Goal: Task Accomplishment & Management: Use online tool/utility

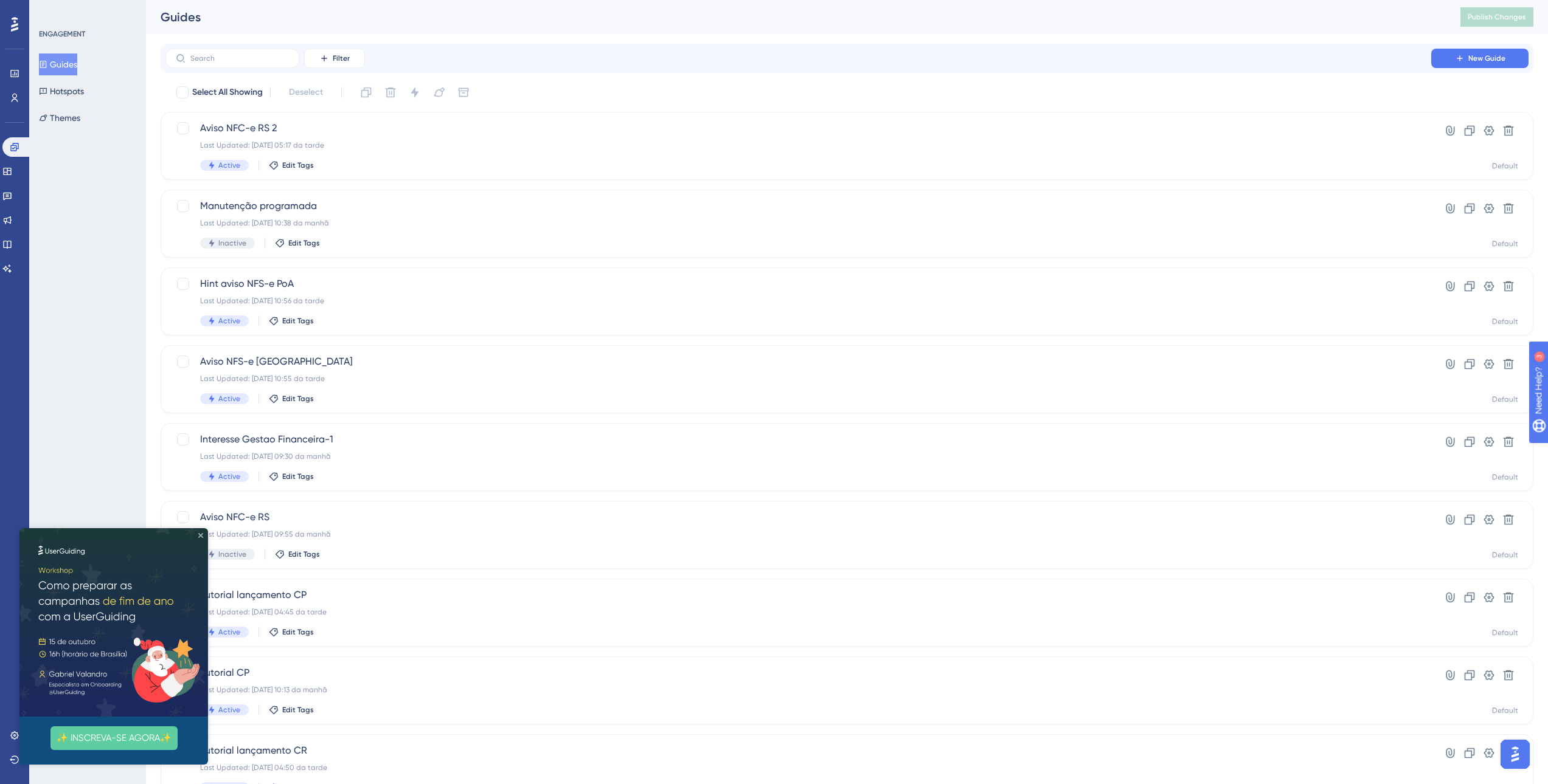
drag, startPoint x: 200, startPoint y: 536, endPoint x: 220, endPoint y: 1063, distance: 527.4
click at [200, 535] on icon "Close Preview" at bounding box center [201, 536] width 5 height 5
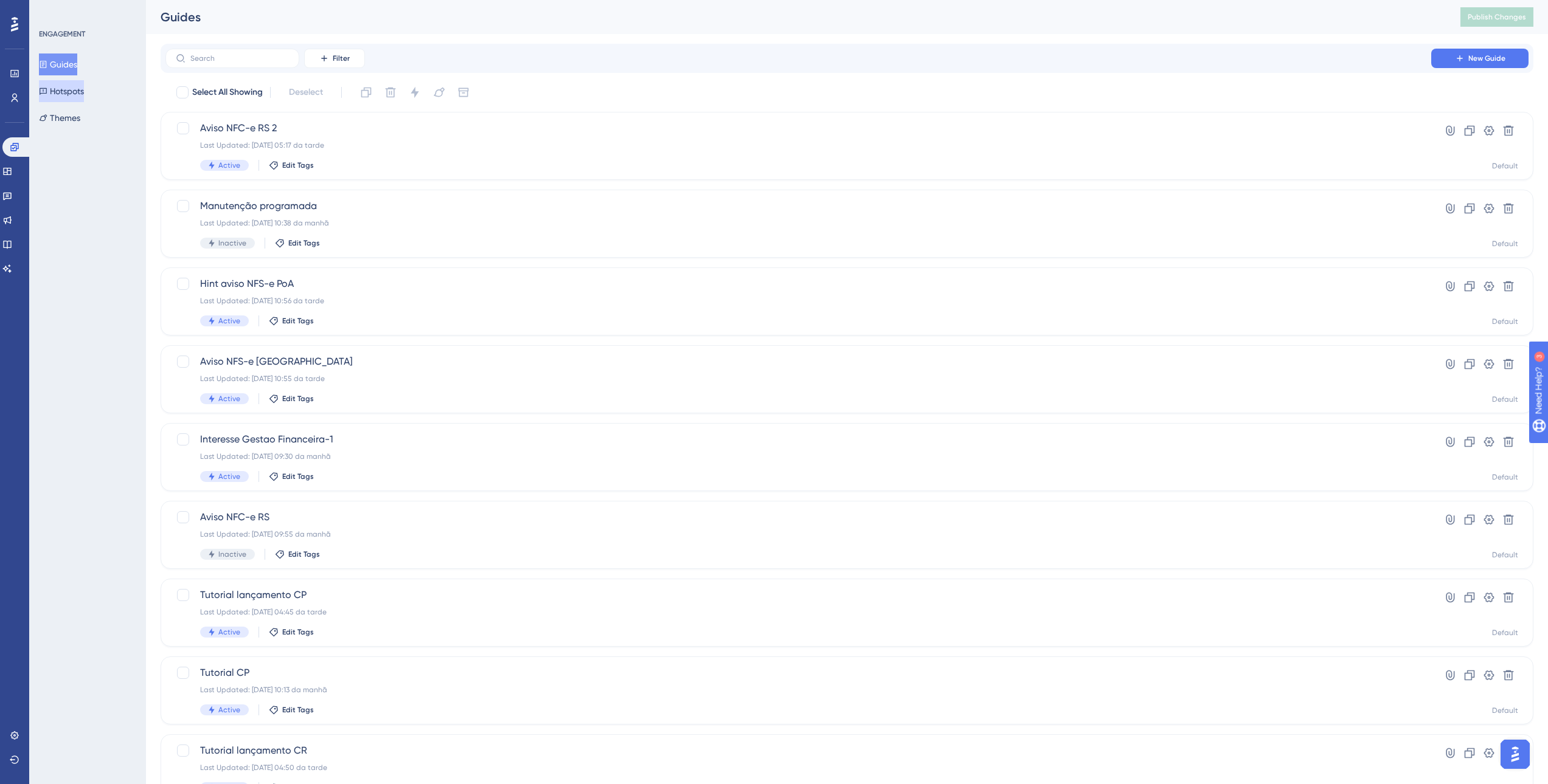
click at [75, 88] on button "Hotspots" at bounding box center [62, 91] width 45 height 22
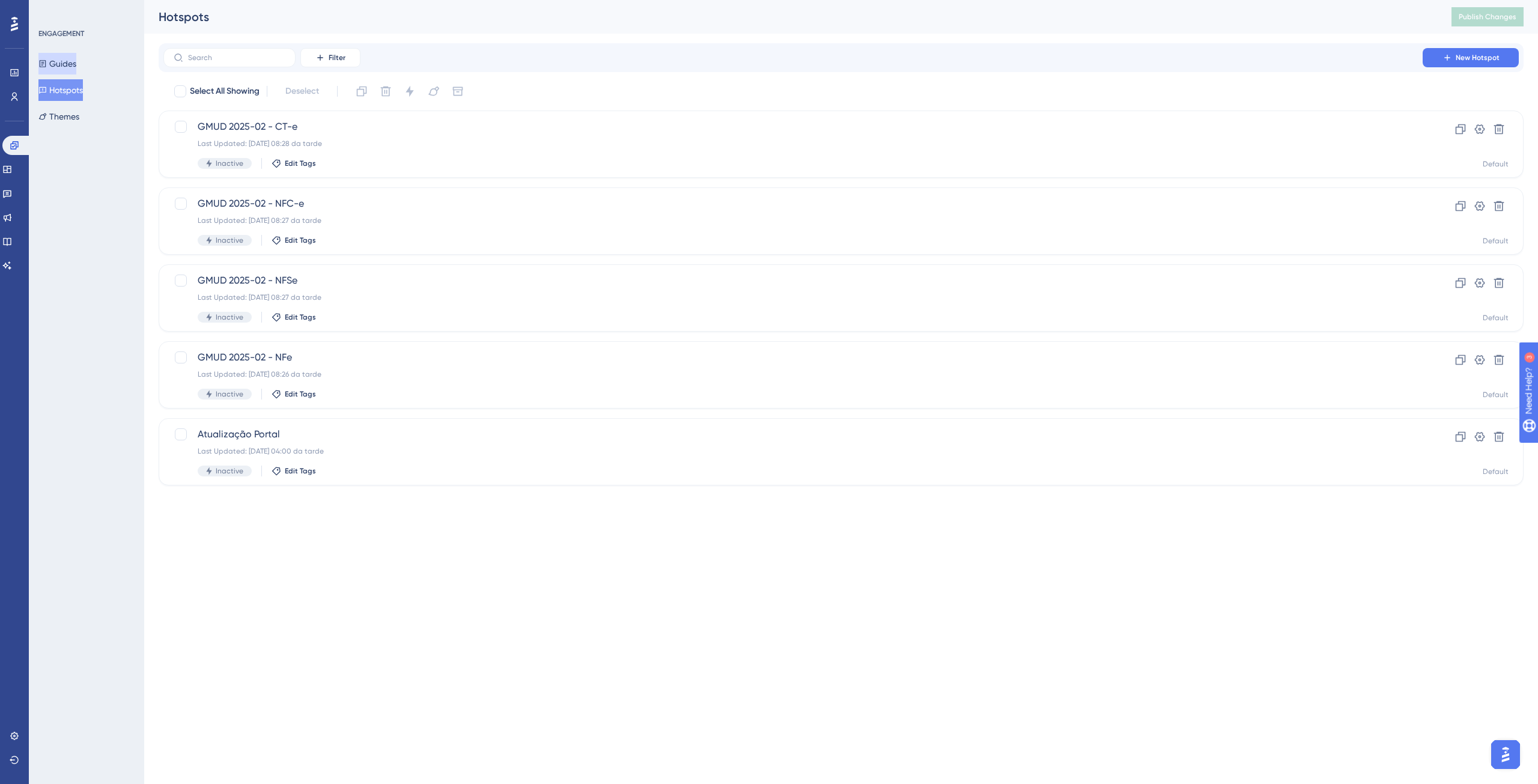
click at [70, 62] on button "Guides" at bounding box center [57, 63] width 38 height 21
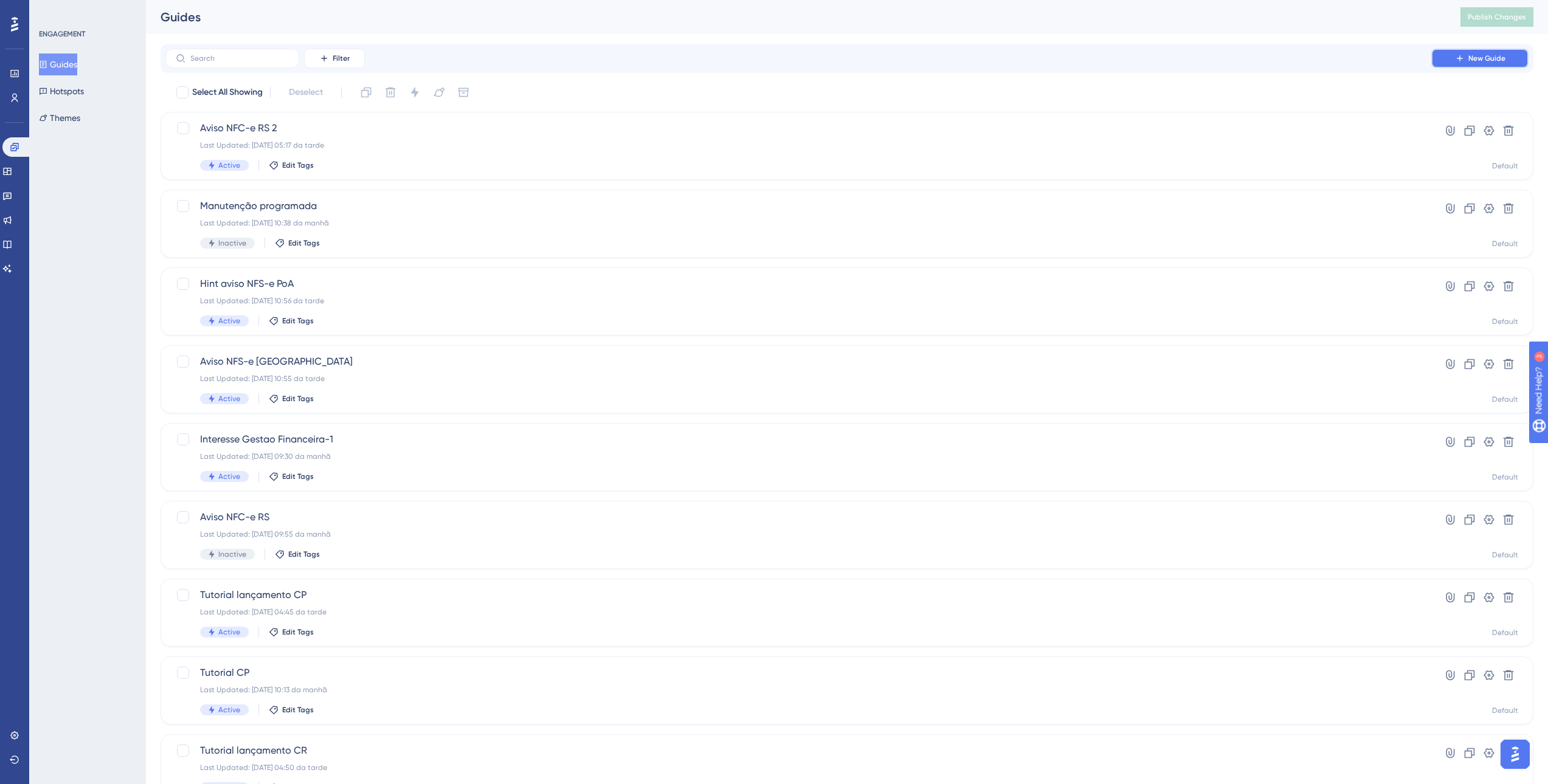
click at [1499, 55] on span "New Guide" at bounding box center [1486, 58] width 37 height 10
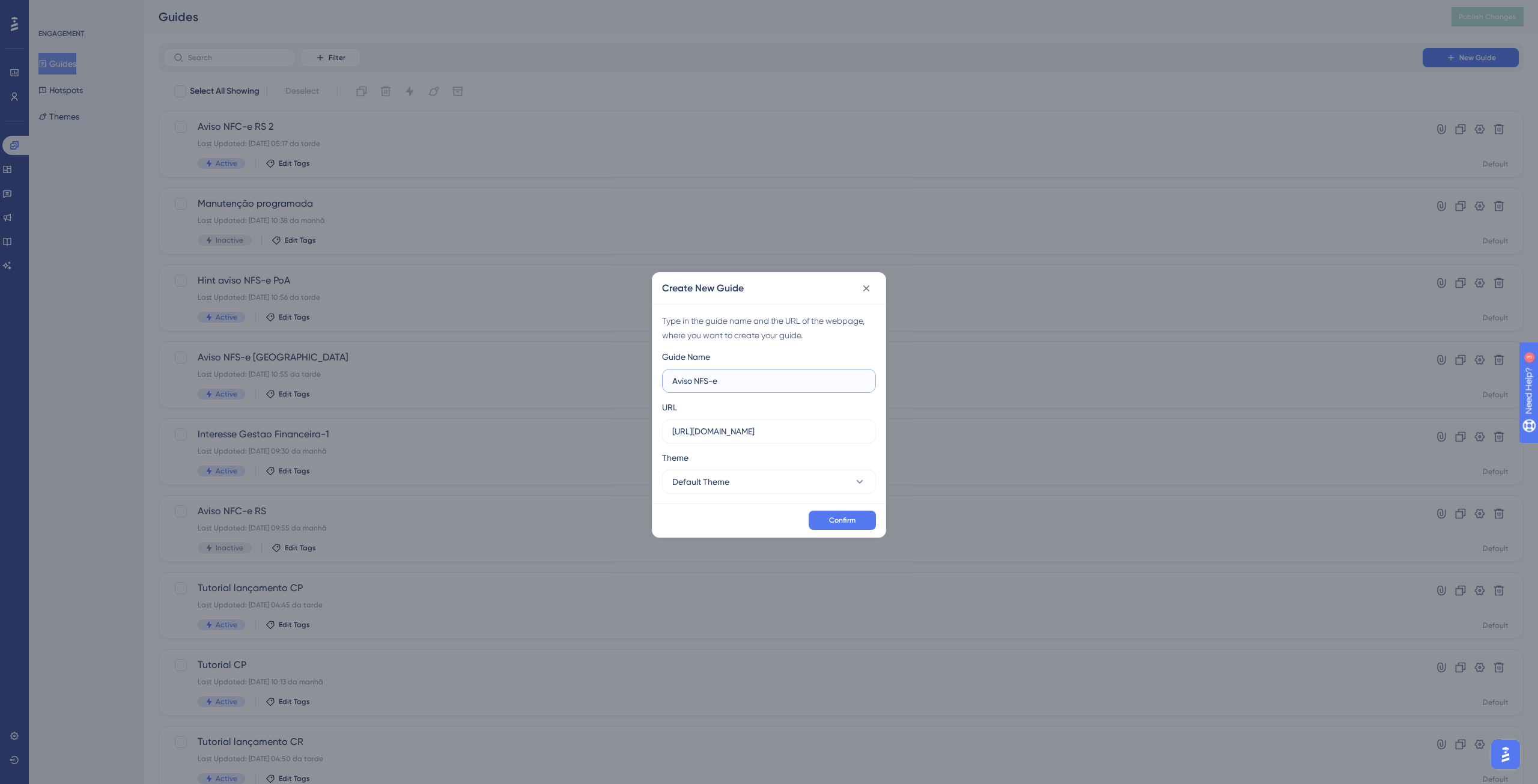
click at [739, 385] on input "Aviso NFS-e" at bounding box center [769, 380] width 194 height 13
type input "Aviso NFS-e Nacional"
click at [725, 435] on input "https://sped.safeweb.com.br" at bounding box center [769, 431] width 194 height 13
paste input "/enota/nfse-nacional/"
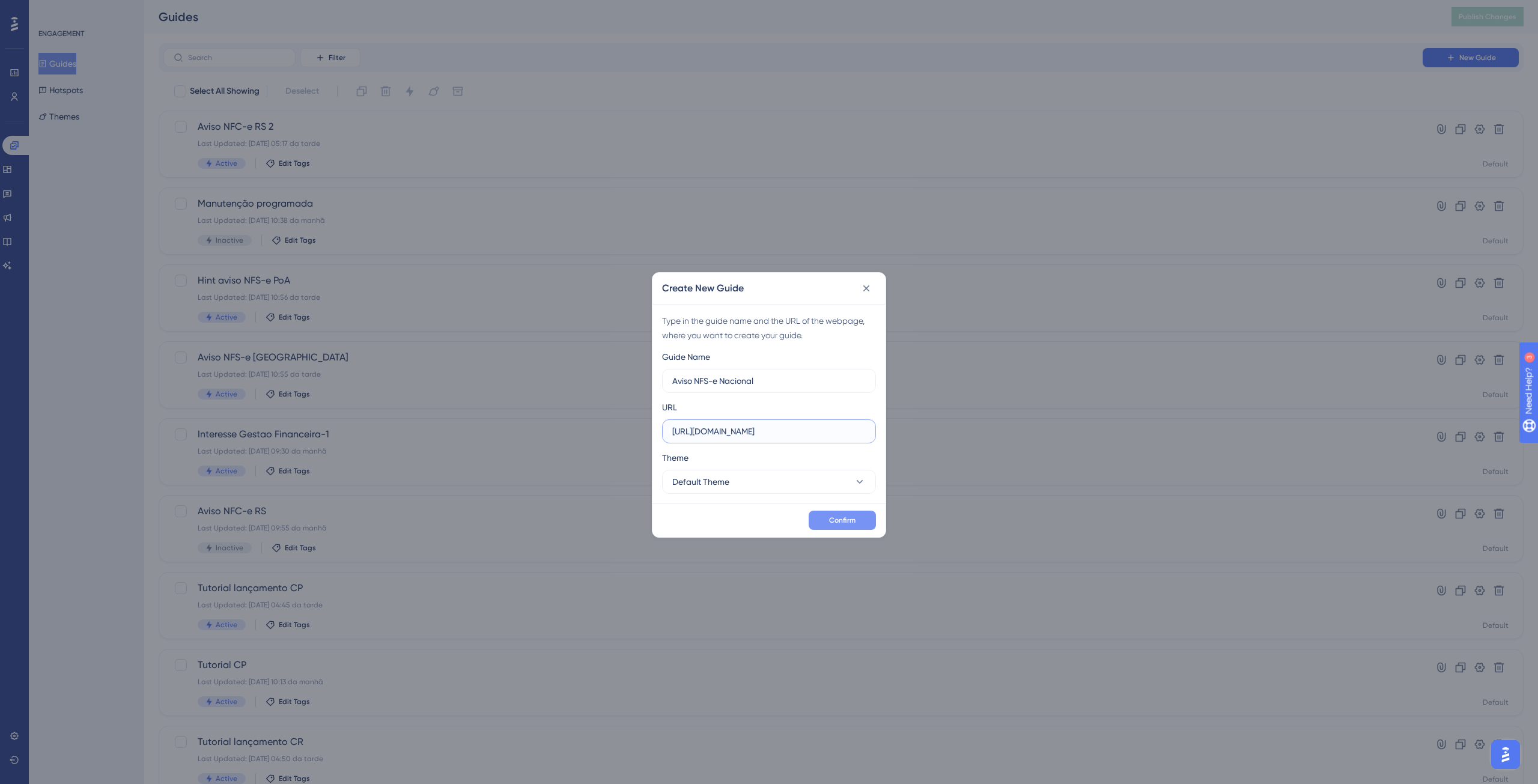
type input "https://sped.safeweb.com.br/enota/nfse-nacional/"
click at [841, 520] on span "Confirm" at bounding box center [841, 520] width 27 height 9
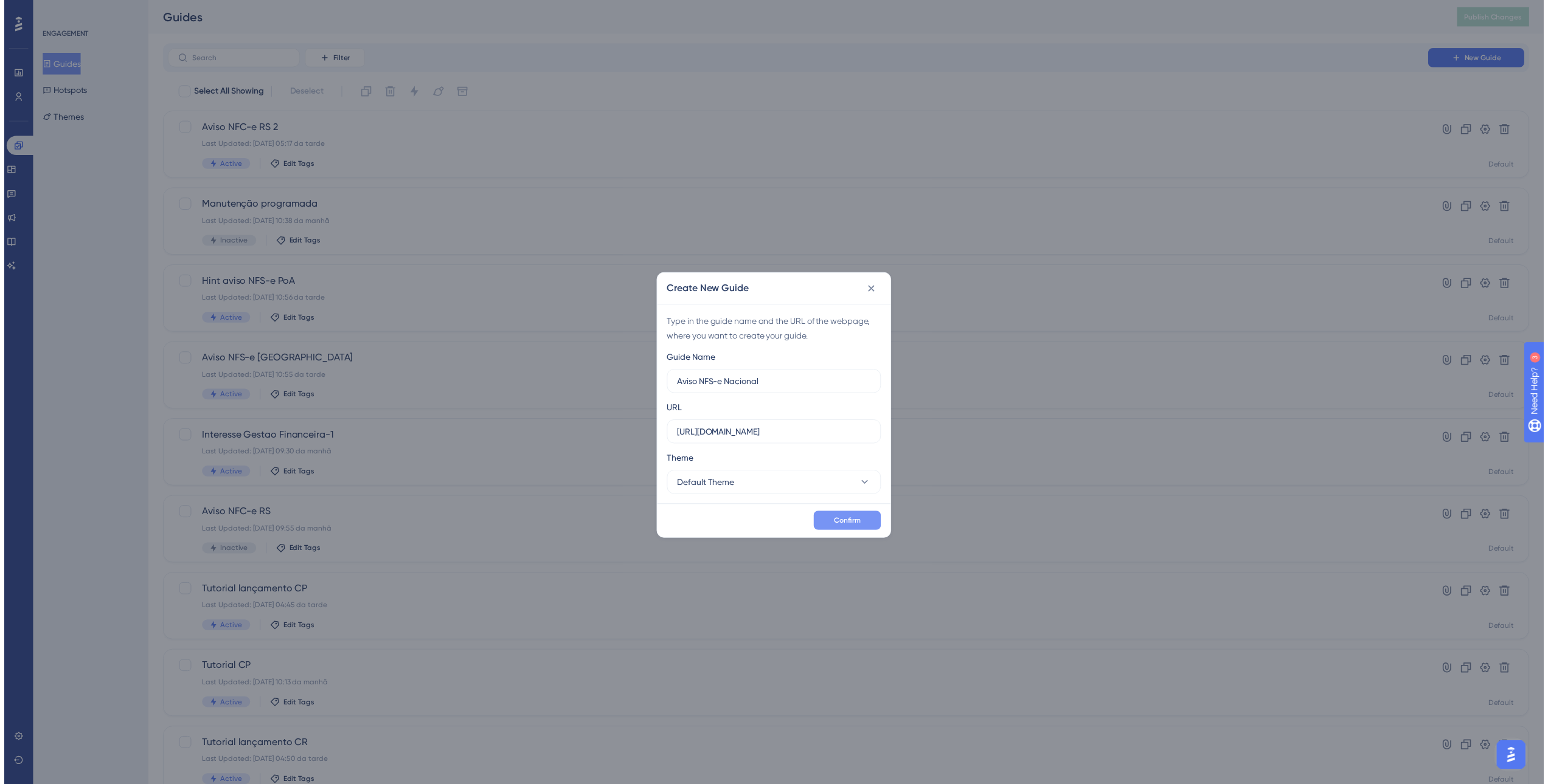
scroll to position [0, 0]
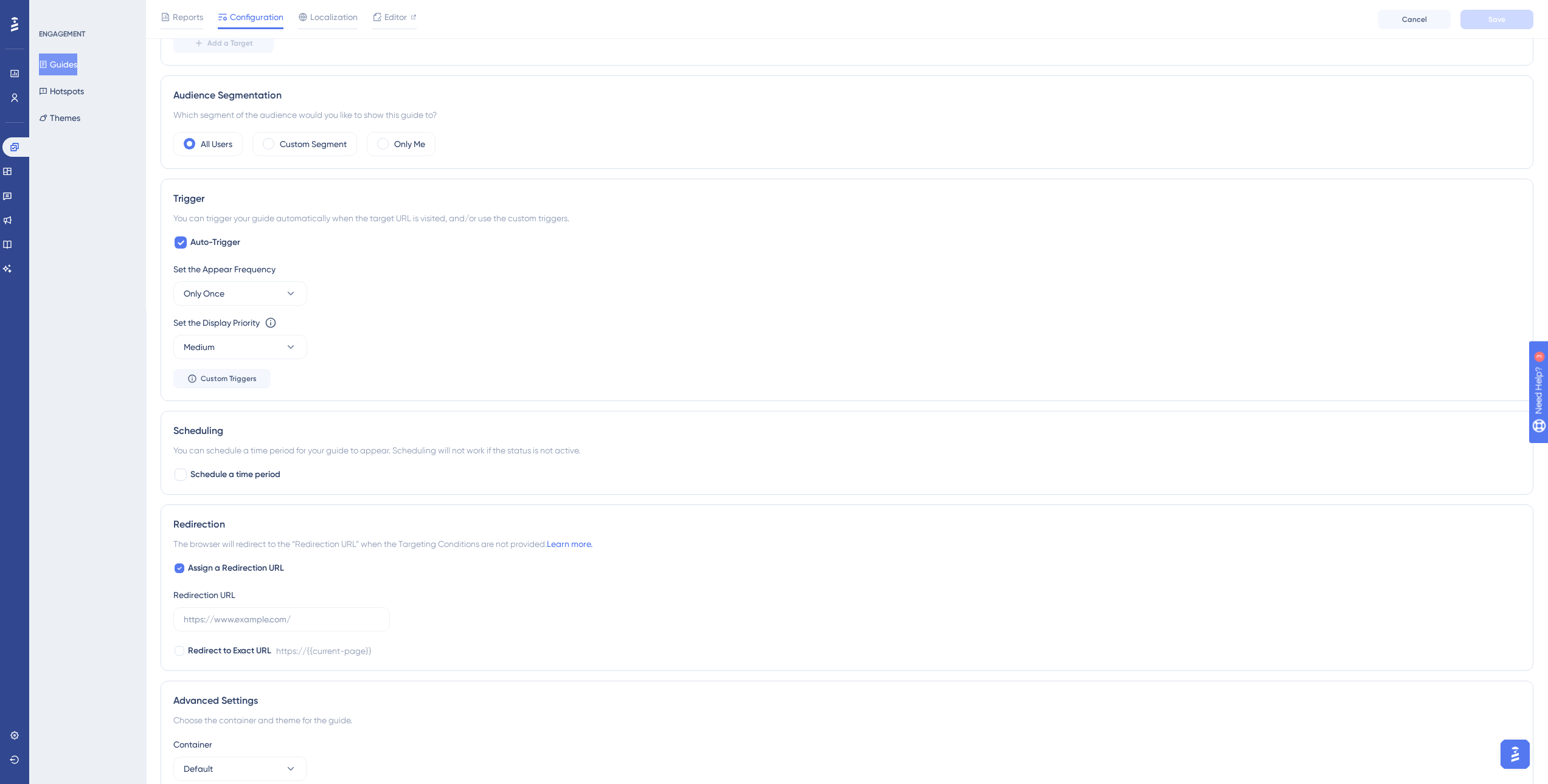
scroll to position [511, 0]
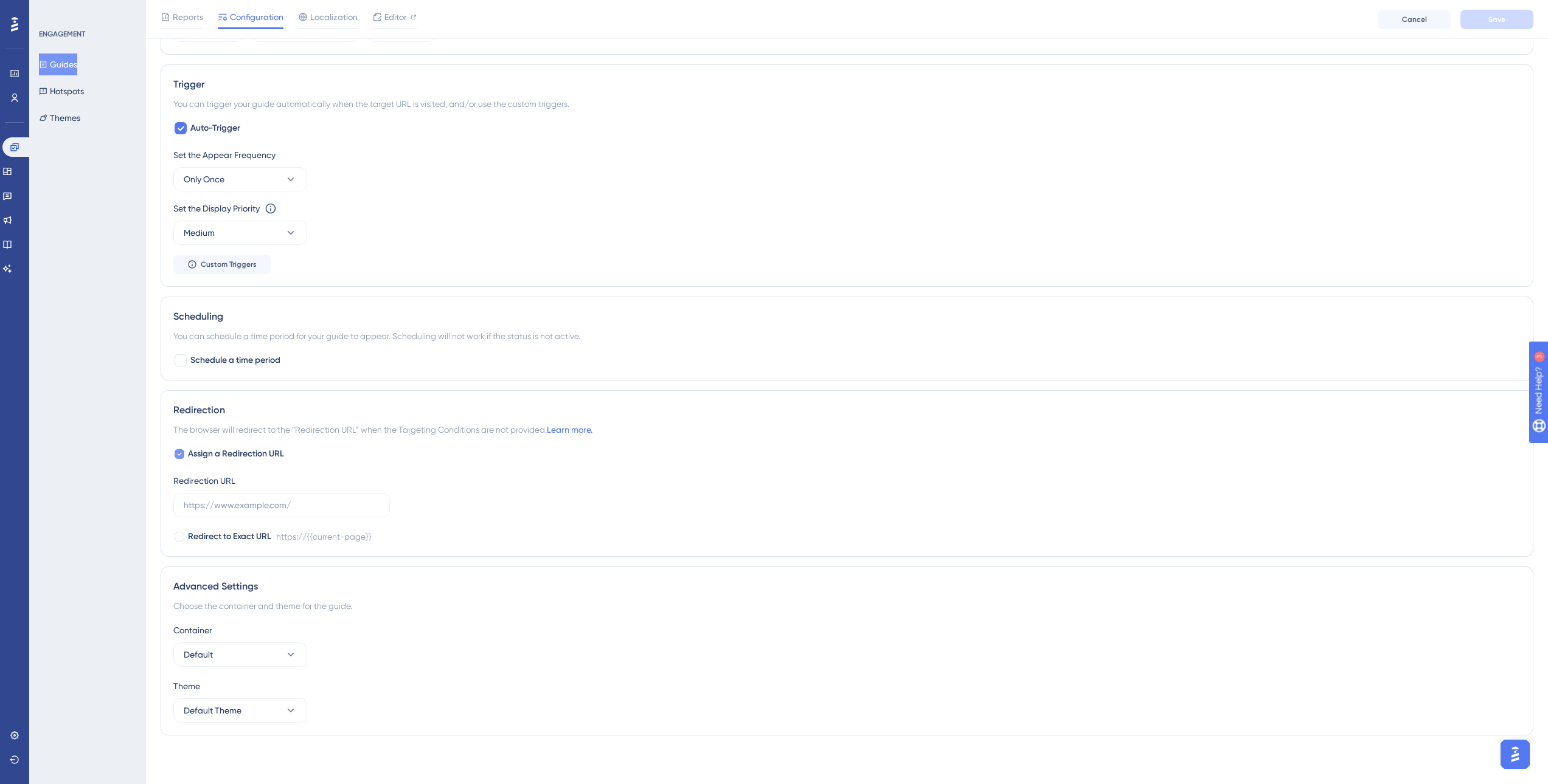
click at [182, 453] on div at bounding box center [179, 454] width 10 height 10
checkbox input "false"
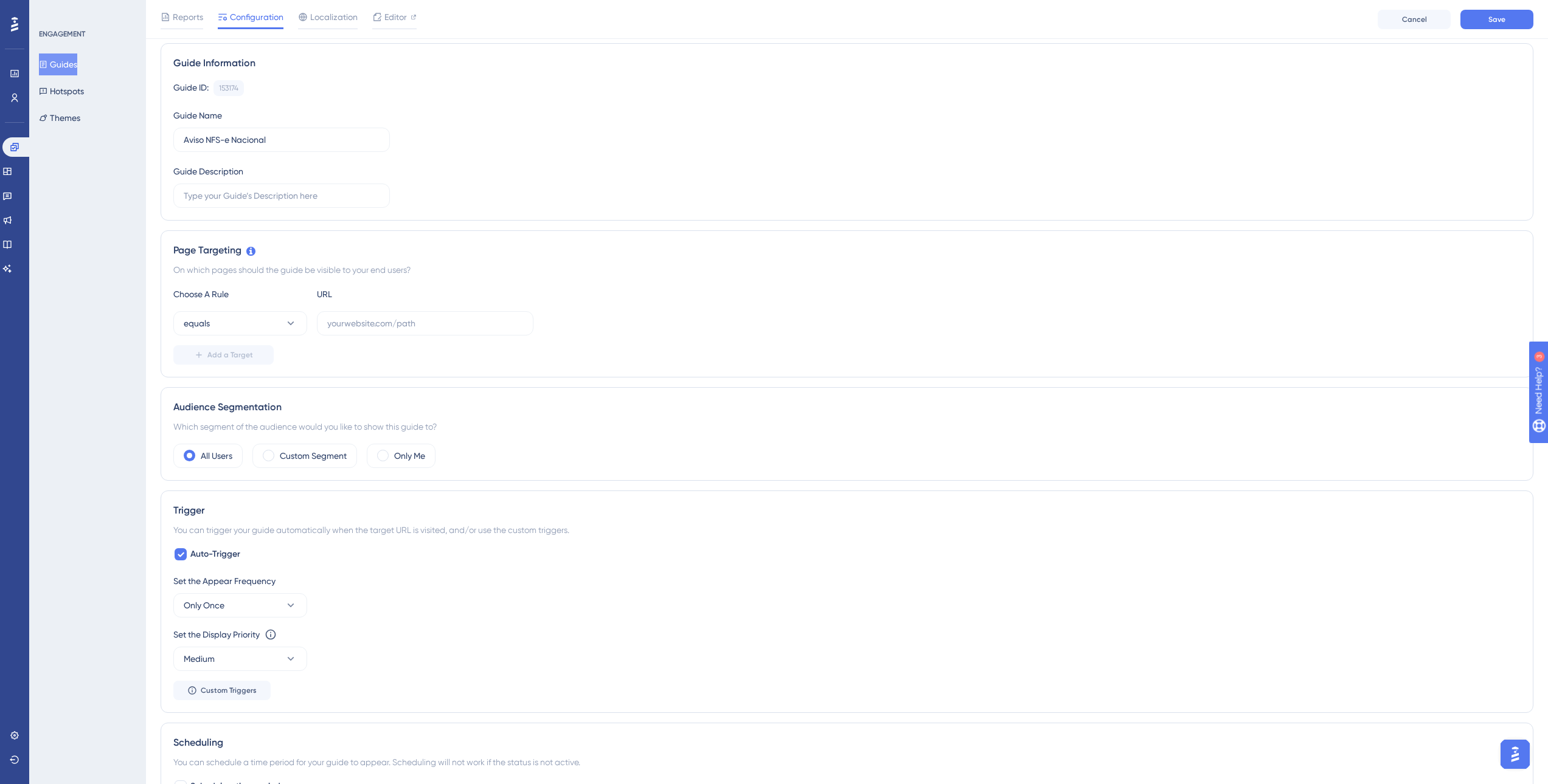
scroll to position [63, 0]
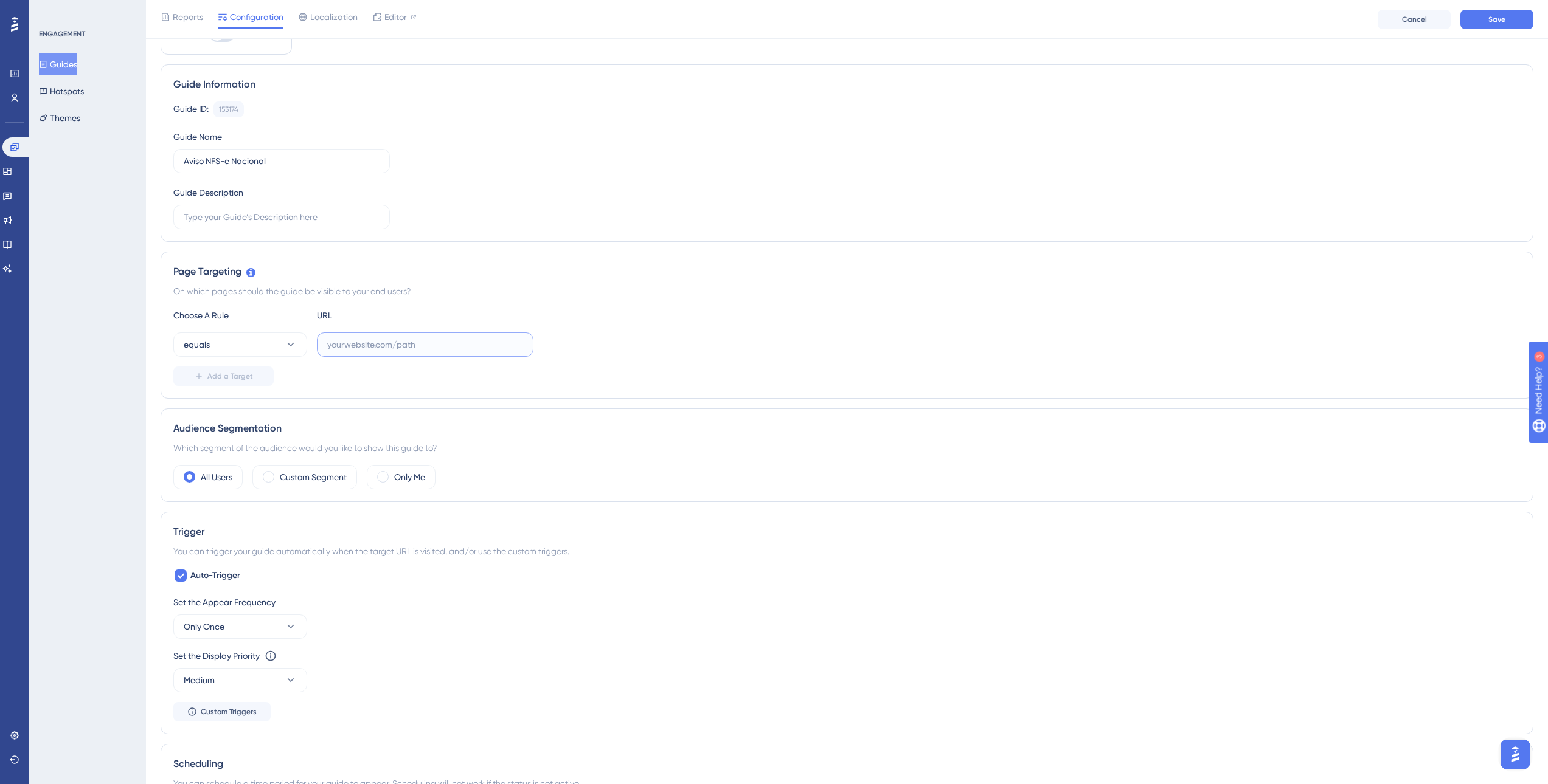
click at [351, 344] on input "text" at bounding box center [425, 344] width 196 height 13
paste input "https://sped.safeweb.com.br/enota/nfse-nacional/listagem"
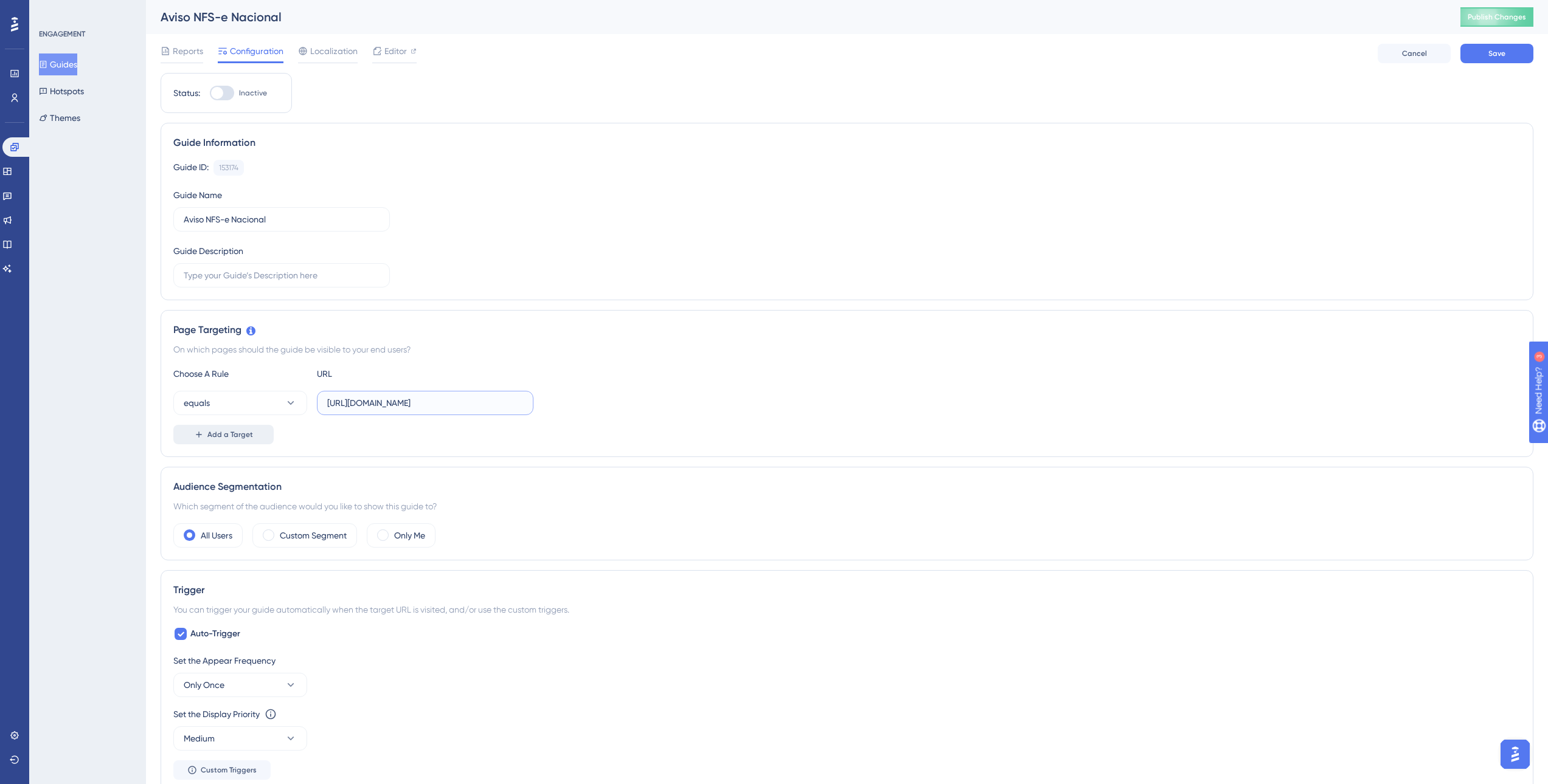
type input "https://sped.safeweb.com.br/enota/nfse-nacional/listagem"
click at [252, 435] on button "Add a Target" at bounding box center [224, 434] width 101 height 19
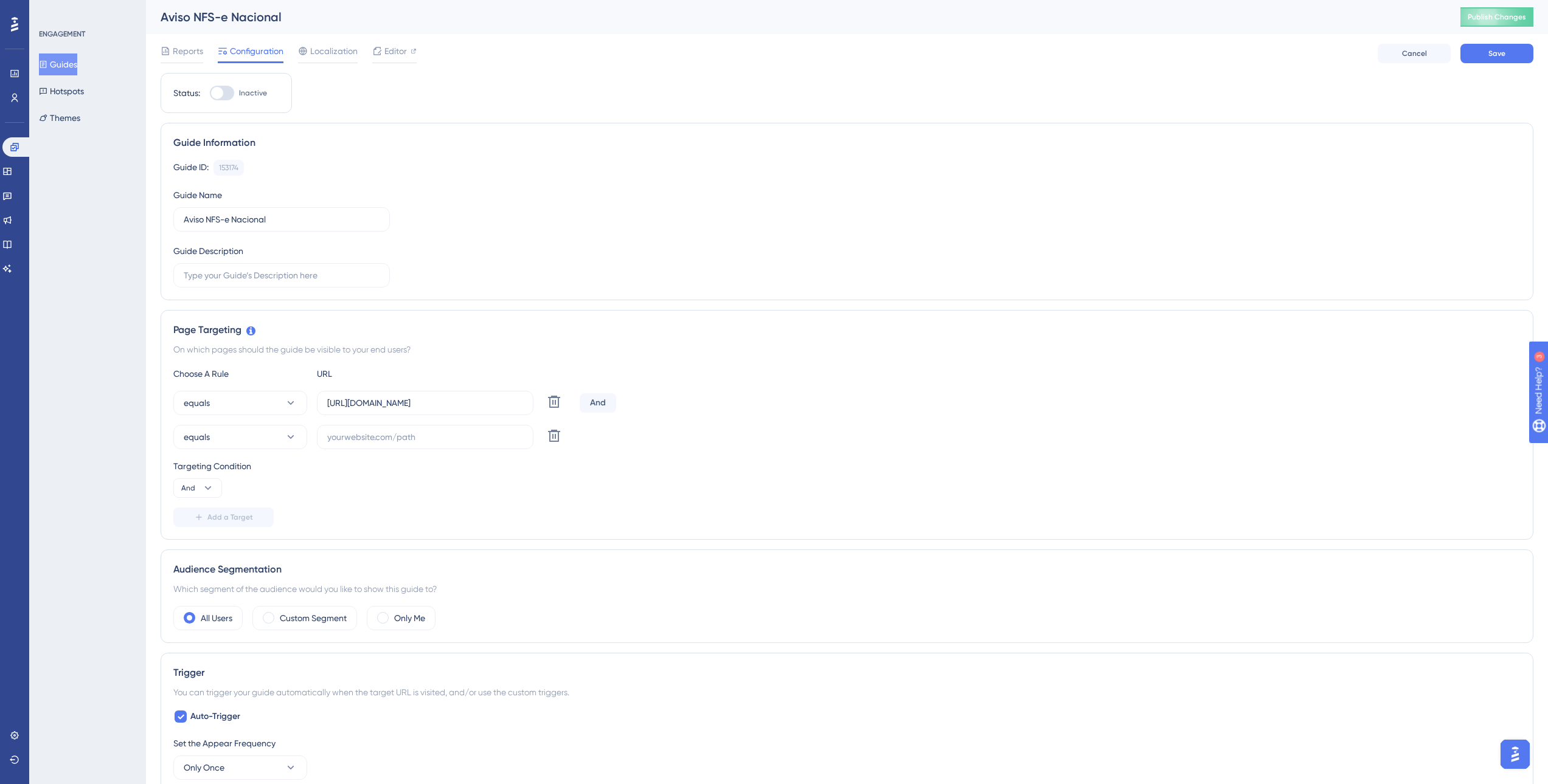
click at [642, 493] on div "Targeting Condition And" at bounding box center [847, 478] width 1348 height 39
click at [556, 440] on icon at bounding box center [554, 435] width 15 height 15
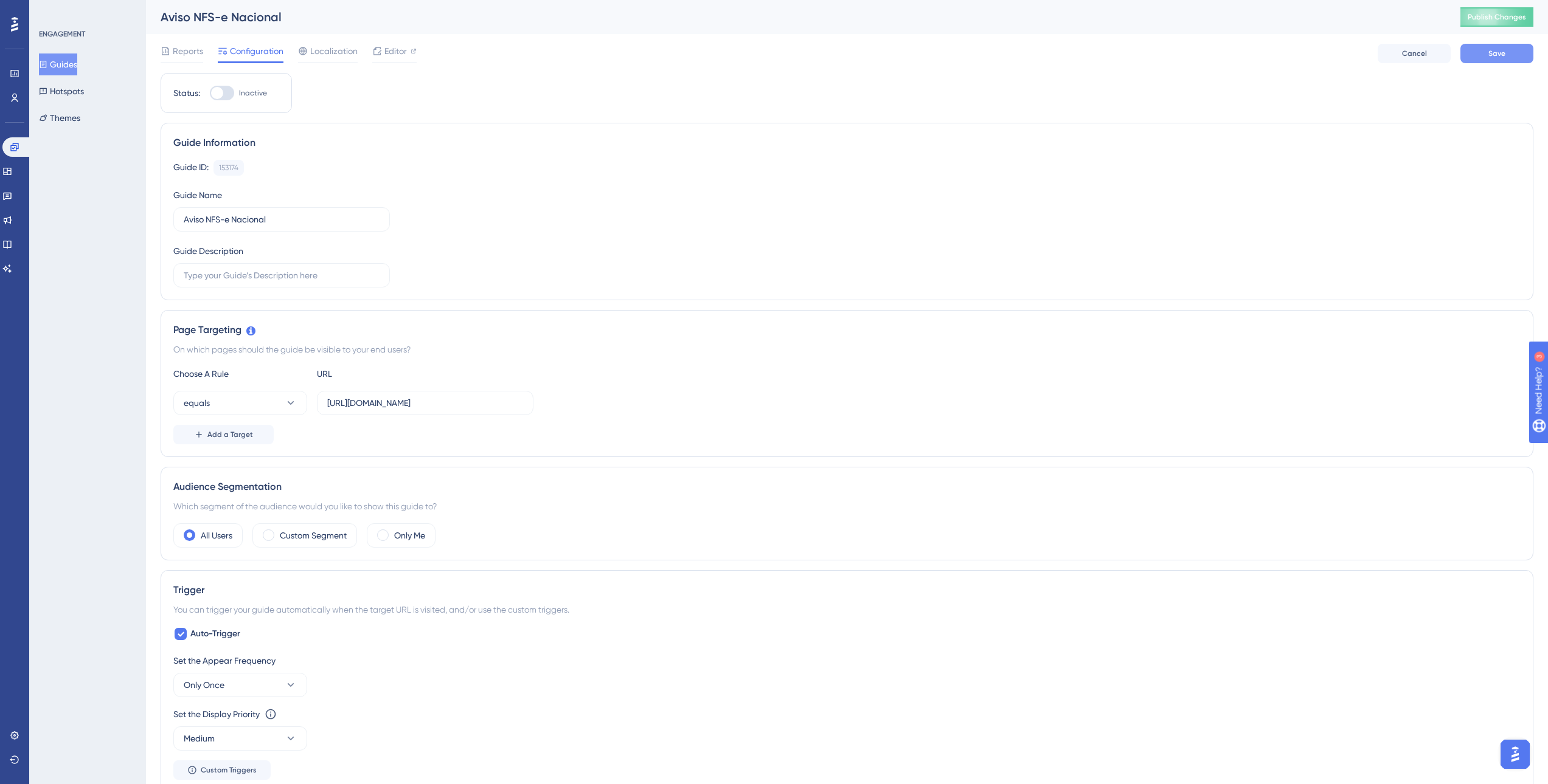
click at [1491, 53] on span "Save" at bounding box center [1497, 53] width 17 height 10
click at [1505, 14] on span "Publish Changes" at bounding box center [1497, 16] width 58 height 10
click at [230, 92] on div at bounding box center [222, 93] width 24 height 15
click at [210, 93] on input "Inactive" at bounding box center [209, 93] width 1 height 1
checkbox input "true"
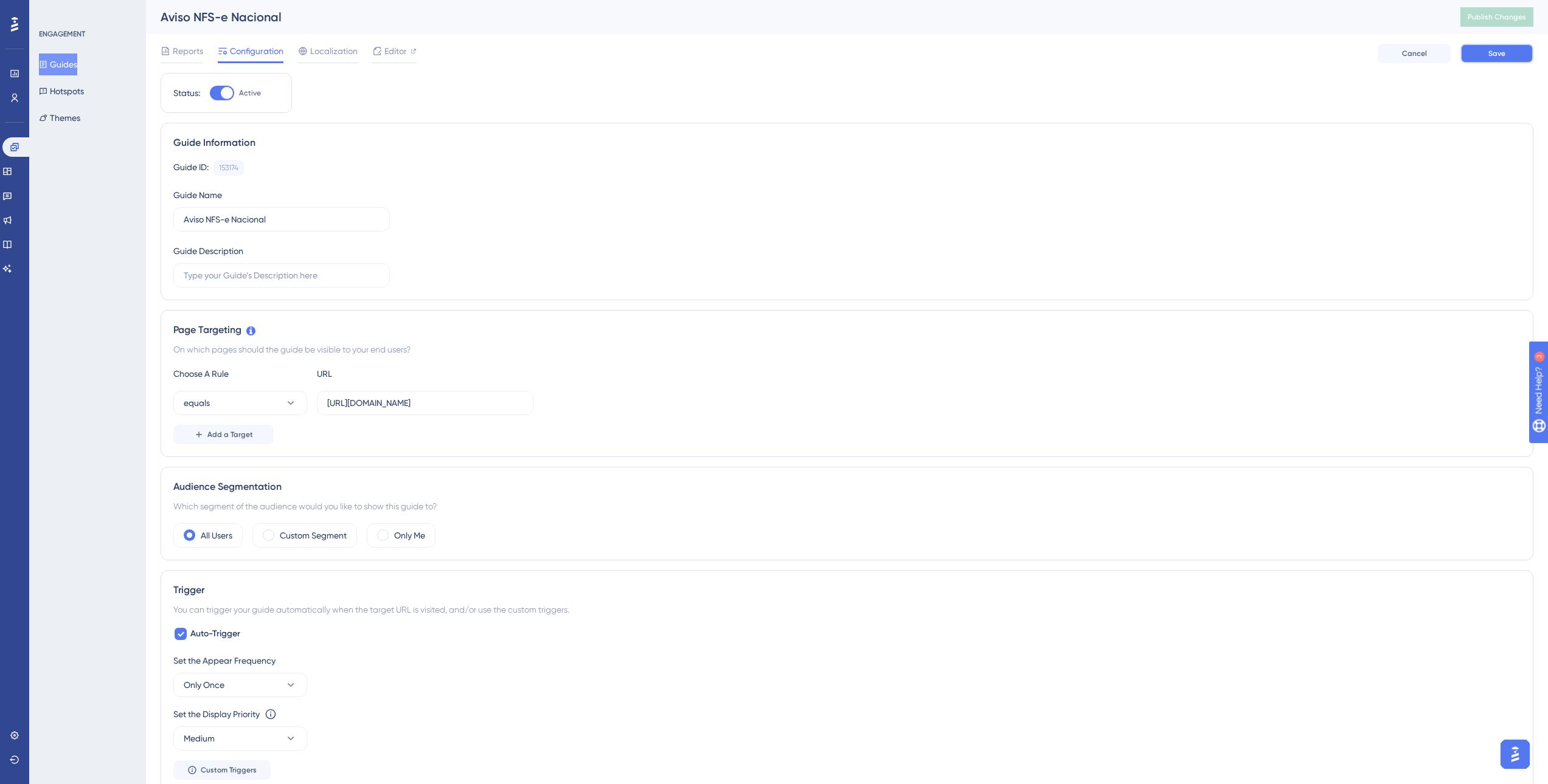
click at [1492, 58] on button "Save" at bounding box center [1497, 53] width 73 height 19
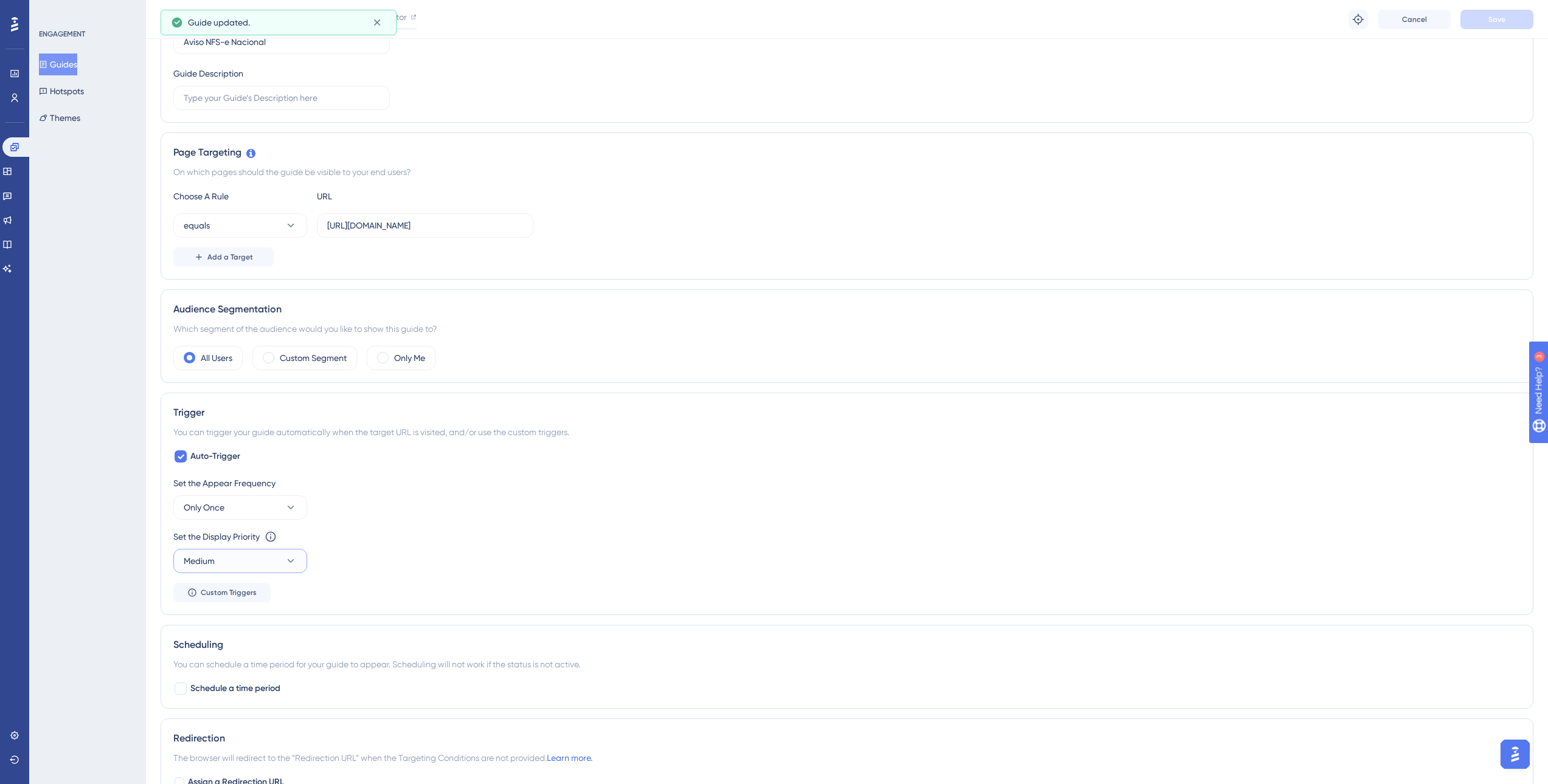
click at [254, 563] on button "Medium" at bounding box center [240, 561] width 134 height 24
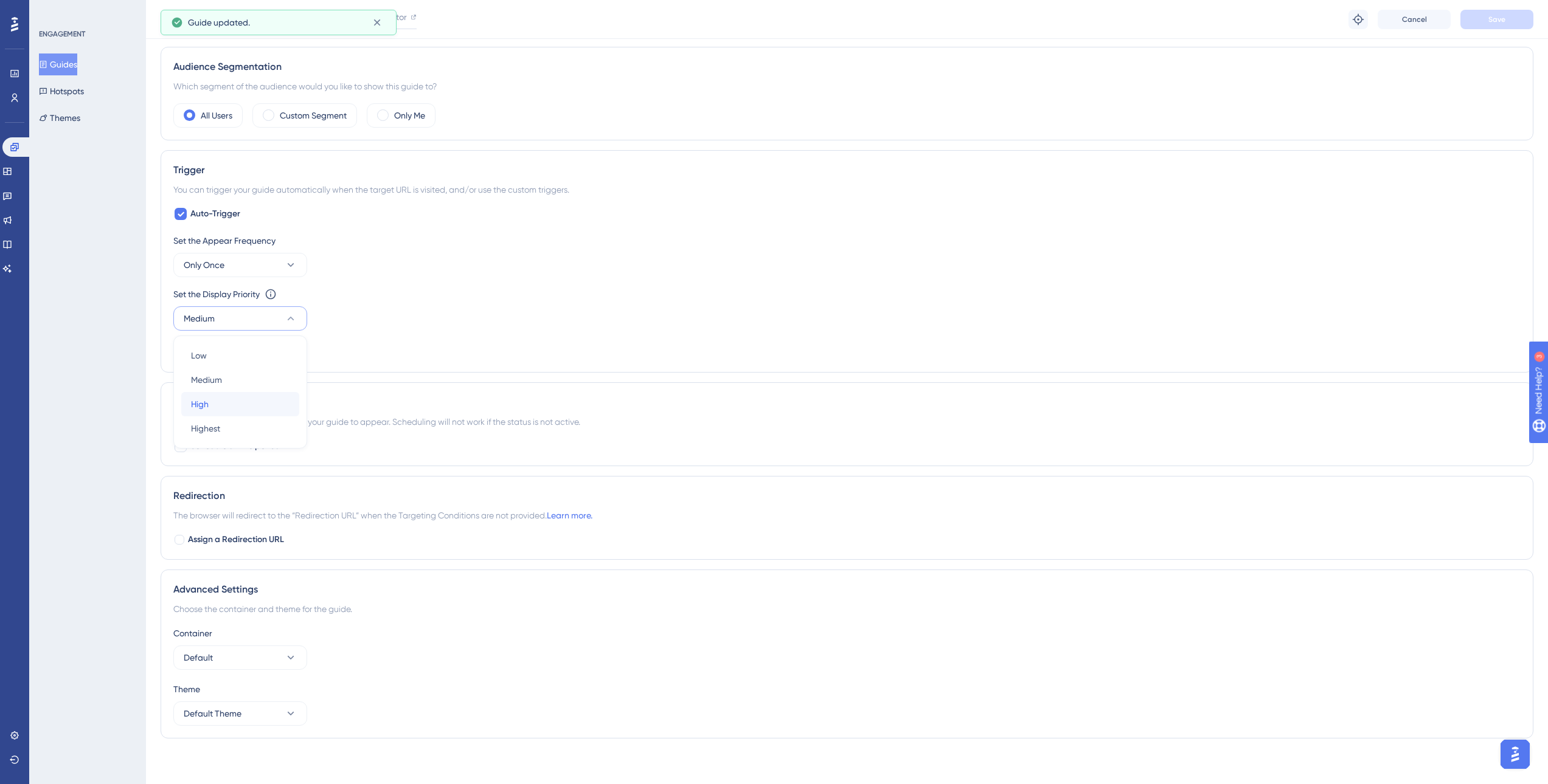
click at [209, 404] on div "High High" at bounding box center [240, 404] width 99 height 24
click at [220, 327] on button "High" at bounding box center [240, 318] width 134 height 24
click at [223, 432] on div "Highest Highest" at bounding box center [240, 428] width 99 height 24
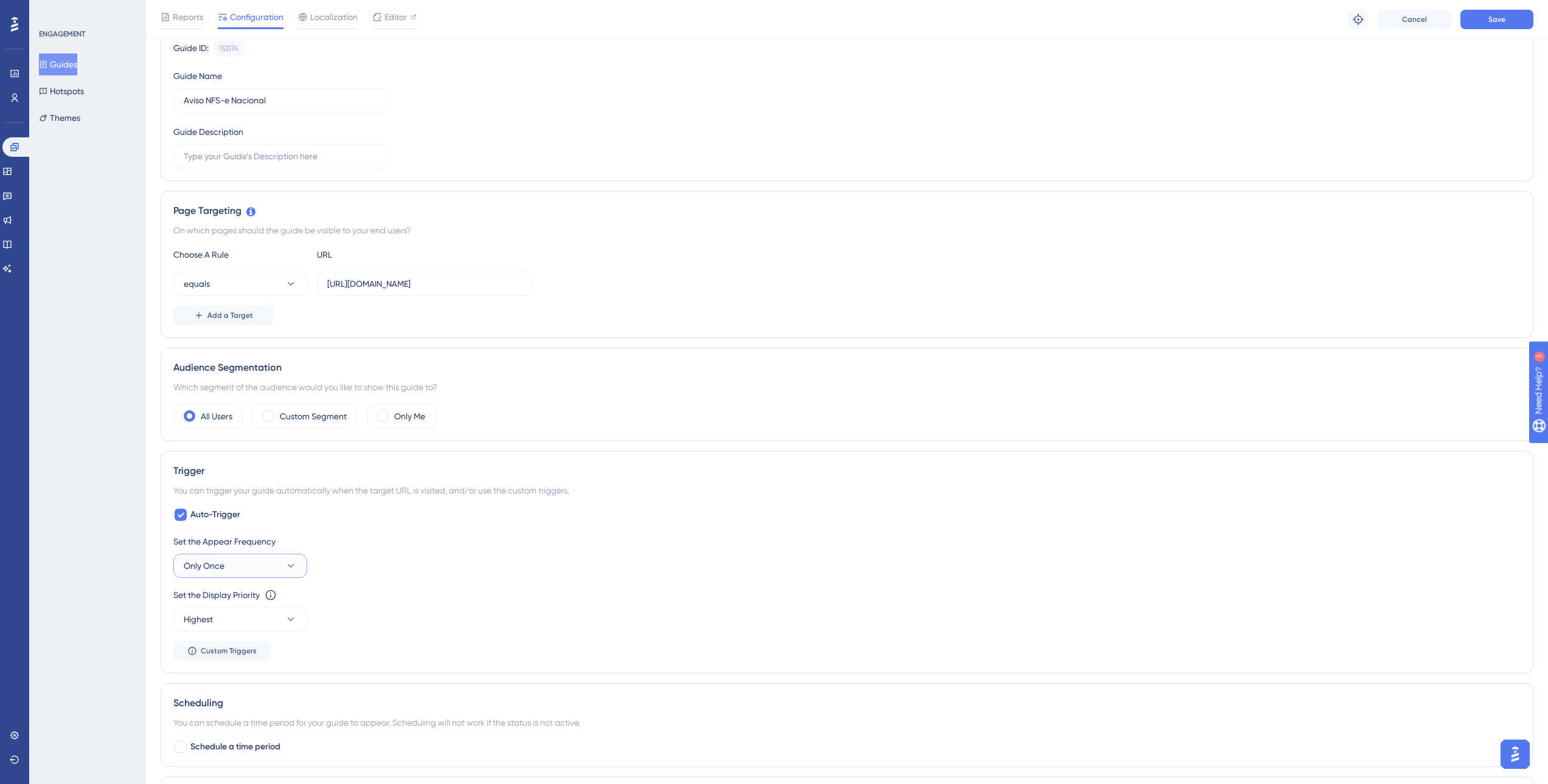
click at [246, 569] on button "Only Once" at bounding box center [240, 566] width 134 height 24
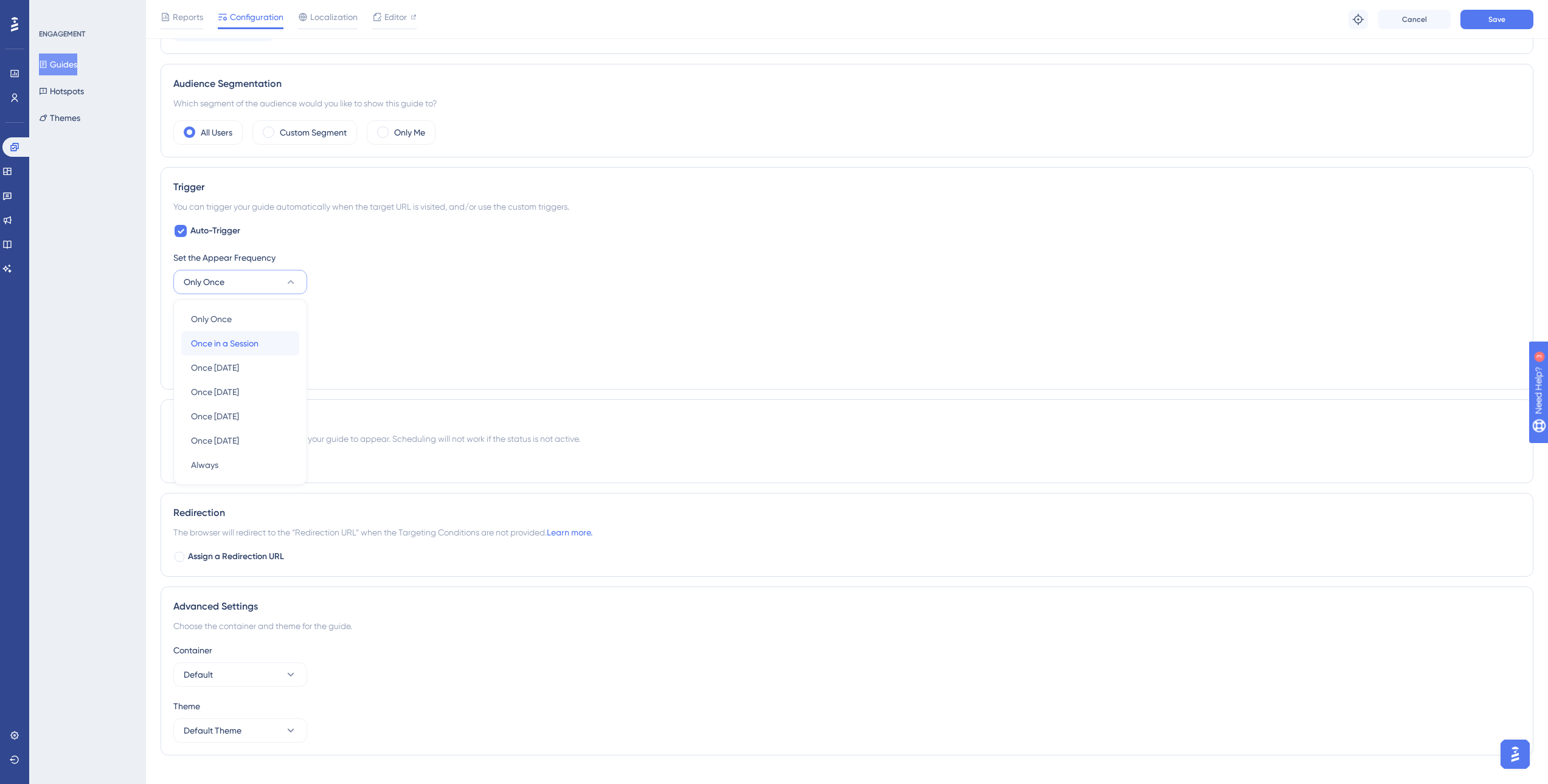
click at [258, 344] on span "Once in a Session" at bounding box center [225, 343] width 68 height 15
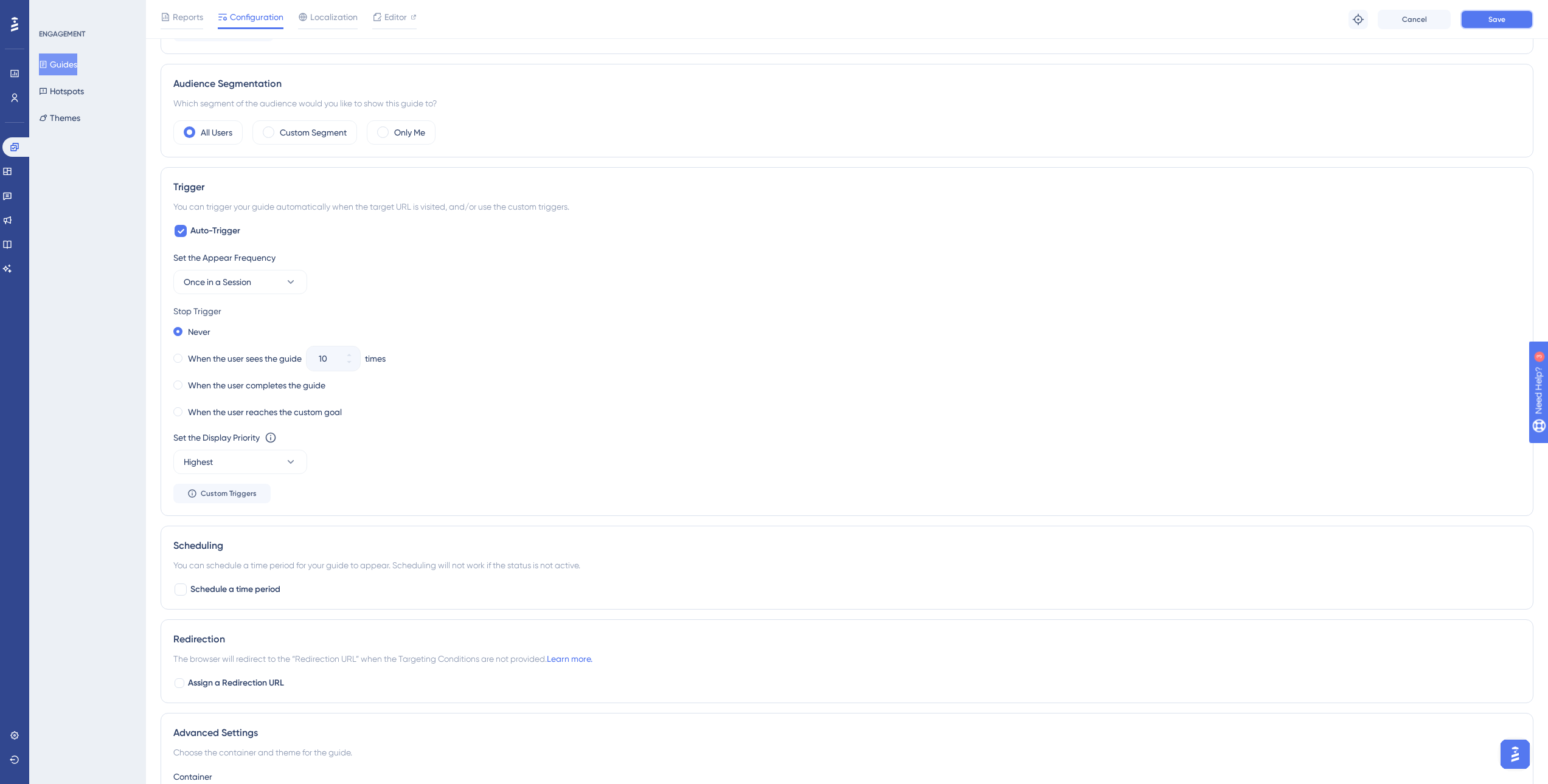
click at [1485, 19] on button "Save" at bounding box center [1497, 19] width 73 height 19
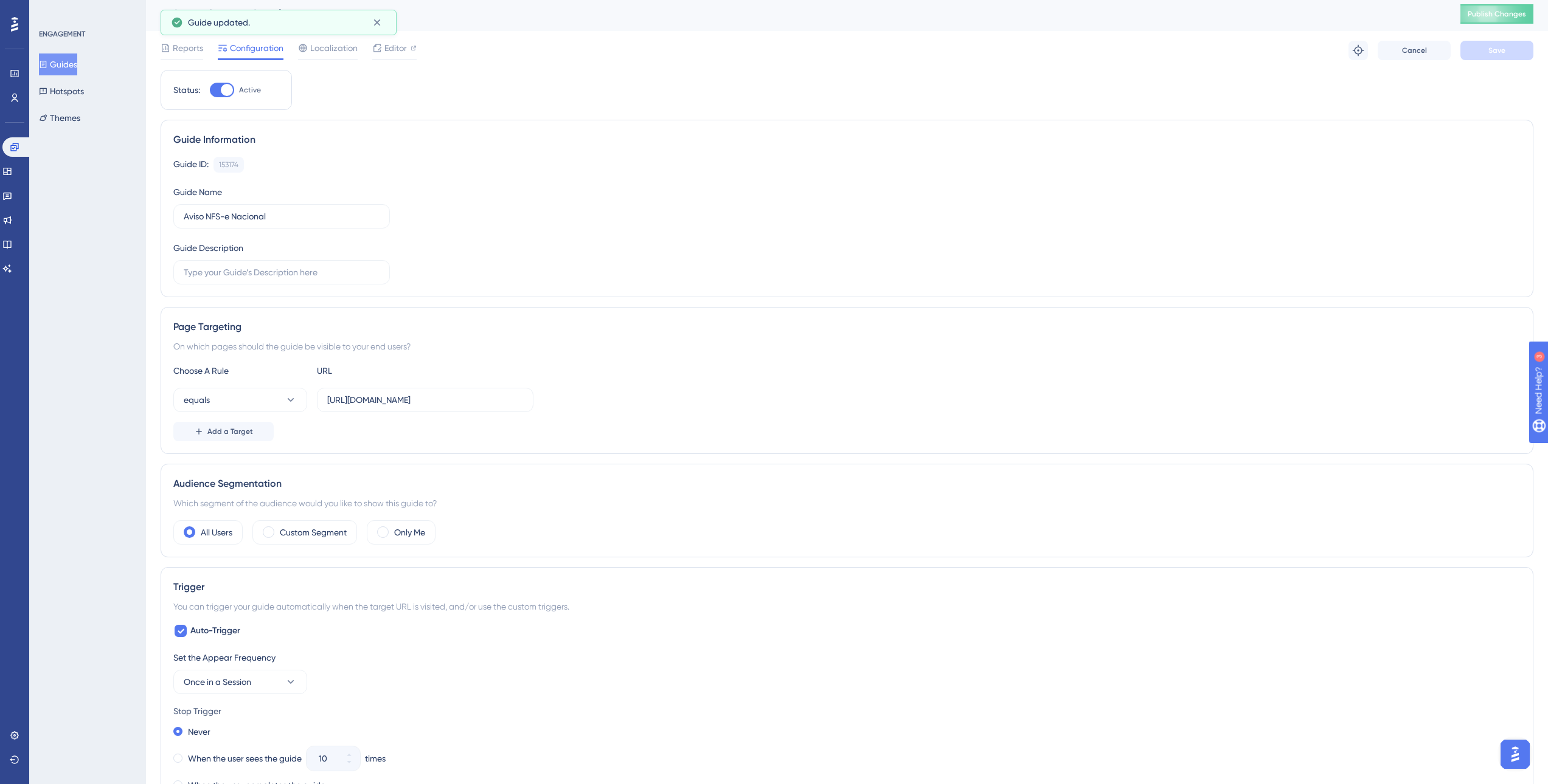
scroll to position [0, 0]
click at [1516, 13] on span "Publish Changes" at bounding box center [1497, 16] width 58 height 10
drag, startPoint x: 453, startPoint y: 409, endPoint x: 500, endPoint y: 416, distance: 47.5
click at [500, 416] on div "Choose A Rule URL equals https://sped.safeweb.com.br/enota/nfse-nacional/listag…" at bounding box center [847, 406] width 1348 height 78
click at [500, 406] on input "https://sped.safeweb.com.br/enota/nfse-nacional/listagem" at bounding box center [425, 402] width 196 height 13
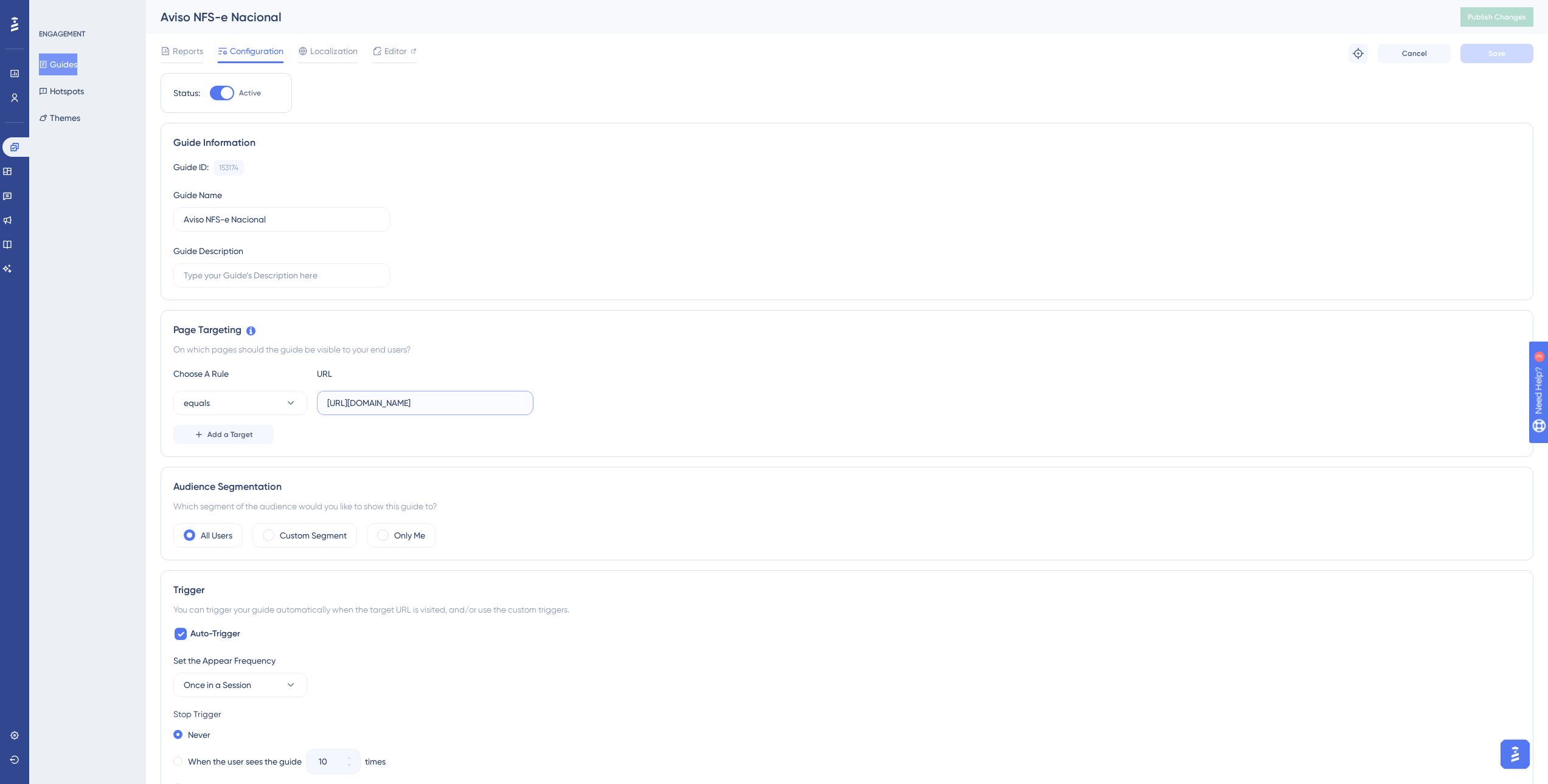
scroll to position [0, 43]
drag, startPoint x: 548, startPoint y: 407, endPoint x: 561, endPoint y: 408, distance: 13.0
click at [561, 408] on div "equals https://sped.safeweb.com.br/enota/nfse-nacional/listagem" at bounding box center [847, 403] width 1348 height 24
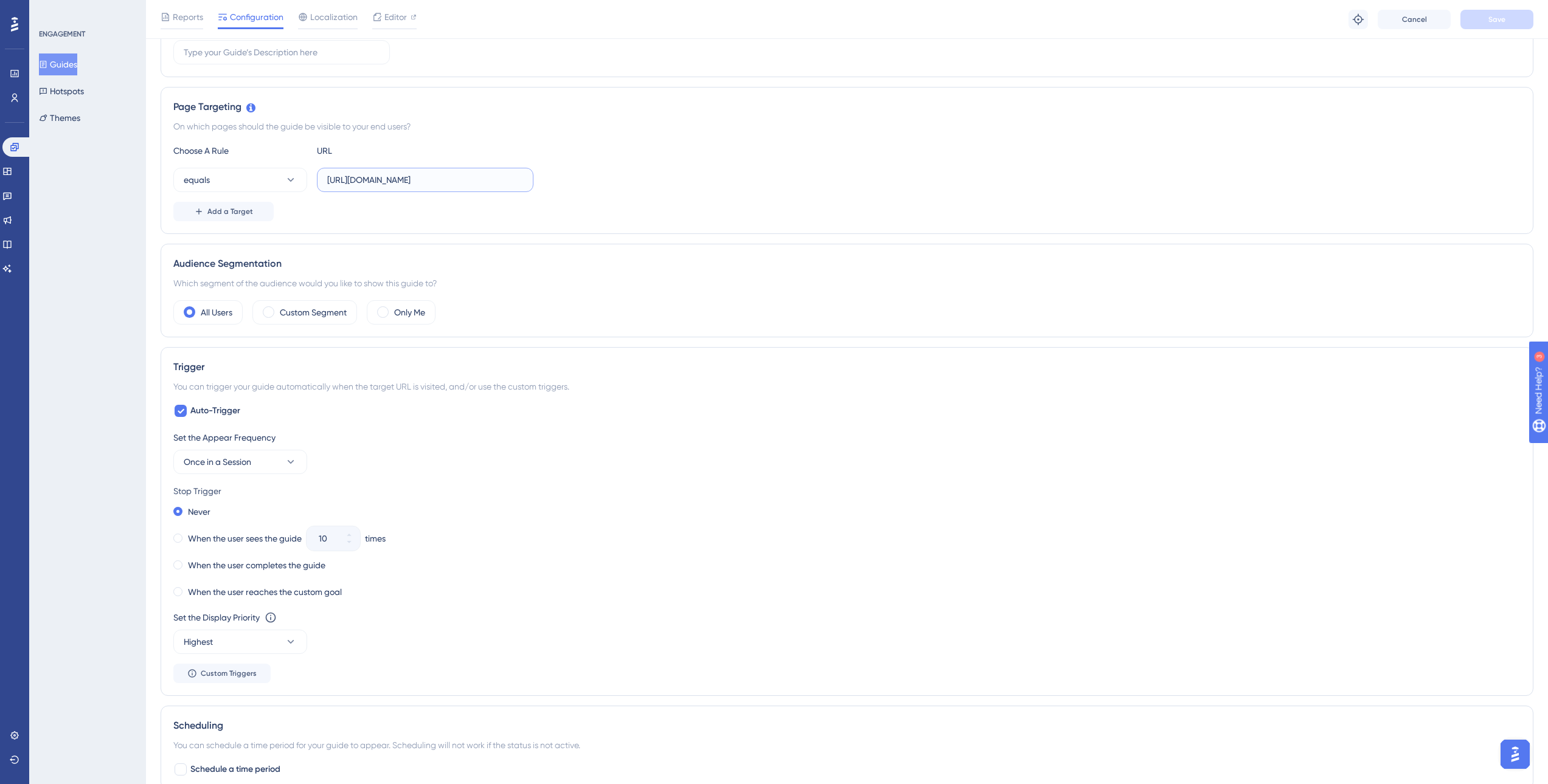
scroll to position [243, 0]
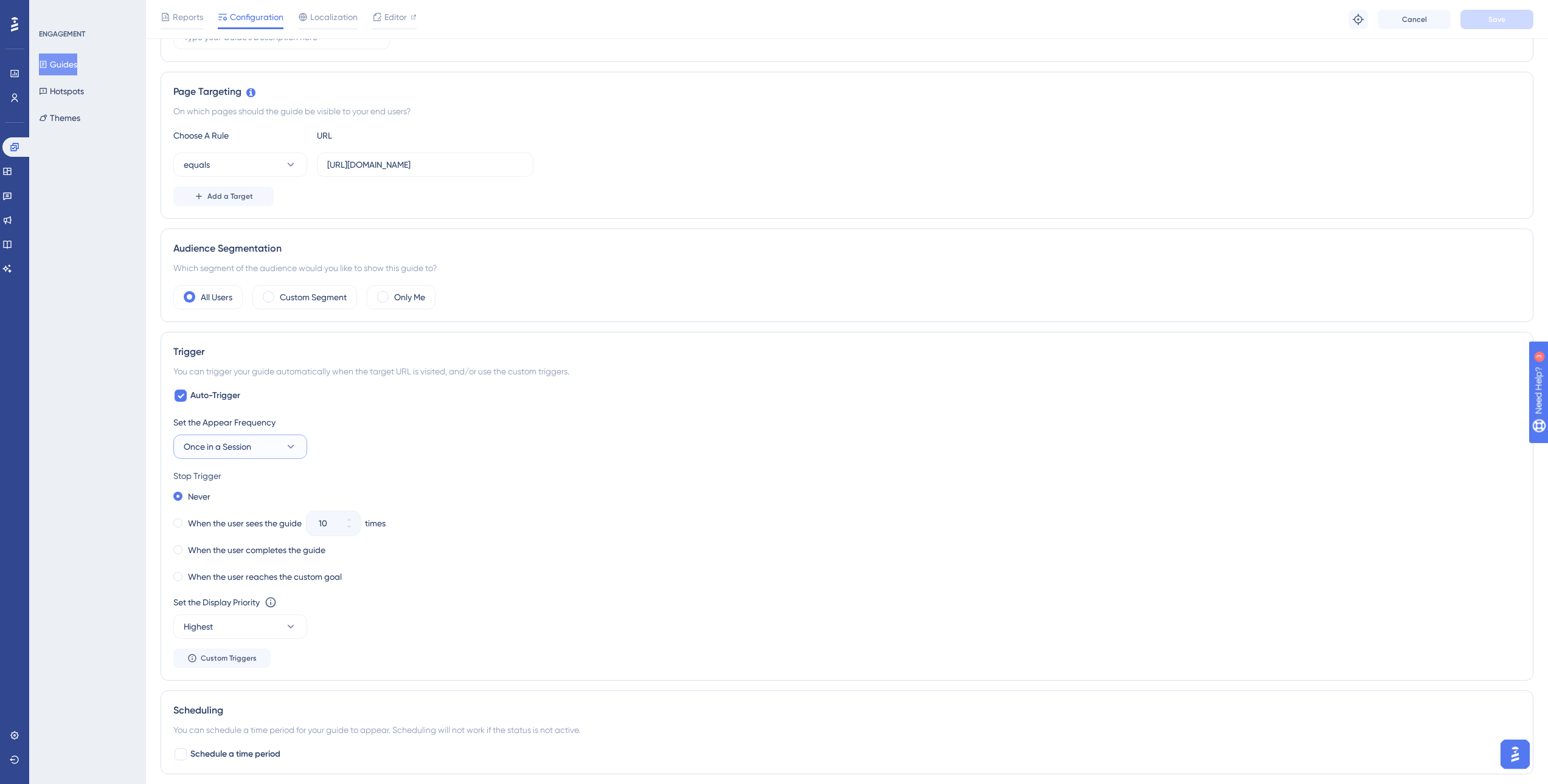
click at [265, 442] on button "Once in a Session" at bounding box center [240, 447] width 134 height 24
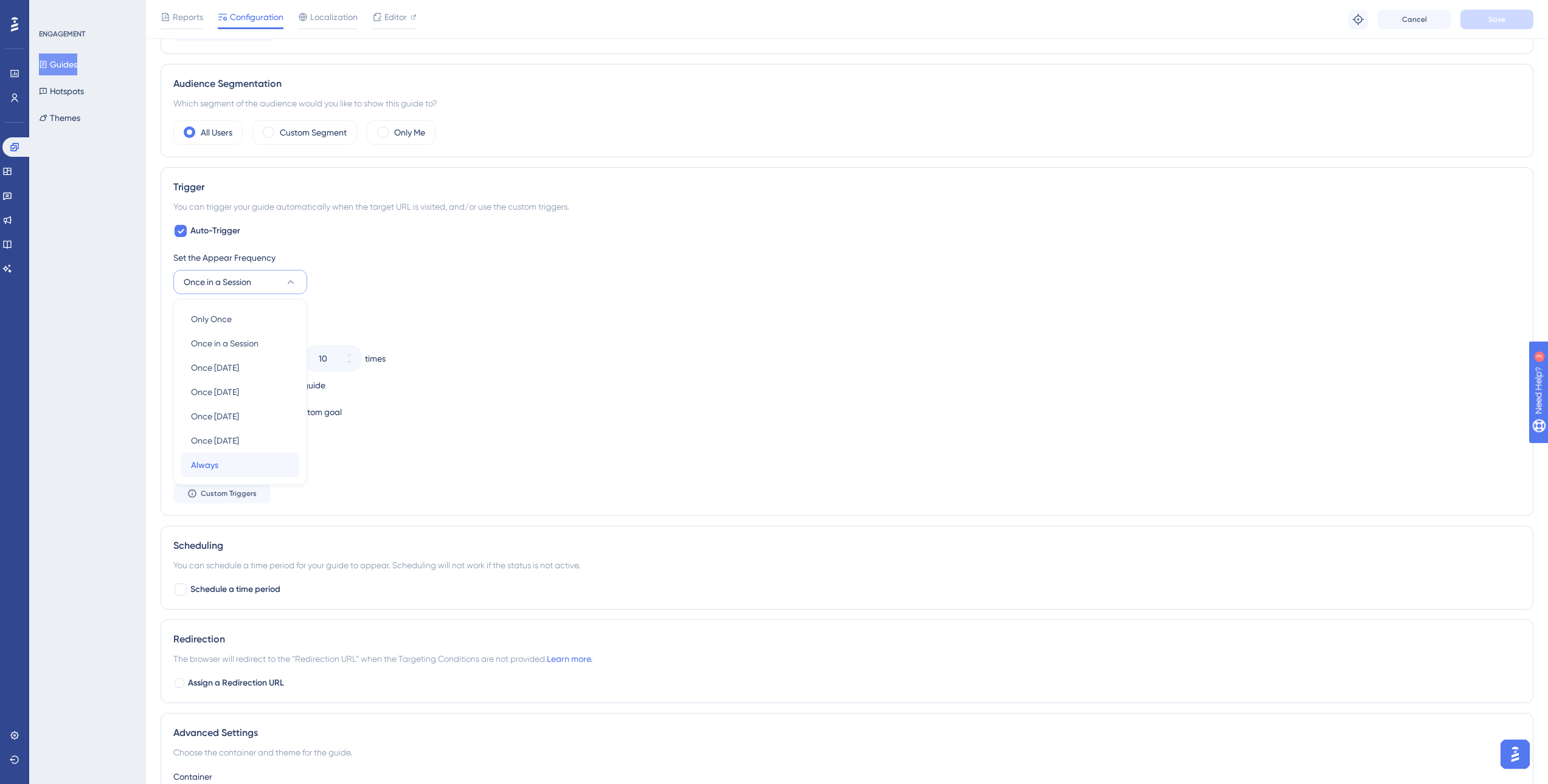
click at [255, 471] on div "Always Always" at bounding box center [240, 465] width 99 height 24
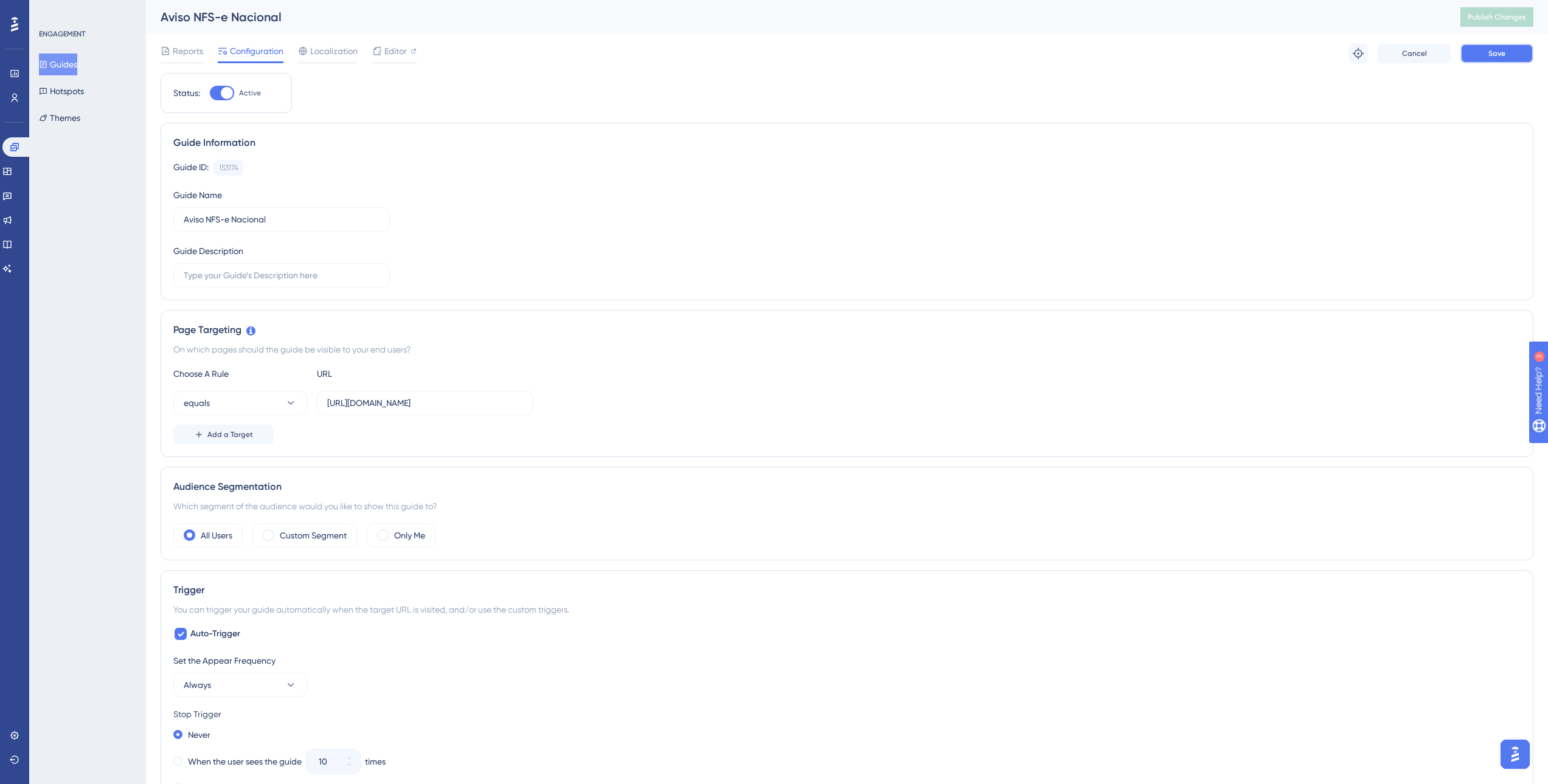
click at [1497, 49] on span "Save" at bounding box center [1497, 53] width 17 height 10
click at [1526, 22] on span "Publish Changes" at bounding box center [1497, 16] width 58 height 10
click at [1513, 16] on span "Publish Changes" at bounding box center [1497, 16] width 58 height 10
click at [1514, 19] on span "Publish Changes" at bounding box center [1497, 16] width 58 height 10
click at [190, 55] on span "Reports" at bounding box center [187, 50] width 30 height 15
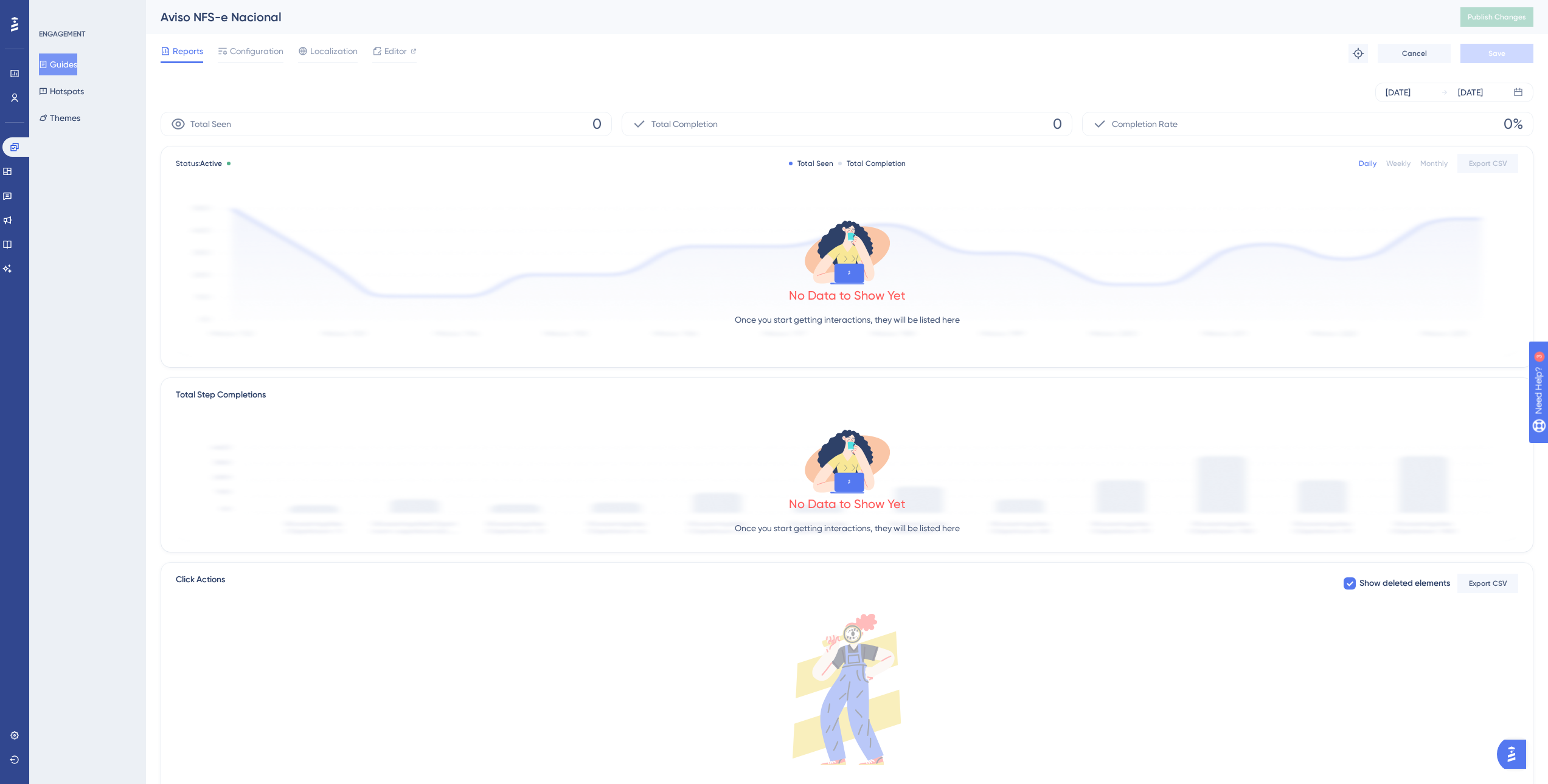
click at [56, 56] on button "Guides" at bounding box center [58, 64] width 38 height 22
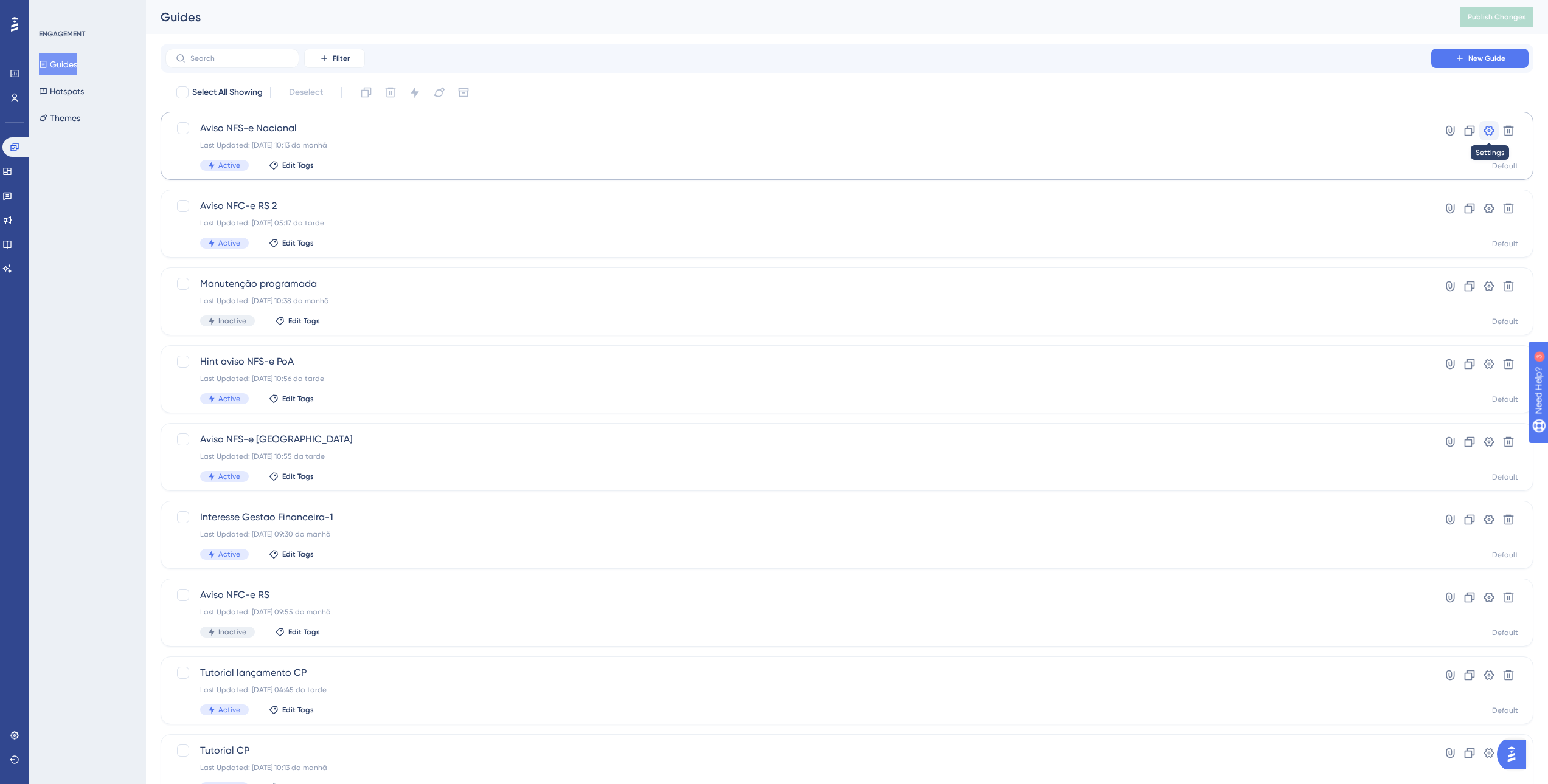
click at [1492, 127] on icon at bounding box center [1490, 130] width 10 height 10
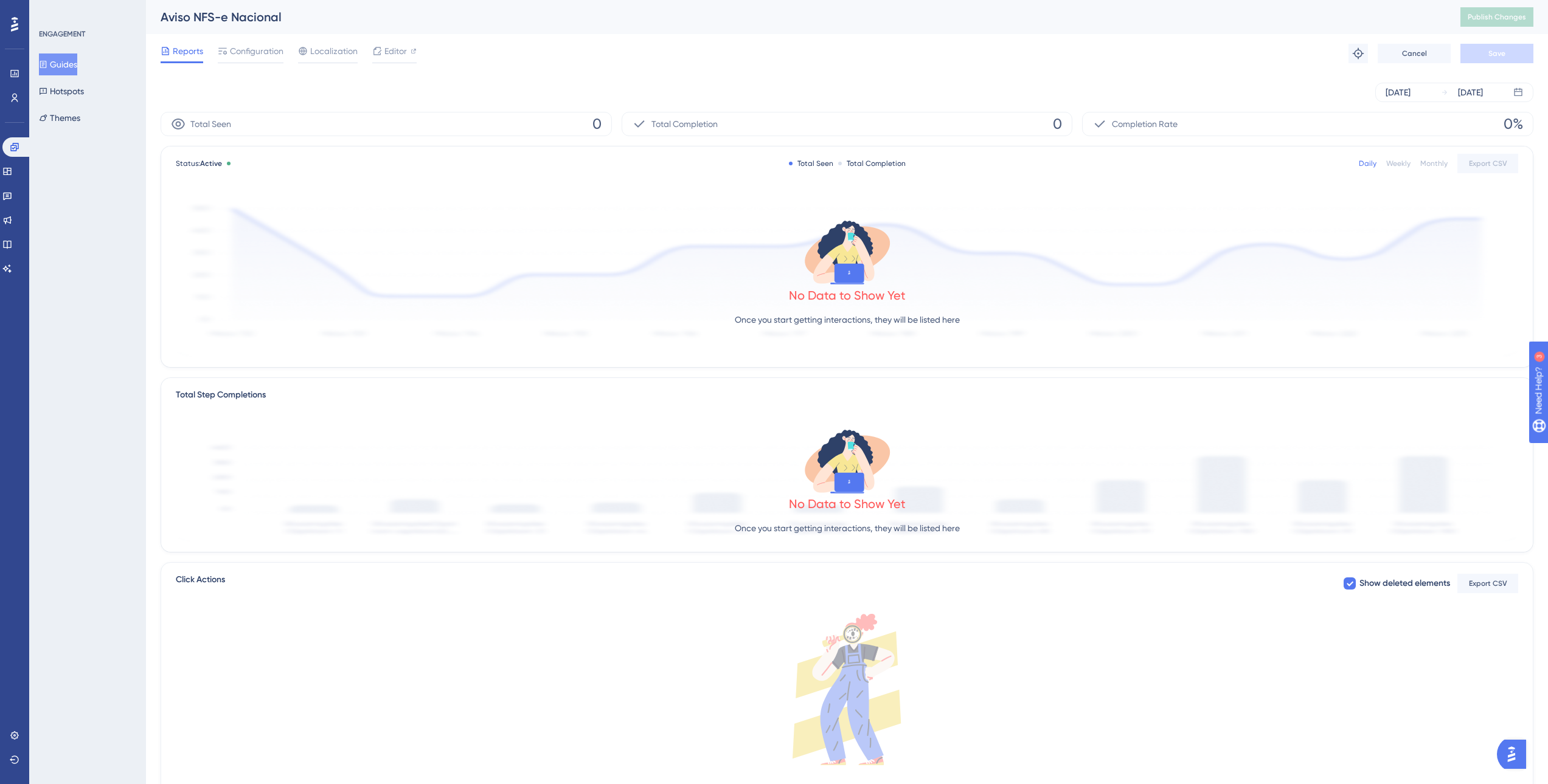
click at [211, 16] on div "Aviso NFS-e Nacional" at bounding box center [795, 17] width 1269 height 17
click at [1383, 23] on div "Aviso NFS-e Nacional" at bounding box center [795, 17] width 1269 height 17
click at [75, 64] on button "Guides" at bounding box center [58, 64] width 38 height 22
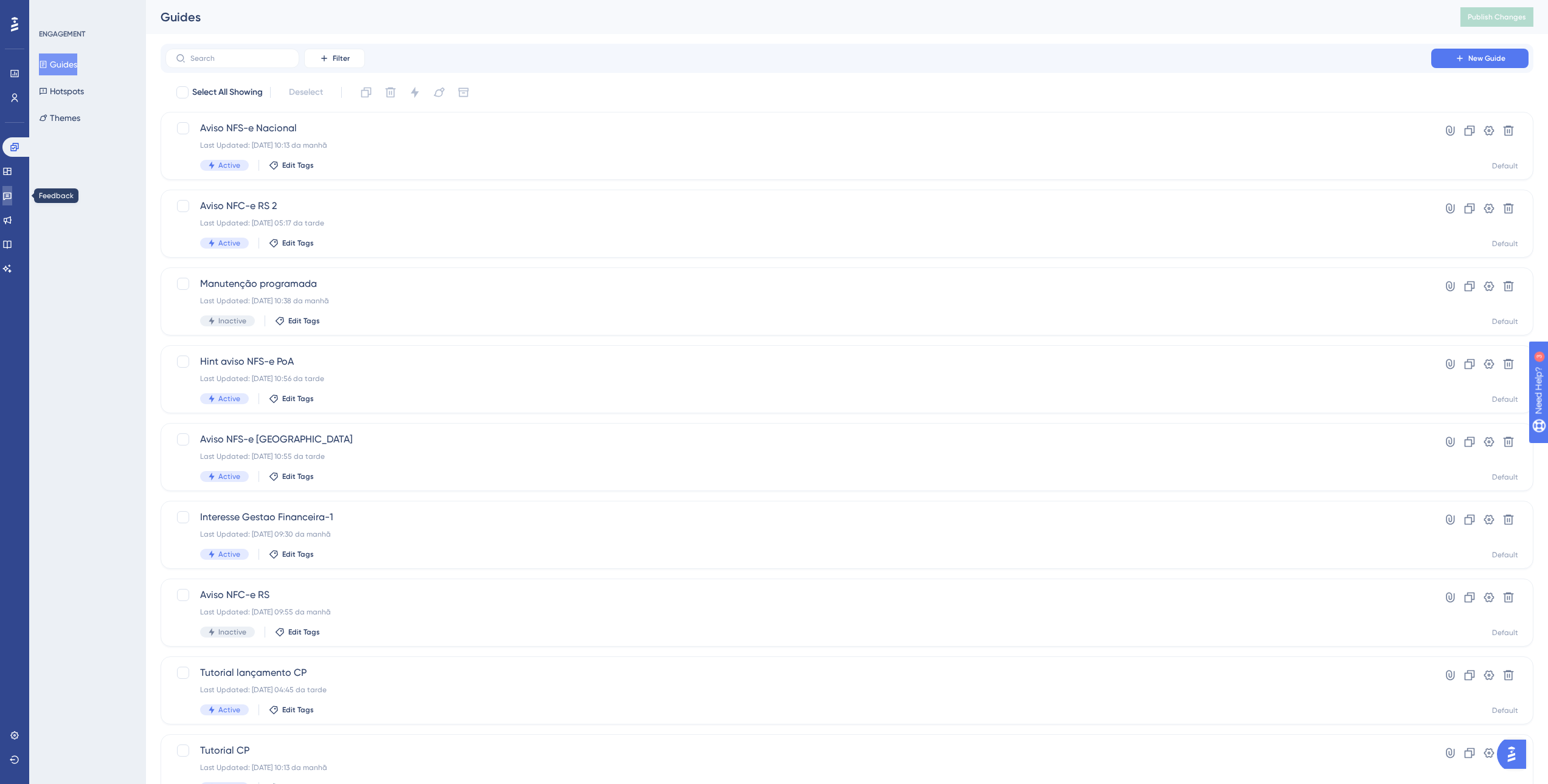
click at [11, 199] on icon at bounding box center [7, 195] width 10 height 10
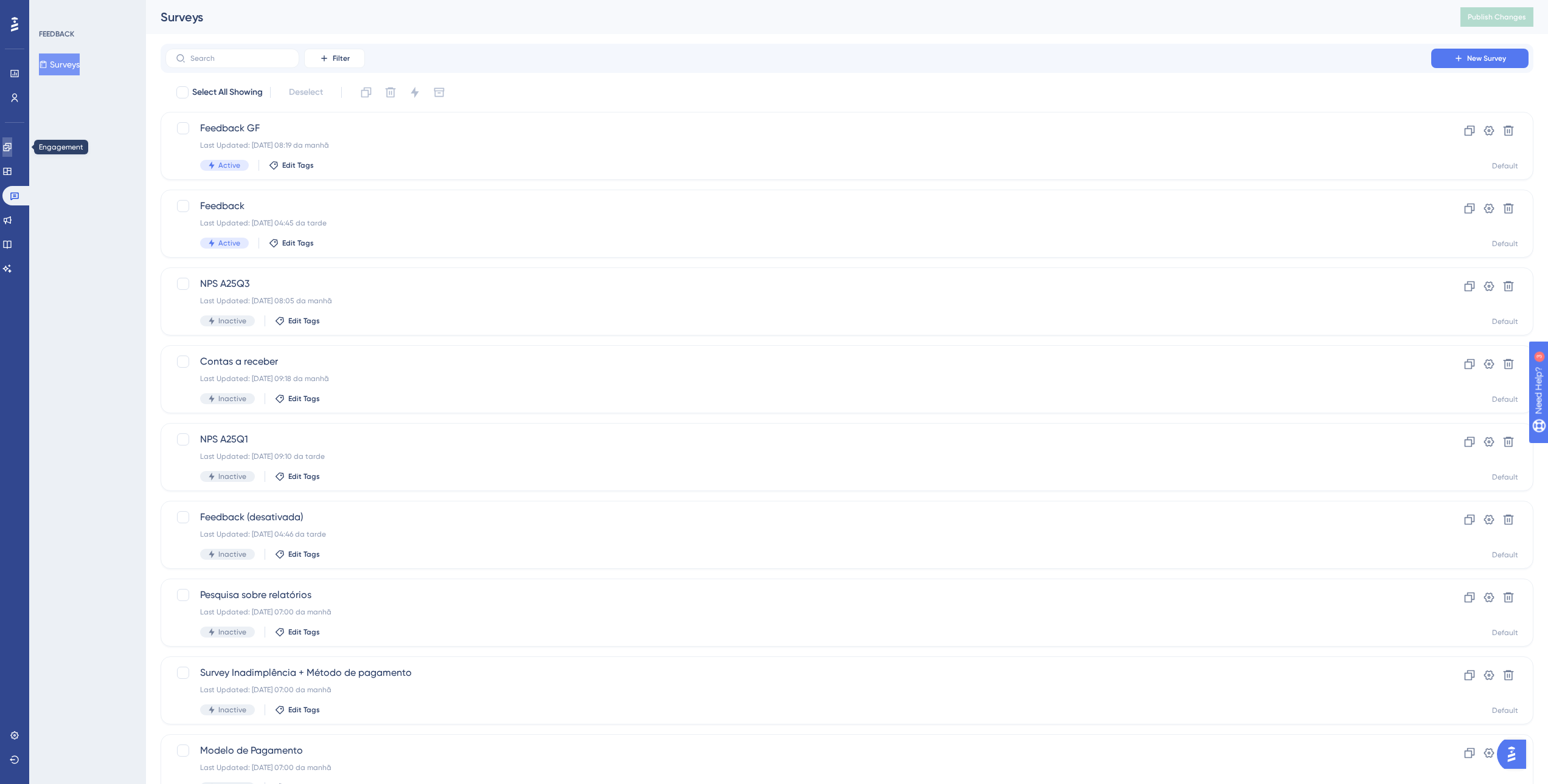
click at [12, 140] on link at bounding box center [7, 147] width 10 height 19
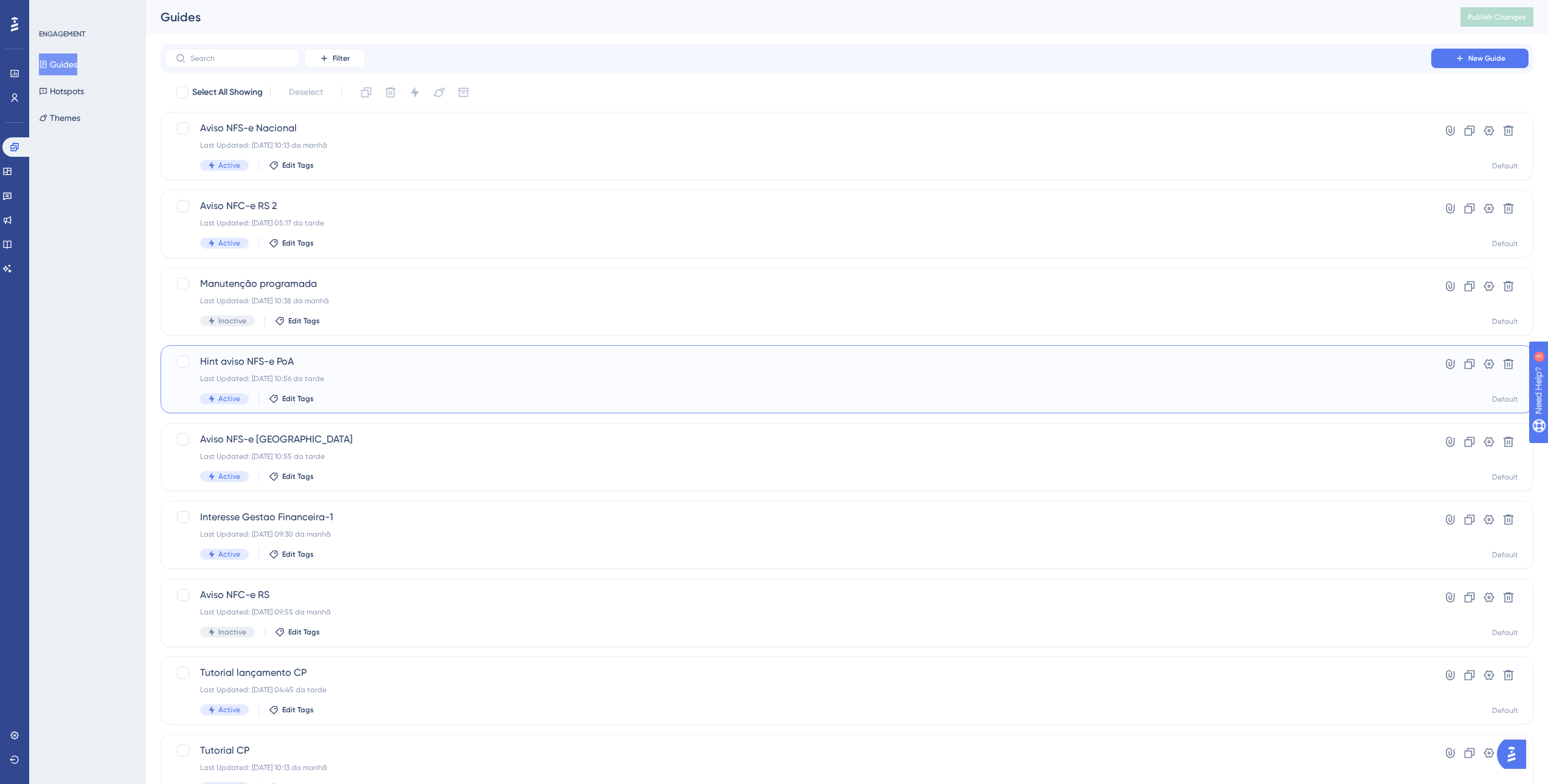
click at [453, 383] on div "Hint aviso NFS-e PoA Last Updated: 30.09.2025 10:56 da tarde Active Edit Tags" at bounding box center [798, 379] width 1197 height 49
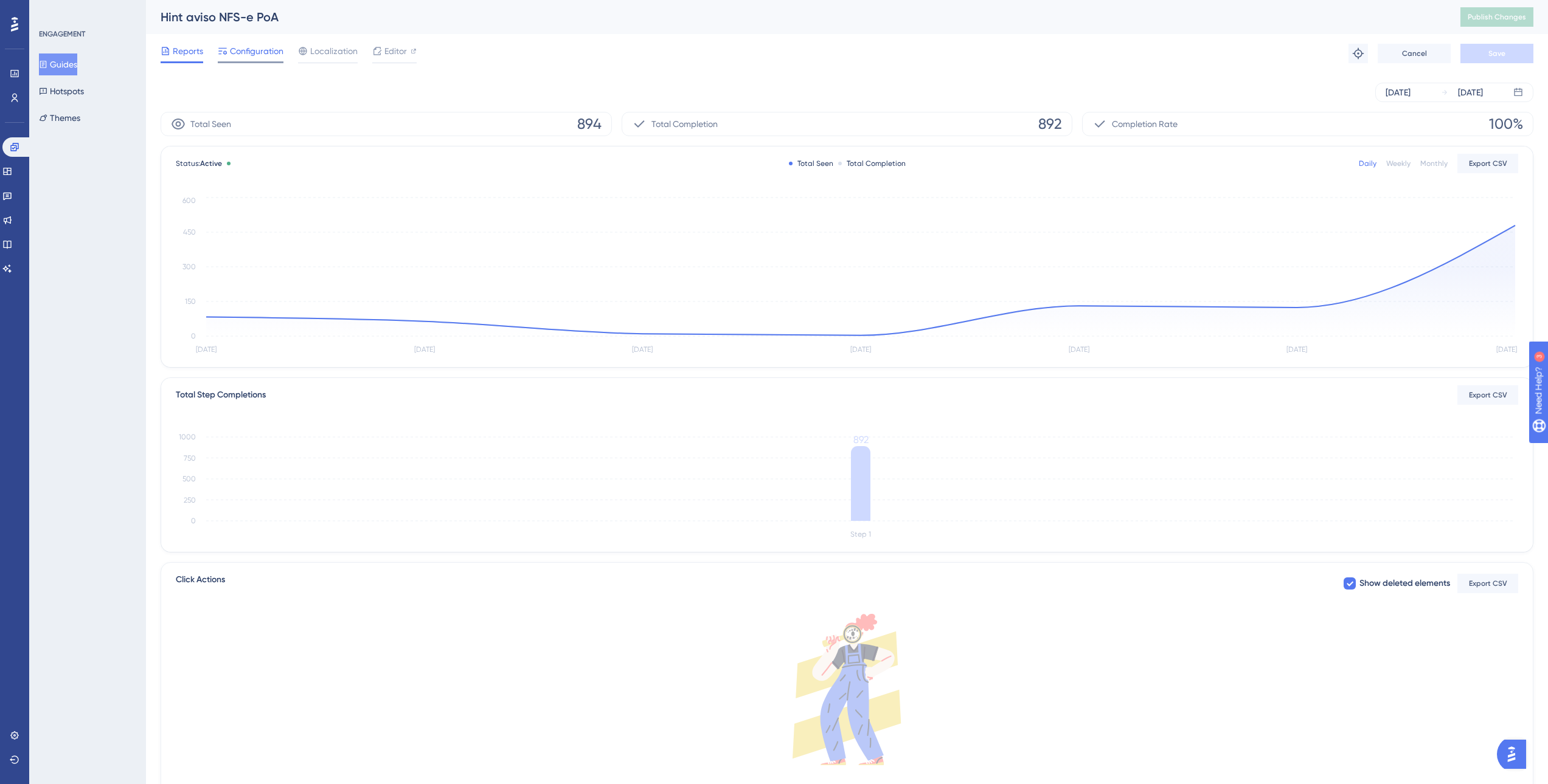
click at [273, 56] on span "Configuration" at bounding box center [257, 50] width 54 height 15
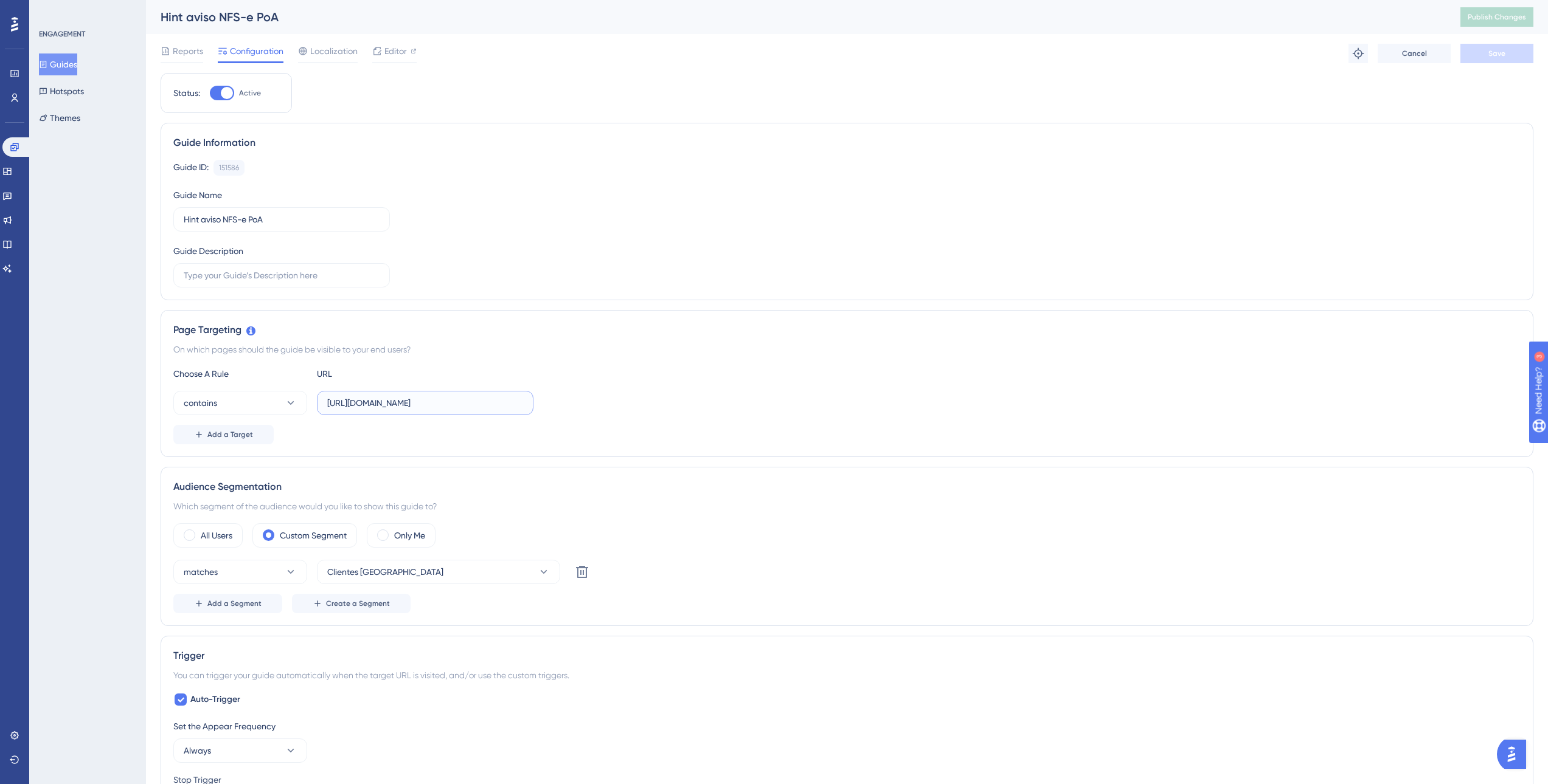
drag, startPoint x: 501, startPoint y: 402, endPoint x: 535, endPoint y: 402, distance: 34.0
click at [535, 402] on div "contains https://sped.safeweb.com.br/enota/nfse/" at bounding box center [847, 403] width 1348 height 24
click at [259, 408] on button "contains" at bounding box center [240, 403] width 134 height 24
click at [462, 376] on div "Choose A Rule URL" at bounding box center [847, 374] width 1348 height 15
click at [69, 54] on button "Guides" at bounding box center [58, 64] width 38 height 22
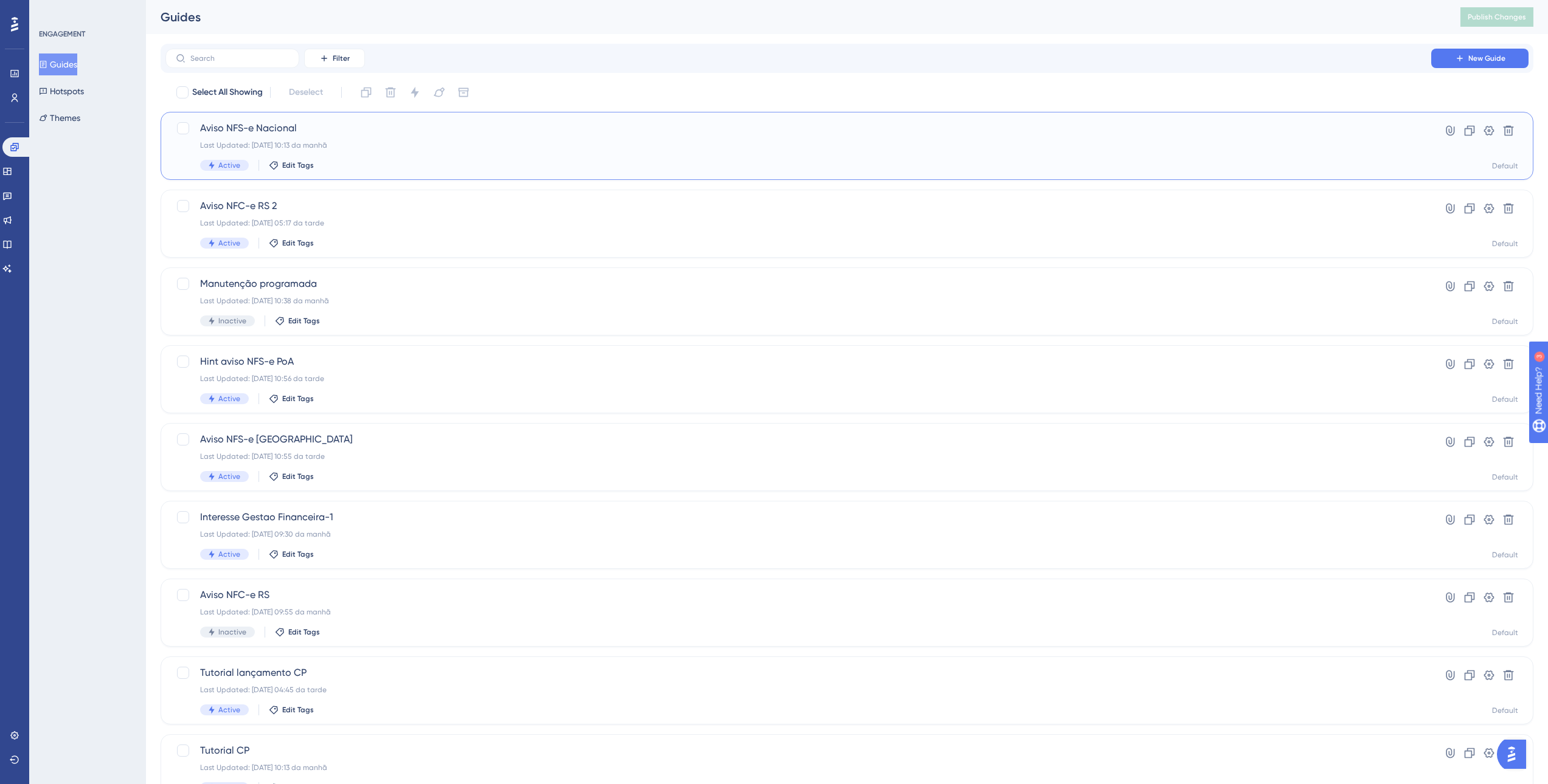
click at [365, 129] on span "Aviso NFS-e Nacional" at bounding box center [798, 128] width 1197 height 15
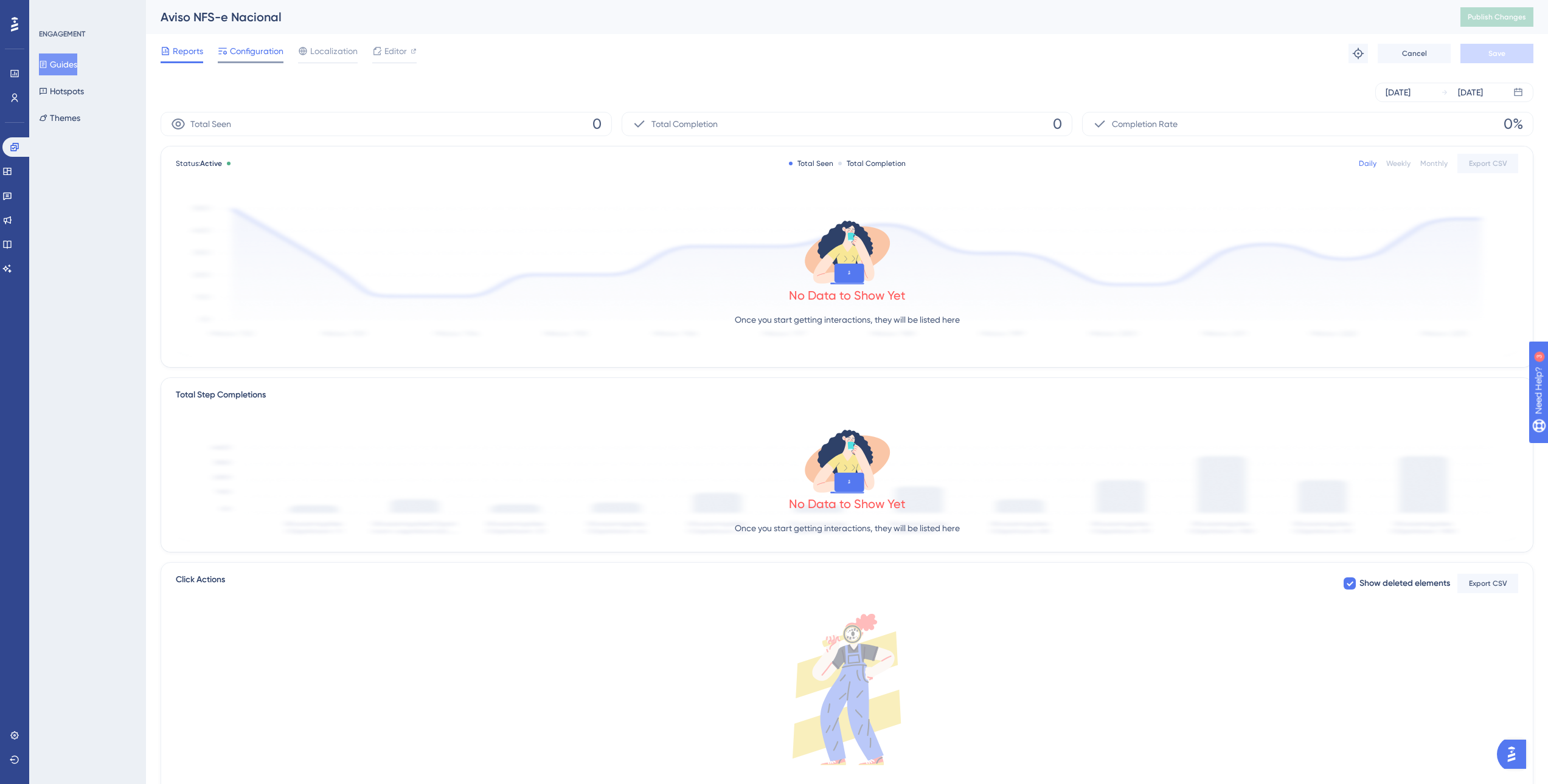
click at [258, 50] on span "Configuration" at bounding box center [257, 50] width 54 height 15
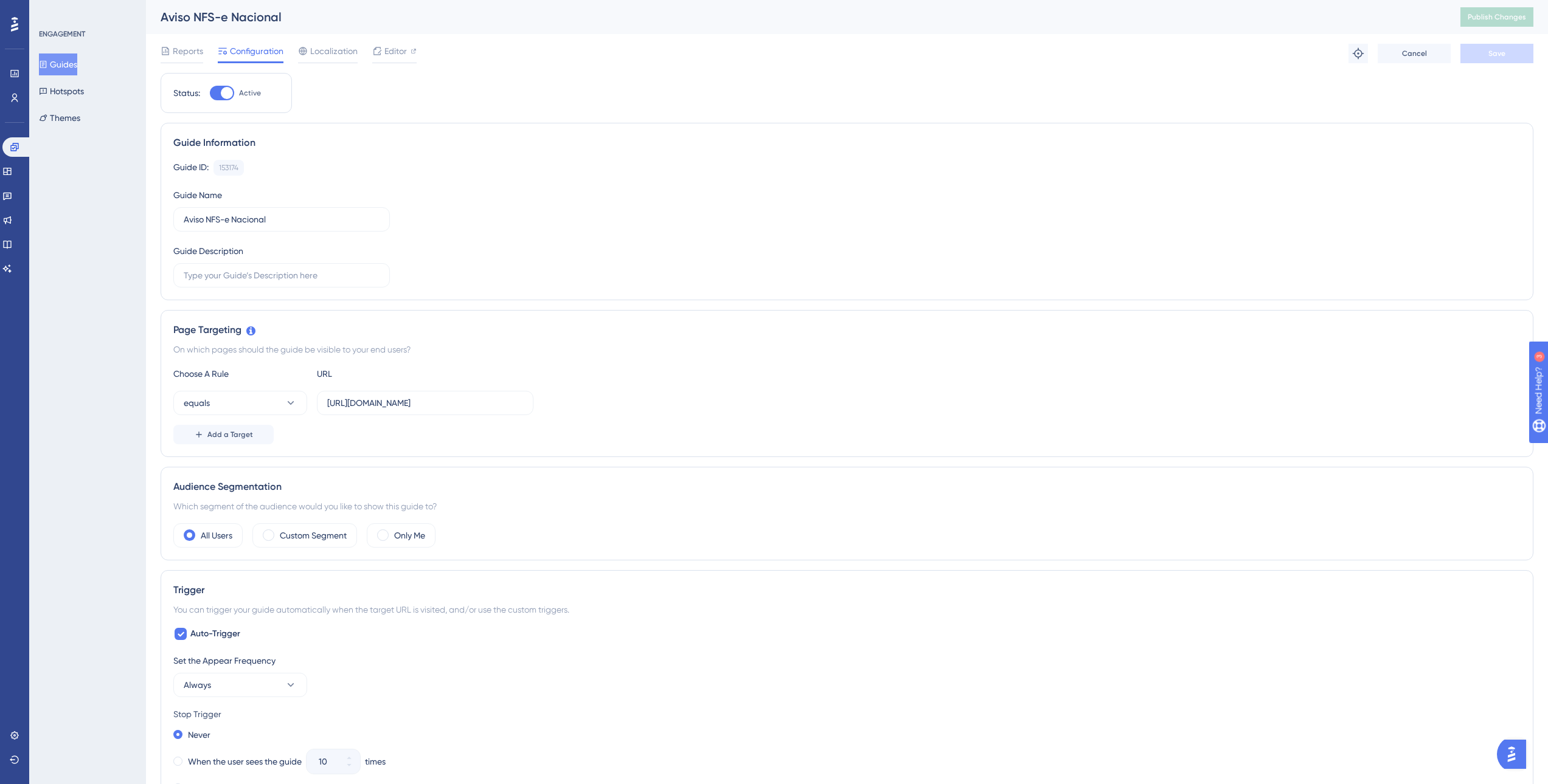
click at [69, 66] on button "Guides" at bounding box center [58, 64] width 38 height 22
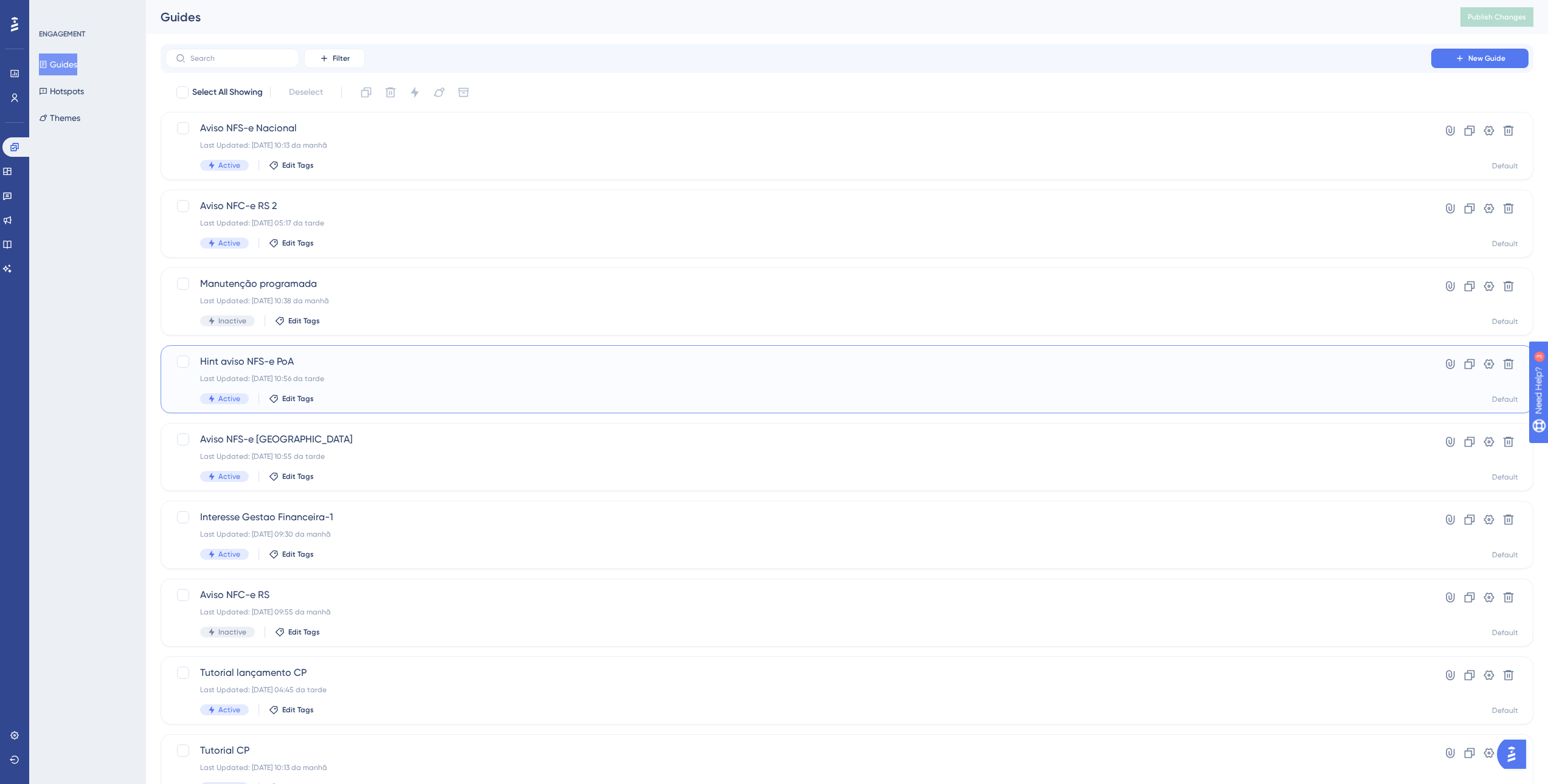
click at [377, 372] on div "Hint aviso NFS-e PoA Last Updated: 30.09.2025 10:56 da tarde Active Edit Tags" at bounding box center [798, 379] width 1197 height 49
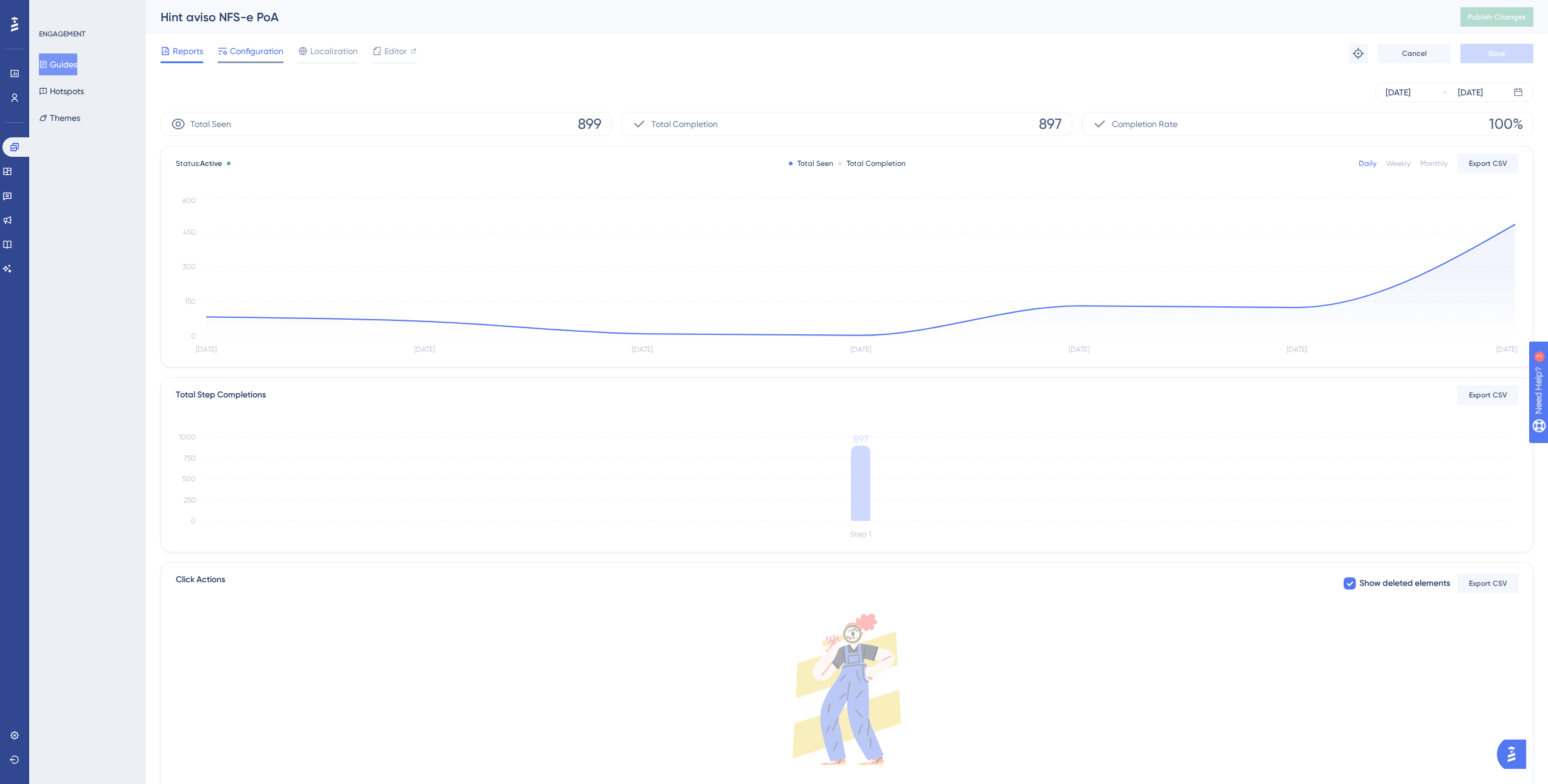
click at [235, 62] on div at bounding box center [251, 62] width 66 height 2
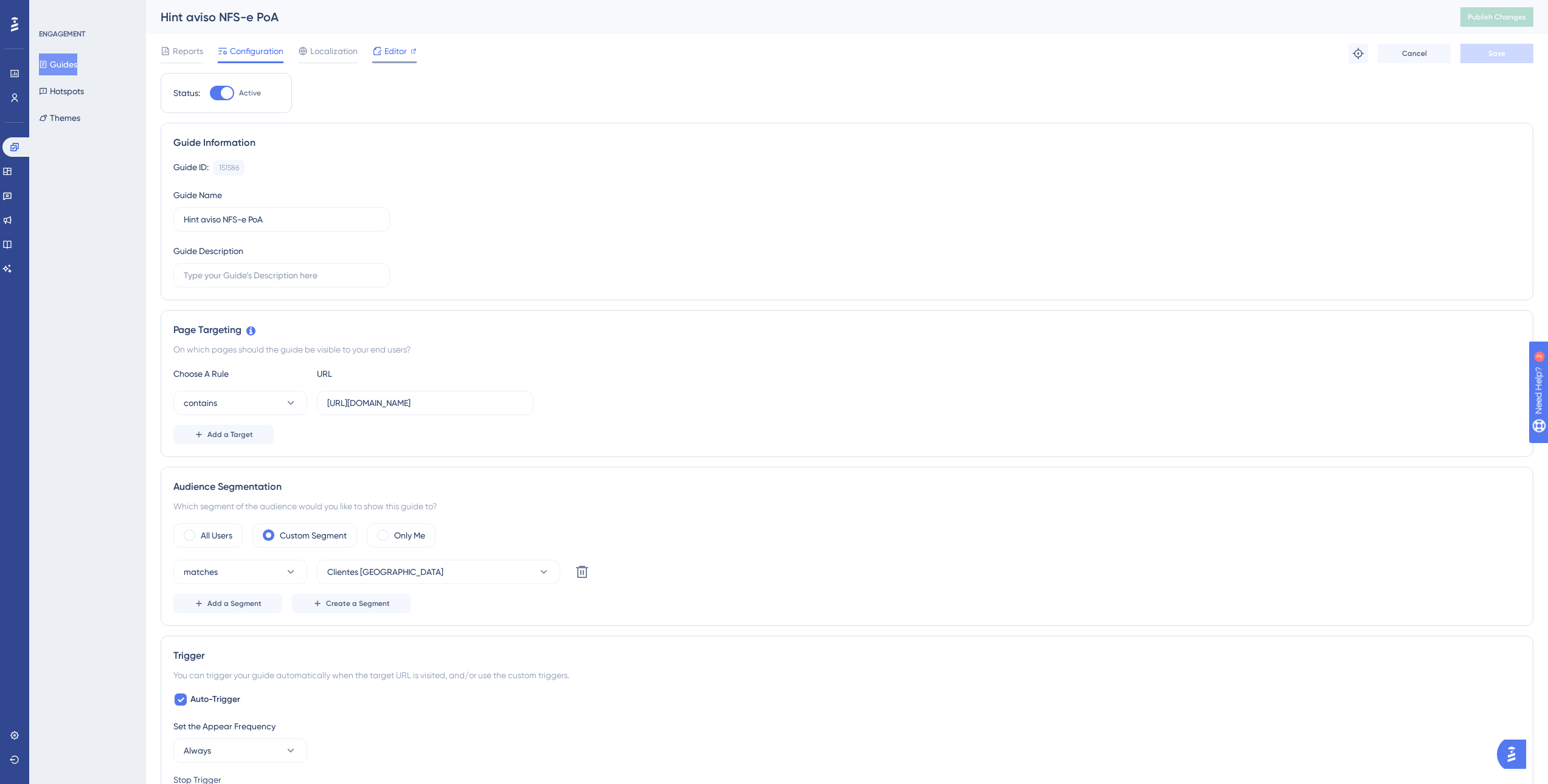
click at [396, 52] on span "Editor" at bounding box center [396, 50] width 23 height 15
click at [397, 54] on span "Editor" at bounding box center [396, 50] width 23 height 15
click at [59, 66] on button "Guides" at bounding box center [58, 64] width 38 height 22
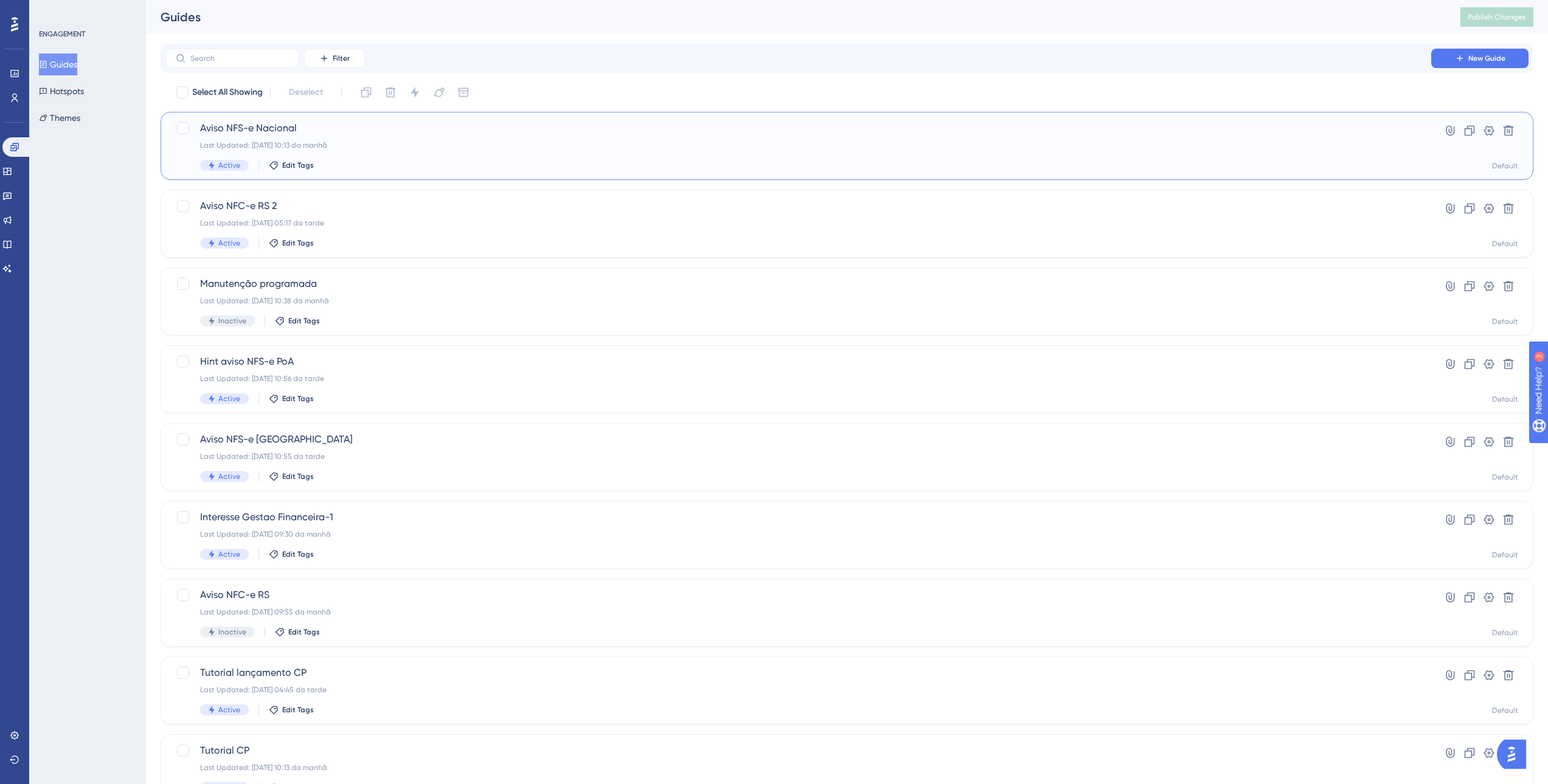
click at [381, 140] on div "Aviso NFS-e Nacional Last Updated: 01.10.2025 10:13 da manhã Active Edit Tags" at bounding box center [798, 146] width 1197 height 49
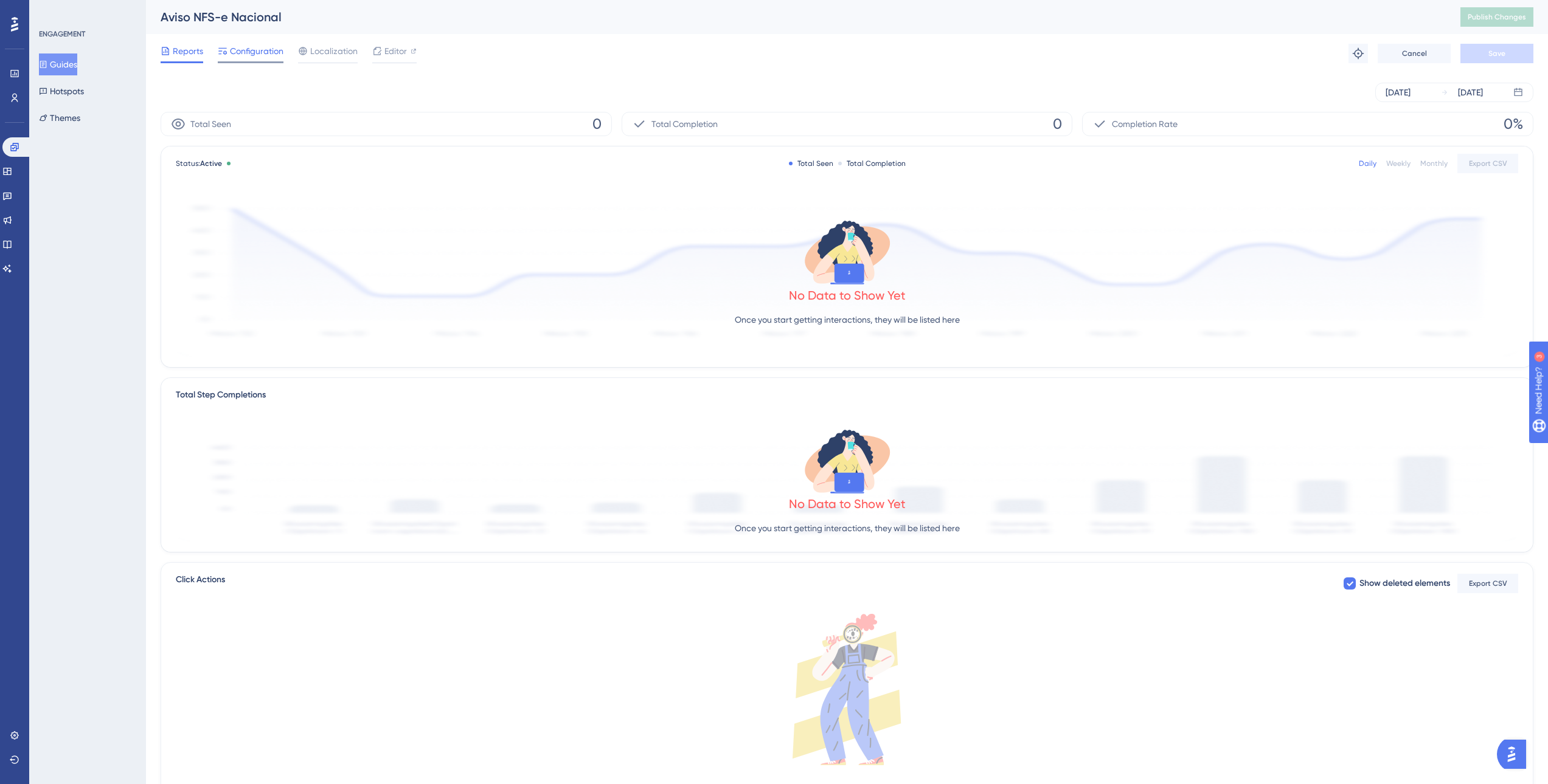
click at [272, 54] on span "Configuration" at bounding box center [257, 50] width 54 height 15
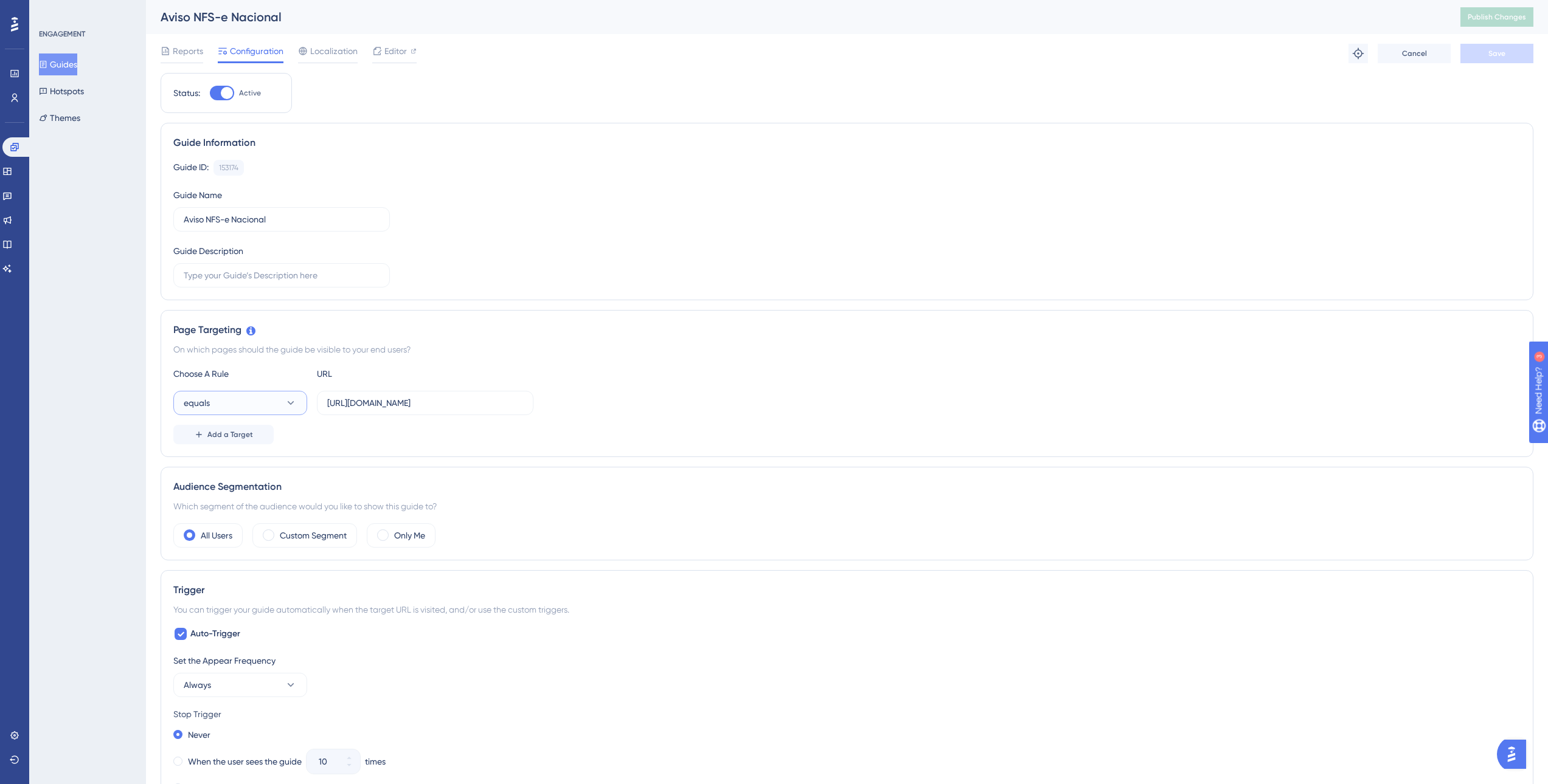
click at [295, 406] on icon at bounding box center [291, 403] width 12 height 12
click at [243, 495] on div "contains contains" at bounding box center [240, 489] width 99 height 24
click at [1481, 49] on button "Save" at bounding box center [1497, 53] width 73 height 19
click at [506, 110] on div "Status: Active Guide Information Guide ID: 153174 Copy Guide Name Aviso NFS-e N…" at bounding box center [847, 683] width 1373 height 1222
click at [382, 23] on div "Aviso NFS-e Nacional" at bounding box center [795, 17] width 1269 height 17
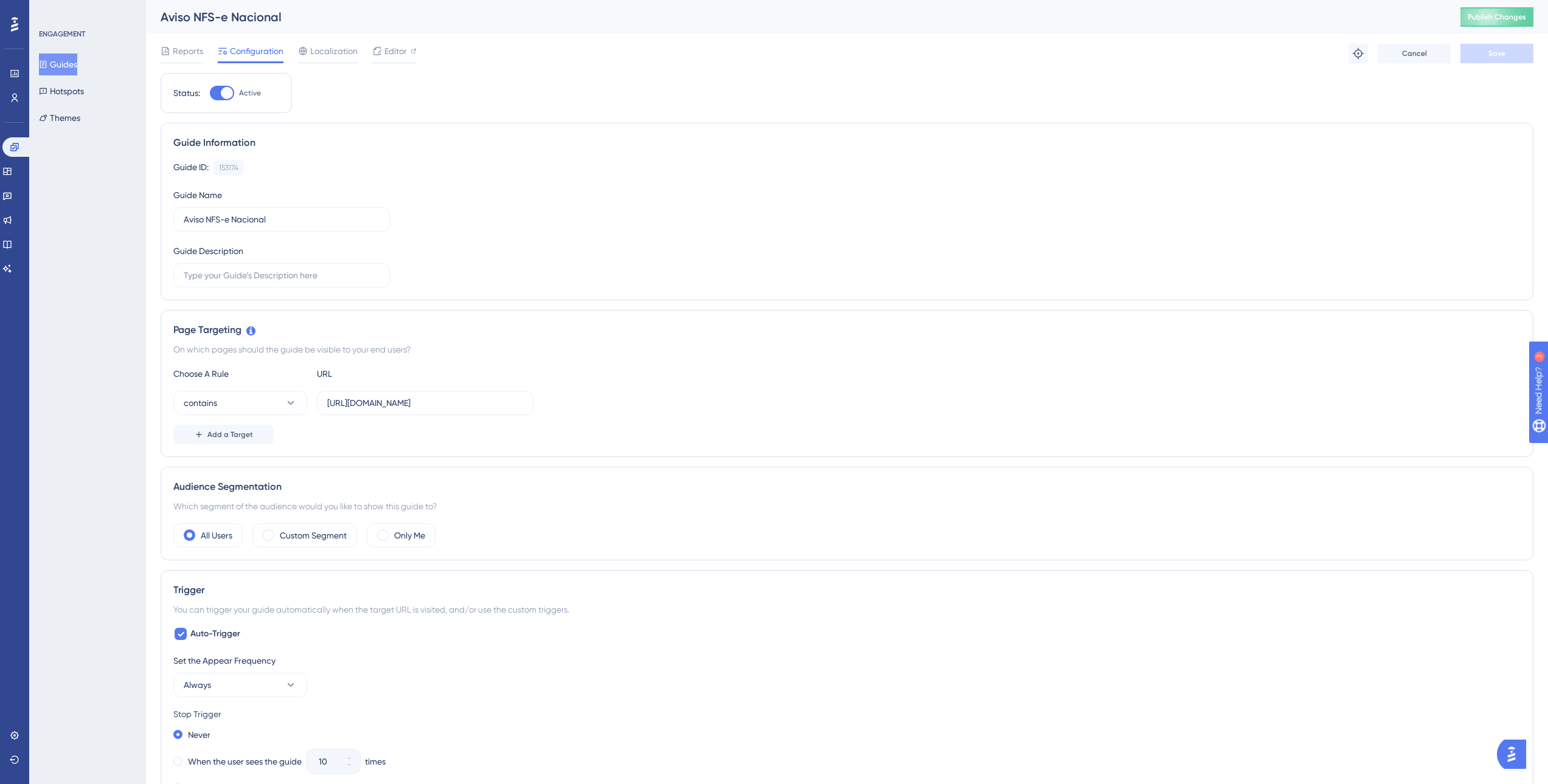
click at [60, 62] on button "Guides" at bounding box center [58, 64] width 38 height 22
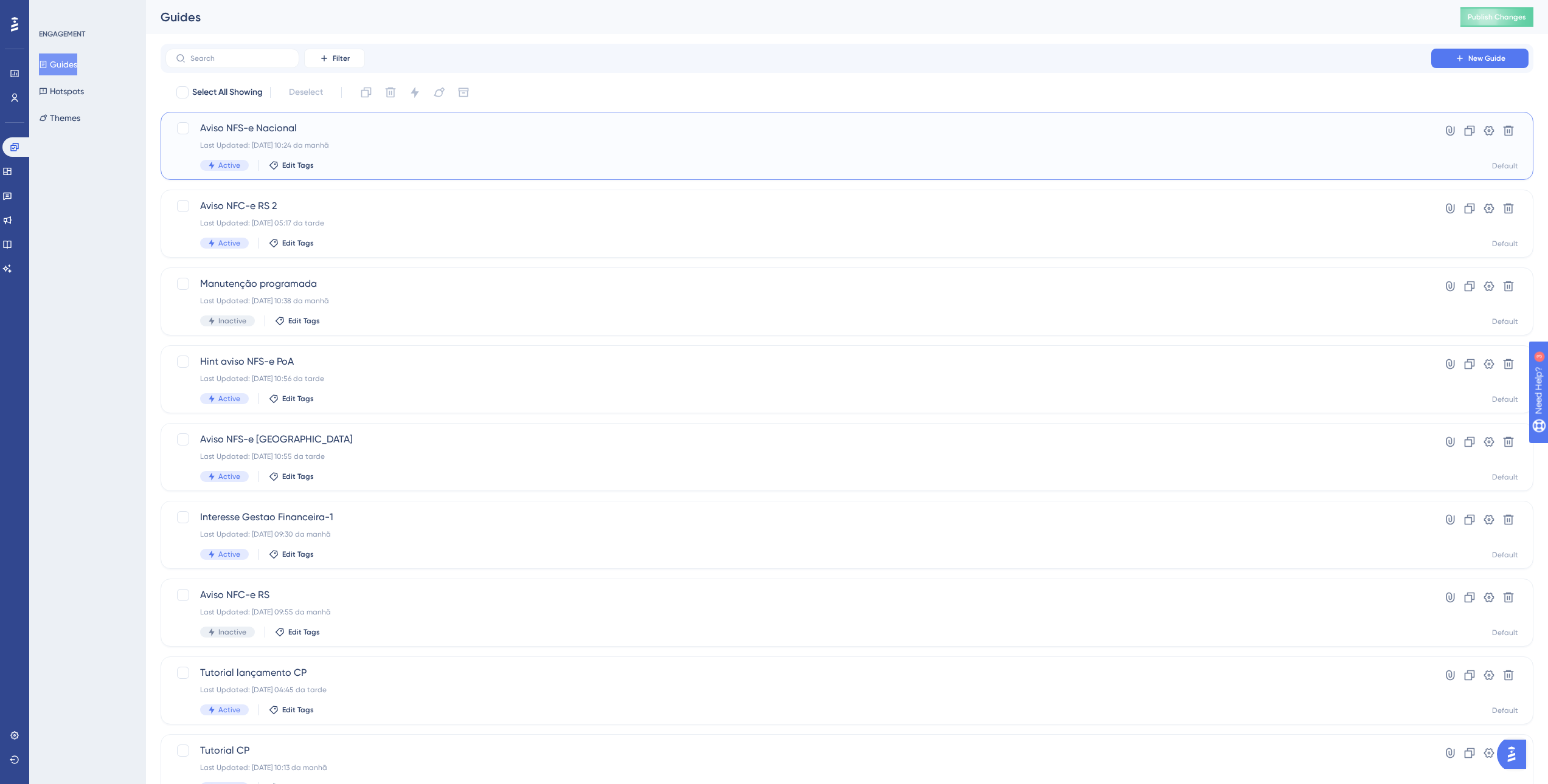
click at [348, 129] on span "Aviso NFS-e Nacional" at bounding box center [798, 128] width 1197 height 15
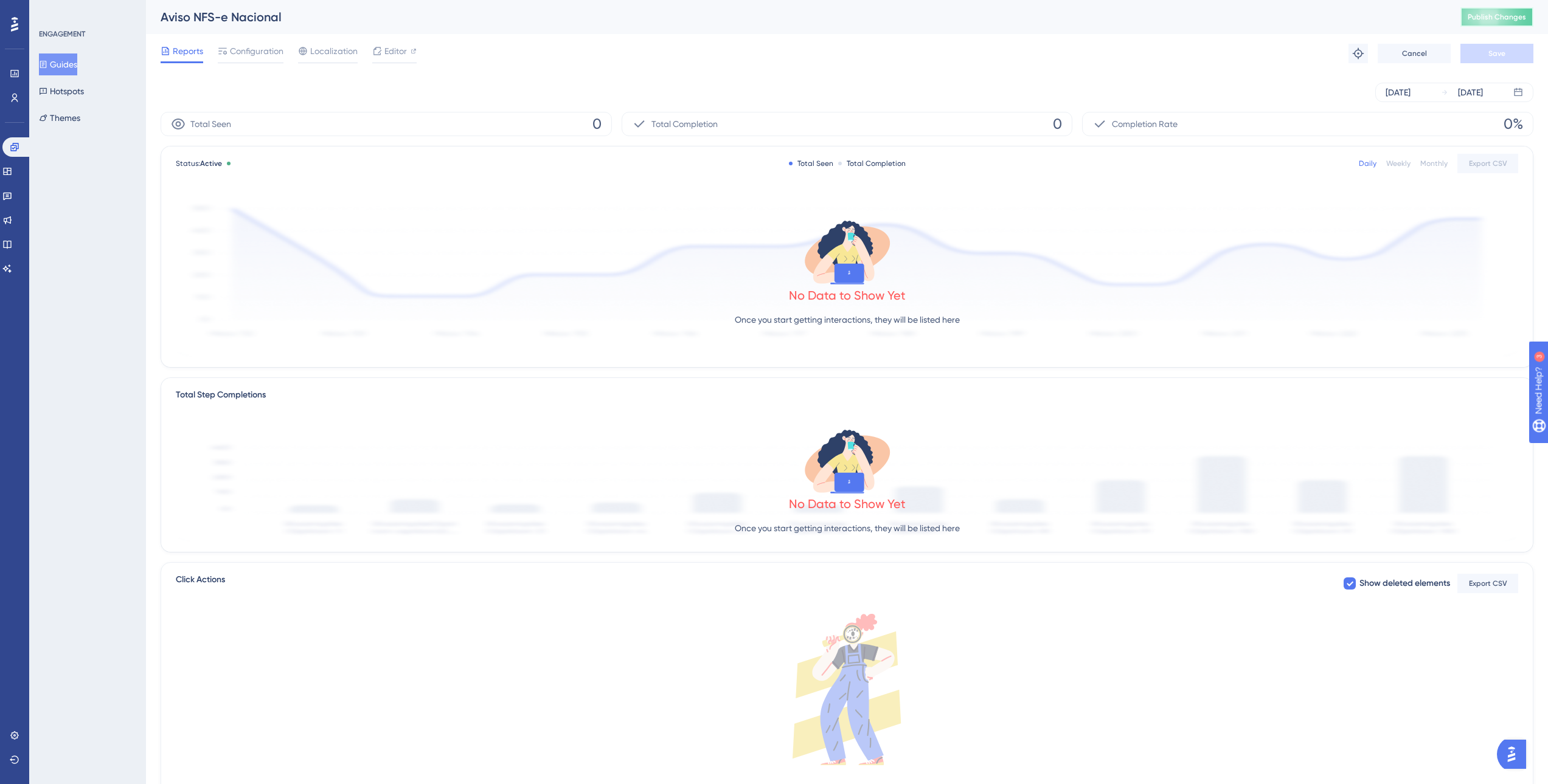
click at [1482, 20] on span "Publish Changes" at bounding box center [1497, 16] width 58 height 10
click at [68, 66] on button "Guides" at bounding box center [65, 64] width 53 height 22
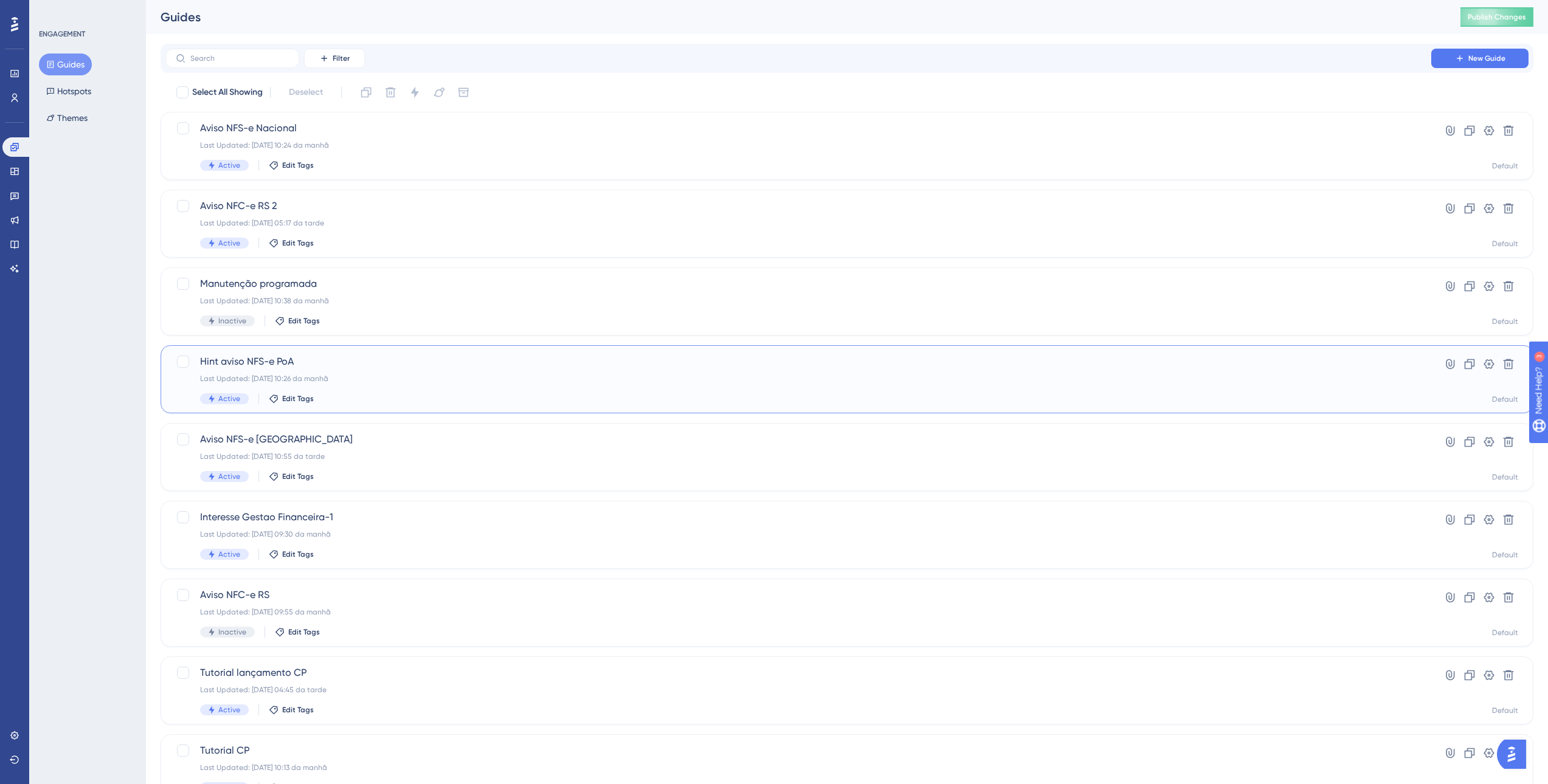
click at [402, 381] on div "Last Updated: 01.10.2025 10:26 da manhã" at bounding box center [798, 378] width 1197 height 10
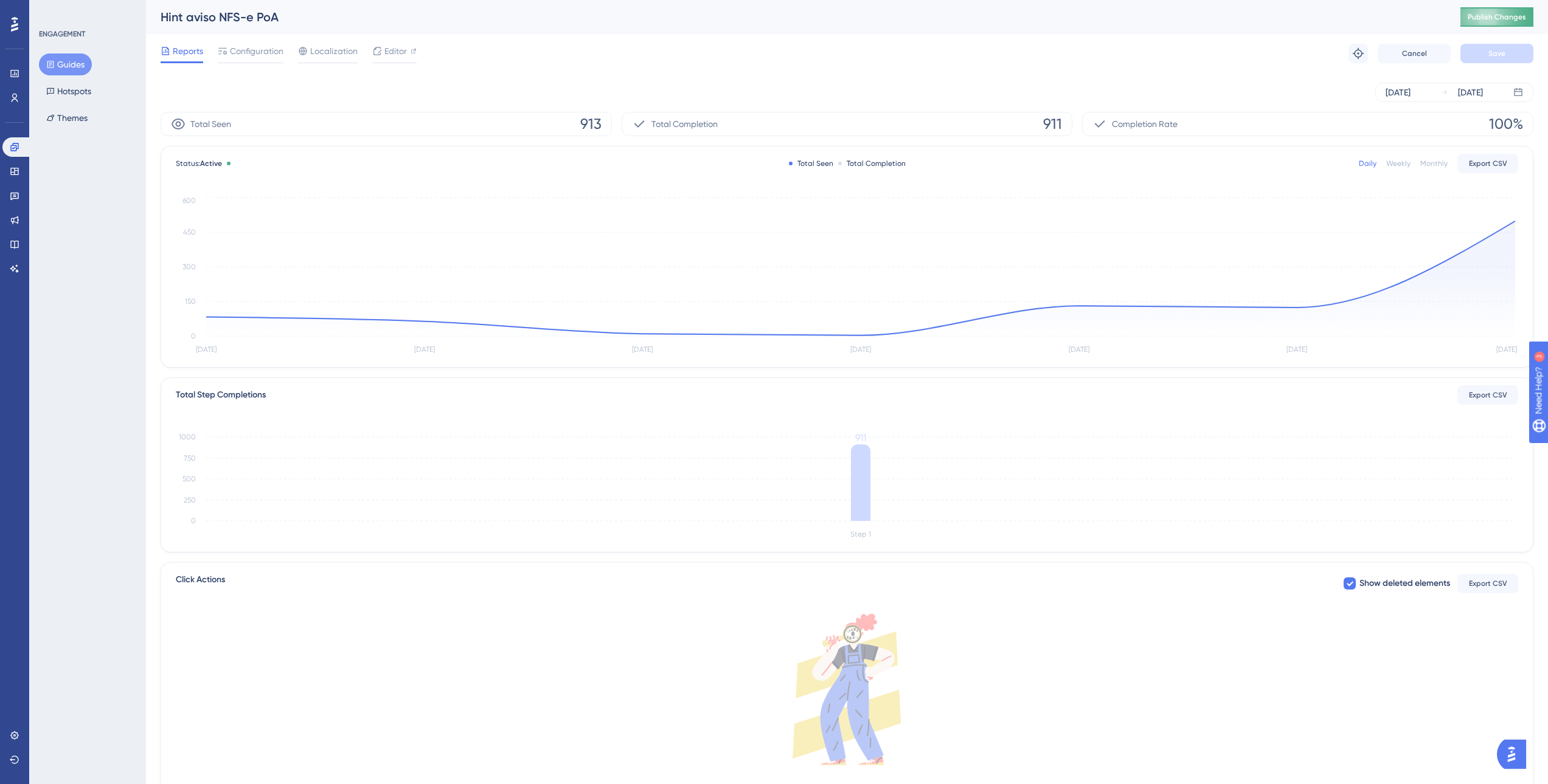
click at [1492, 17] on span "Publish Changes" at bounding box center [1497, 16] width 58 height 10
click at [1518, 20] on button "Publish Changes" at bounding box center [1497, 16] width 73 height 19
click at [252, 58] on span "Configuration" at bounding box center [257, 50] width 54 height 15
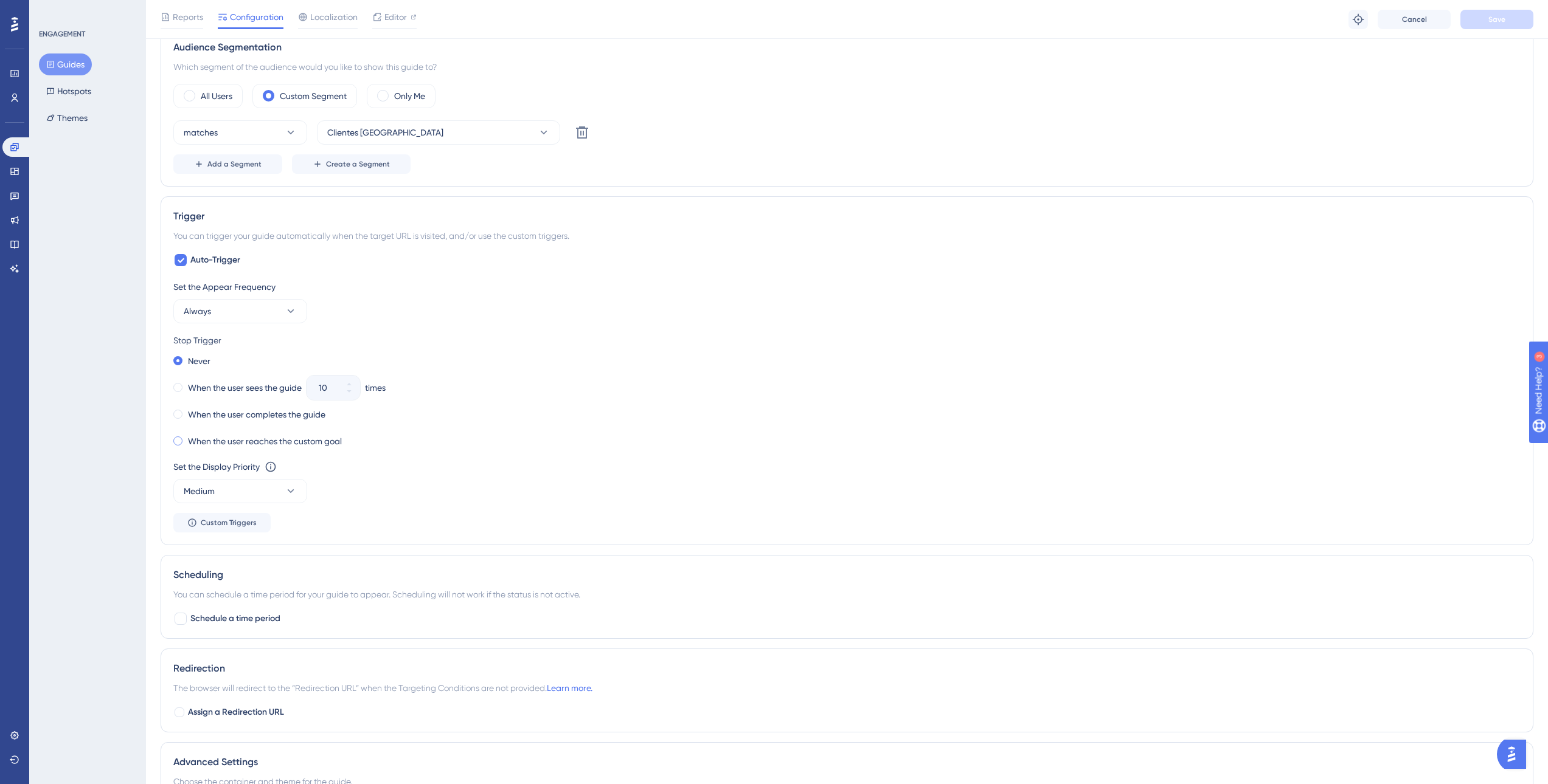
scroll to position [426, 0]
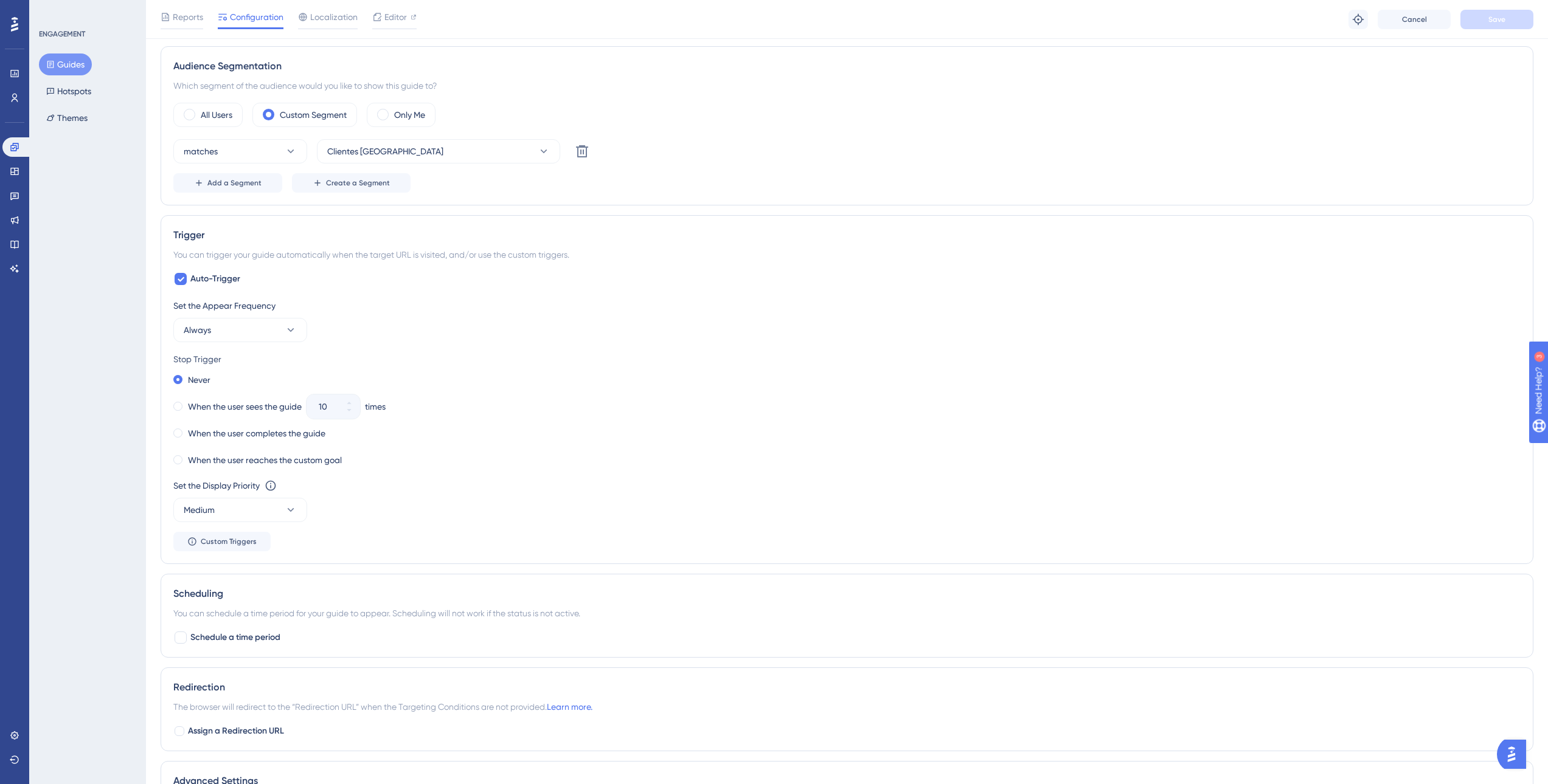
click at [235, 526] on div "Set the Appear Frequency Always Stop Trigger Never When the user sees the guide…" at bounding box center [847, 425] width 1348 height 253
click at [237, 518] on button "Medium" at bounding box center [240, 510] width 134 height 24
click at [214, 556] on div "Low Low" at bounding box center [240, 547] width 99 height 24
click at [1483, 19] on button "Save" at bounding box center [1497, 19] width 73 height 19
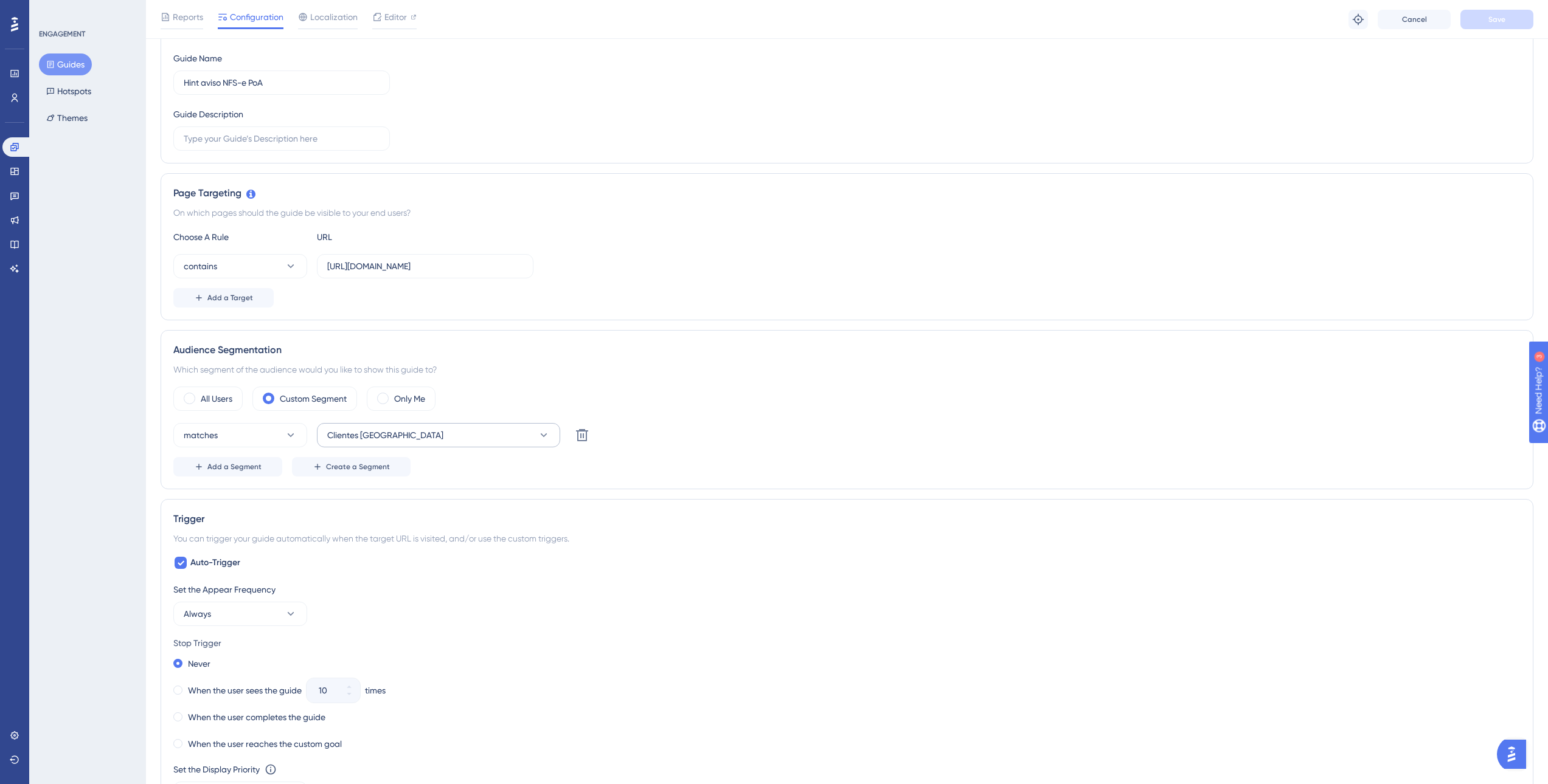
scroll to position [121, 0]
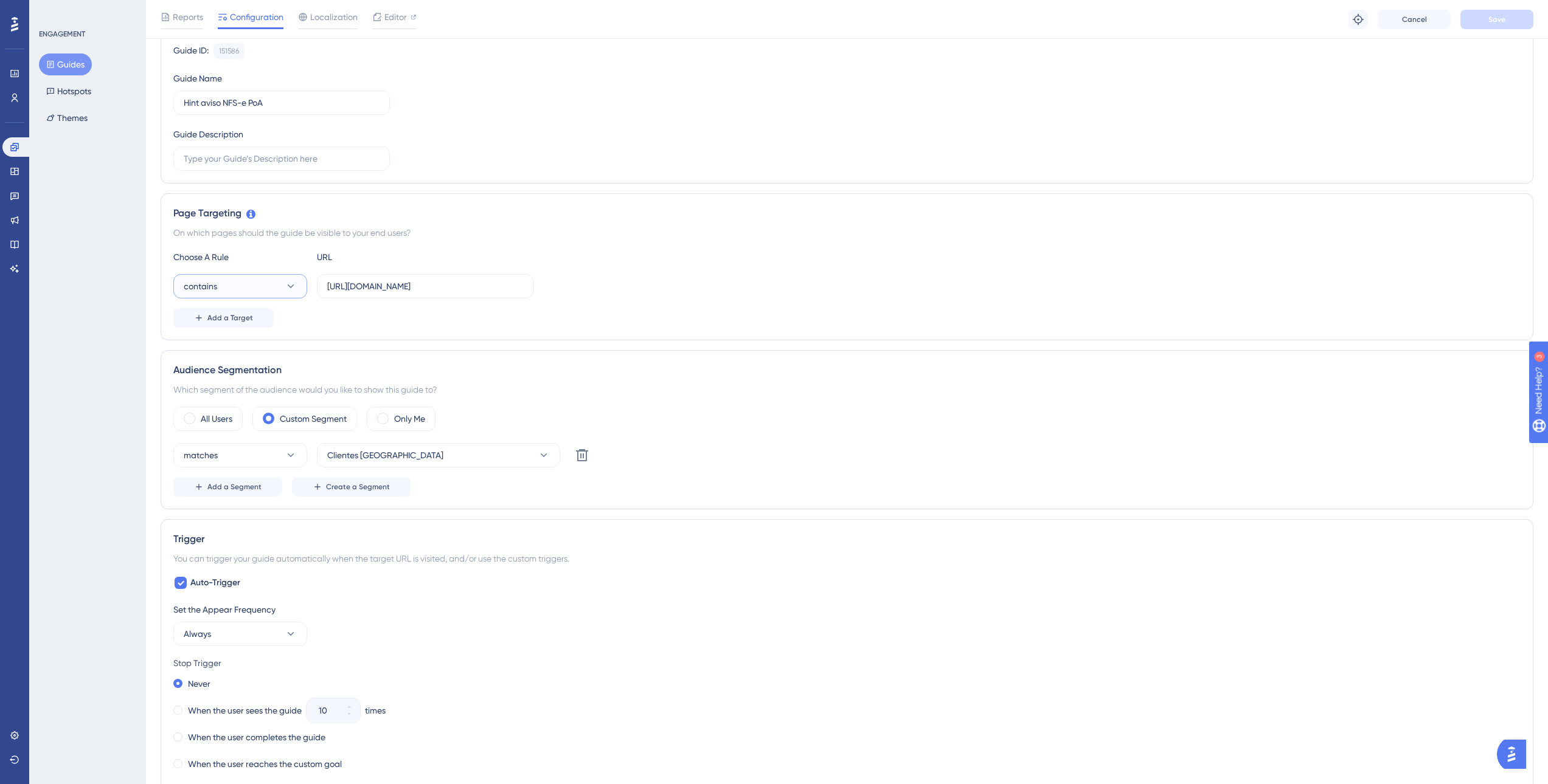
click at [288, 294] on button "contains" at bounding box center [240, 286] width 134 height 24
click at [424, 318] on div "Add a Target" at bounding box center [847, 317] width 1348 height 19
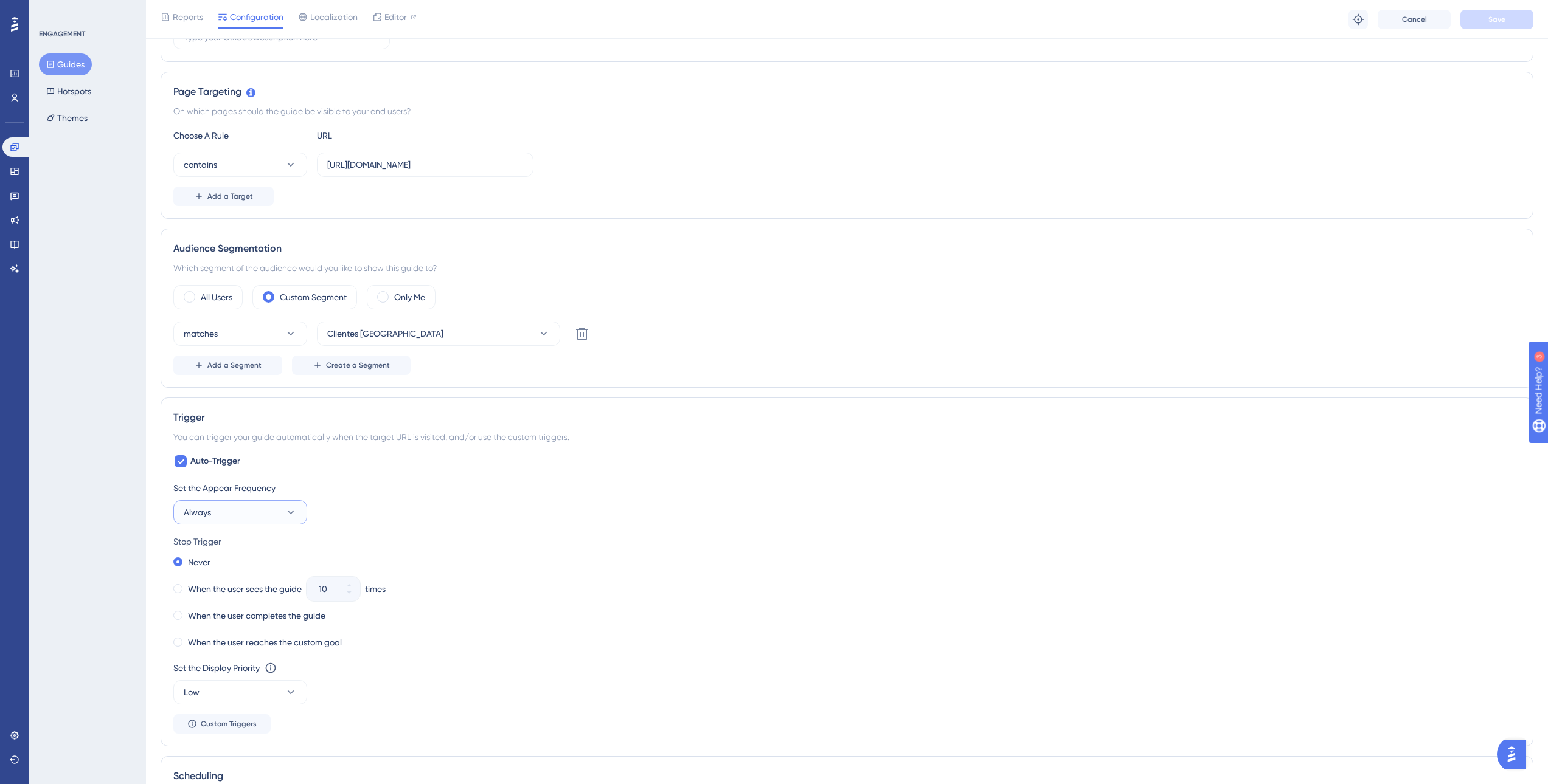
click at [292, 515] on icon at bounding box center [291, 513] width 12 height 12
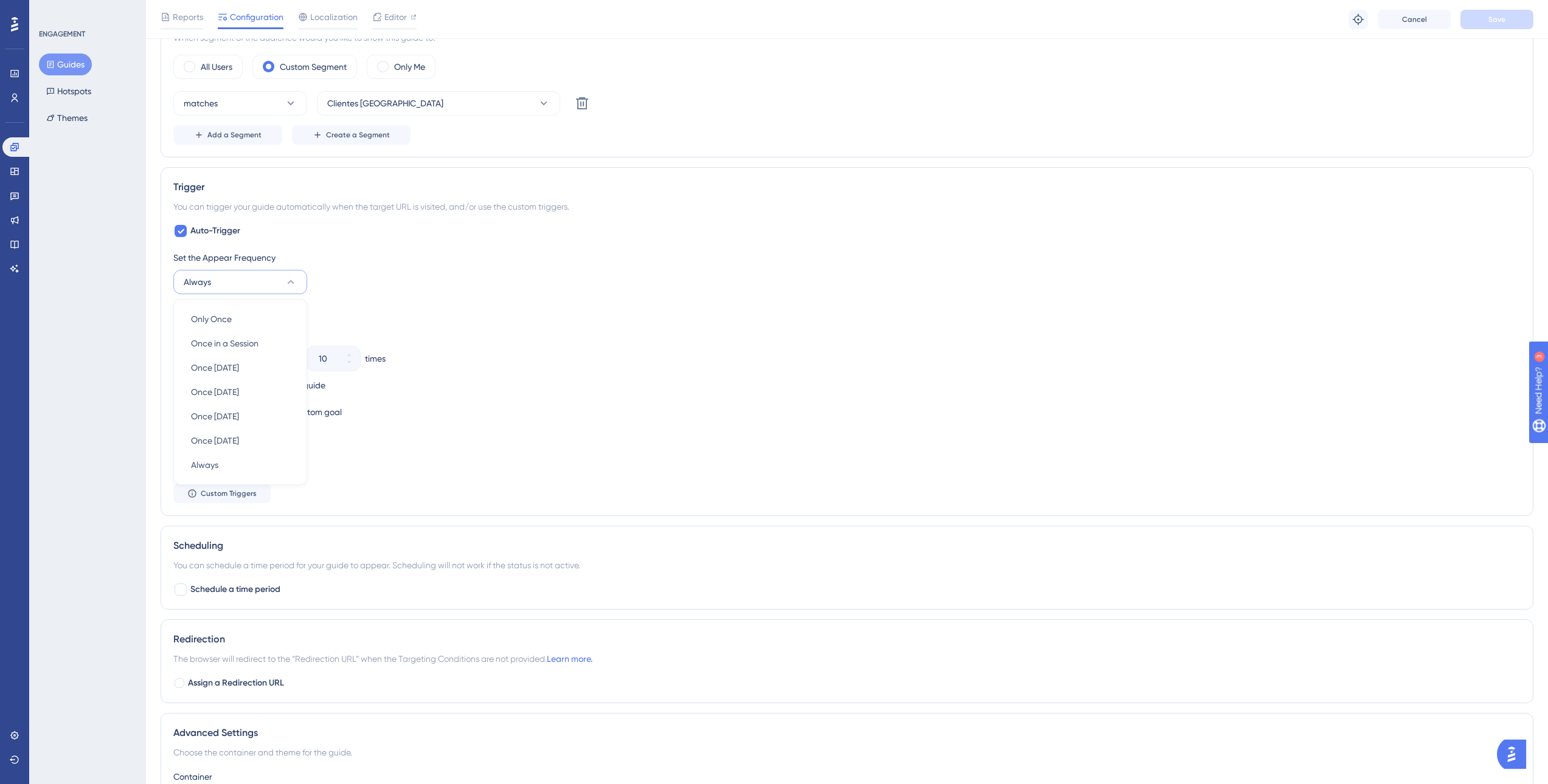
click at [590, 361] on div "When the user sees the guide 10 times" at bounding box center [847, 359] width 1348 height 17
click at [71, 63] on button "Guides" at bounding box center [65, 64] width 53 height 22
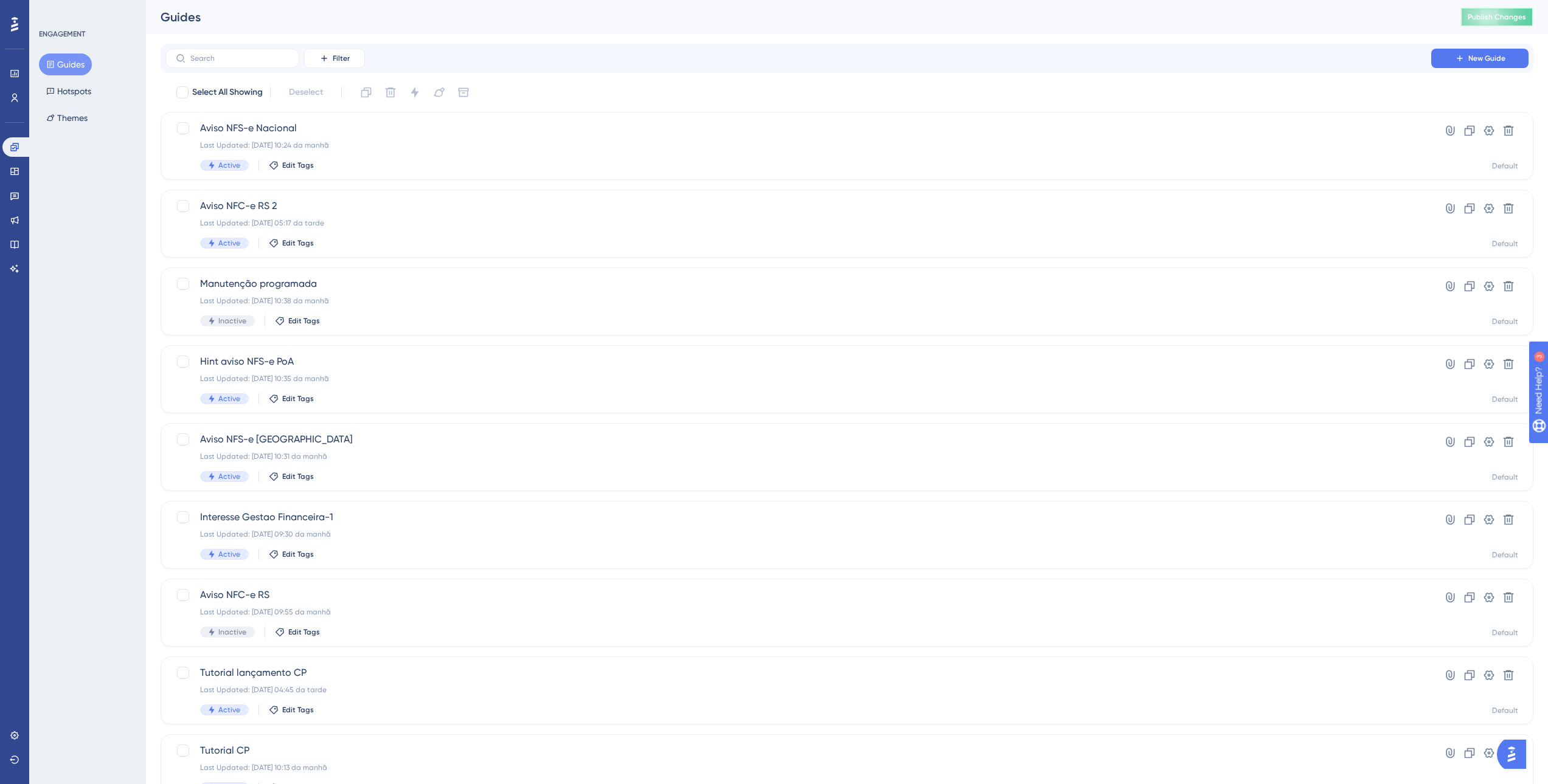
click at [1485, 11] on button "Publish Changes" at bounding box center [1497, 16] width 73 height 19
click at [361, 390] on div "Hint aviso NFS-e PoA Last Updated: 01.10.2025 10:35 da manhã Active Edit Tags" at bounding box center [798, 379] width 1197 height 49
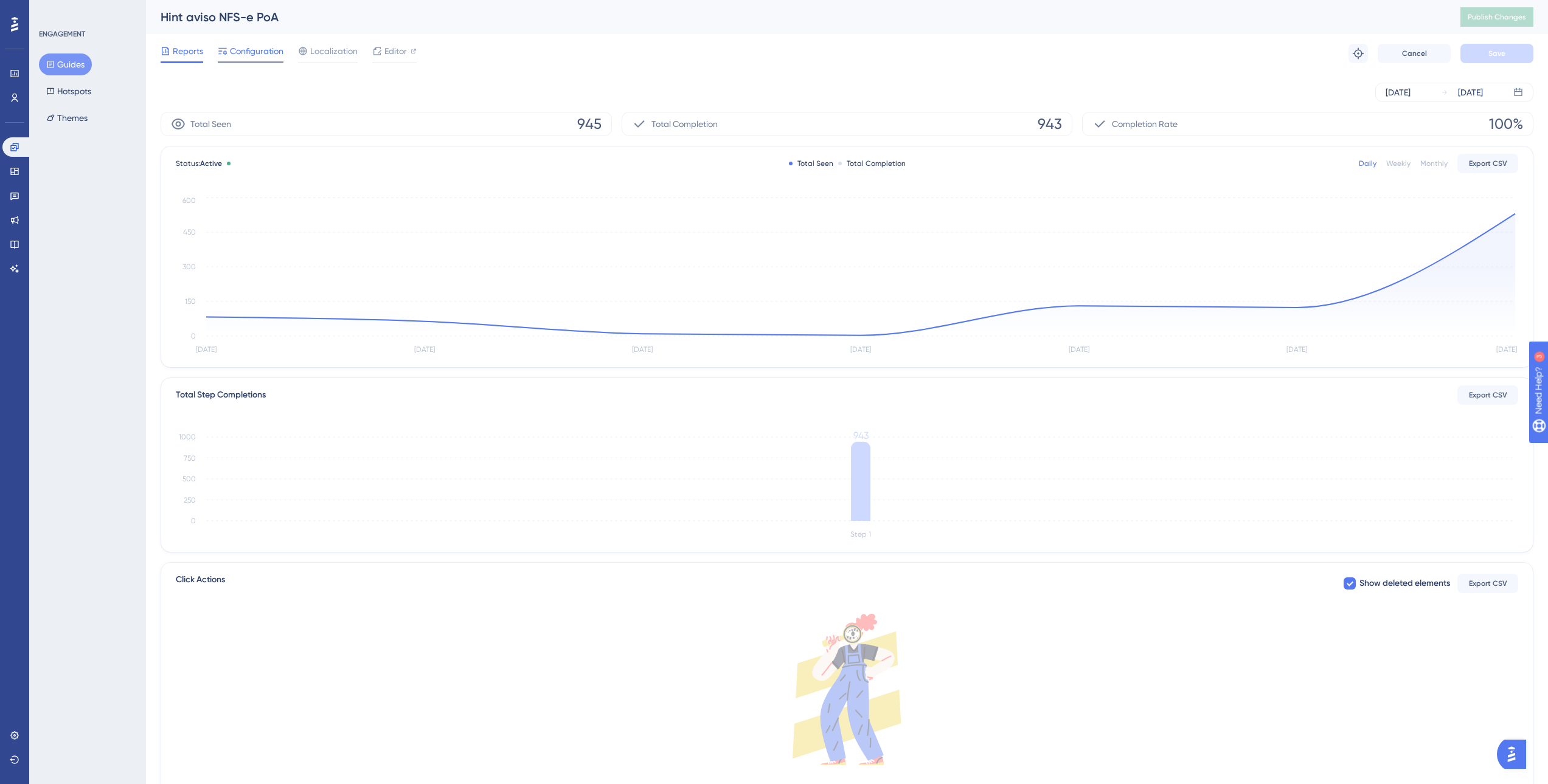
click at [272, 52] on span "Configuration" at bounding box center [257, 50] width 54 height 15
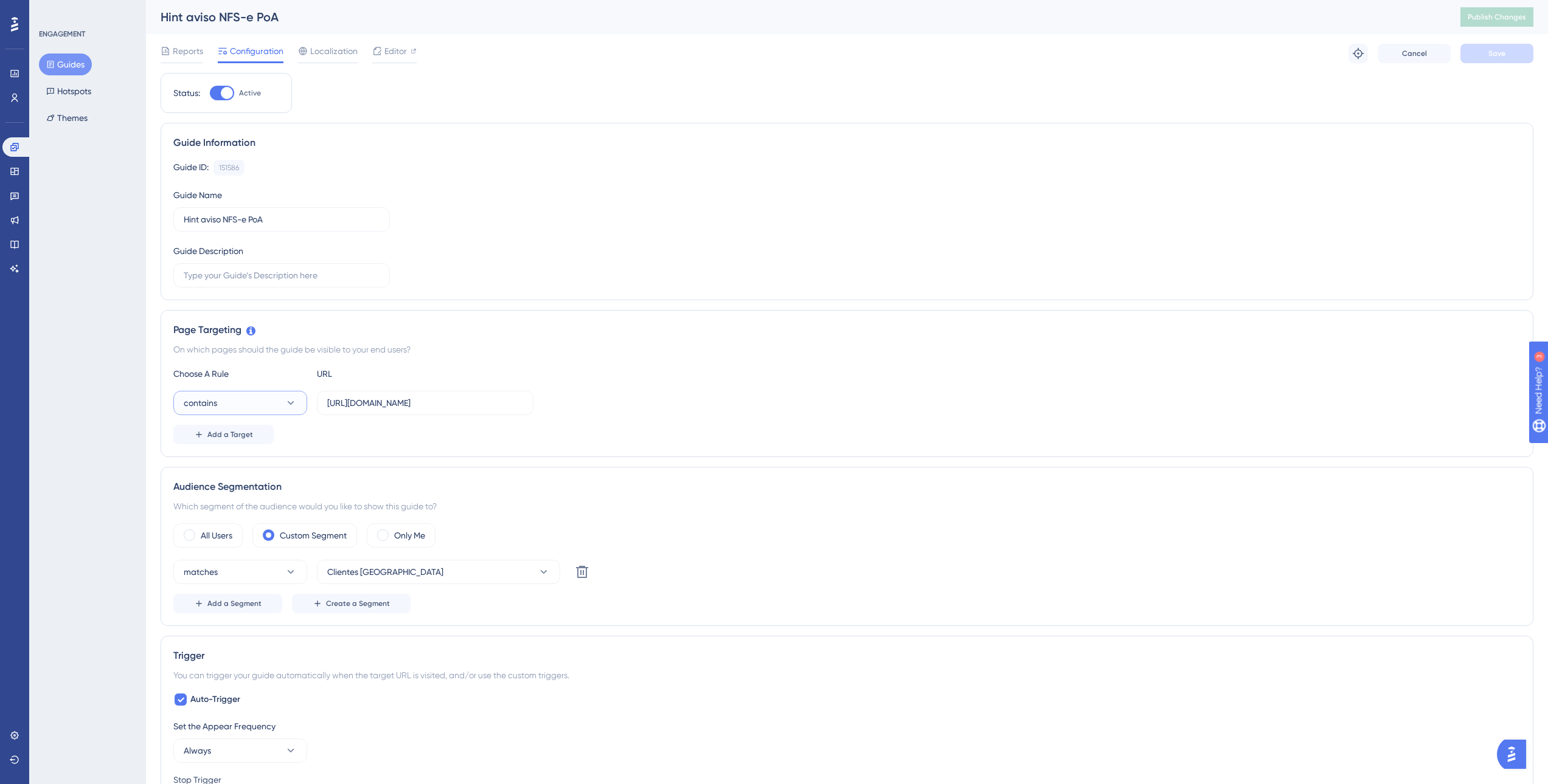
click at [298, 402] on button "contains" at bounding box center [240, 403] width 134 height 24
click at [284, 436] on div "equals equals" at bounding box center [240, 441] width 99 height 24
click at [1499, 54] on span "Save" at bounding box center [1497, 53] width 17 height 10
click at [1497, 20] on span "Publish Changes" at bounding box center [1497, 16] width 58 height 10
click at [75, 67] on button "Guides" at bounding box center [65, 64] width 53 height 22
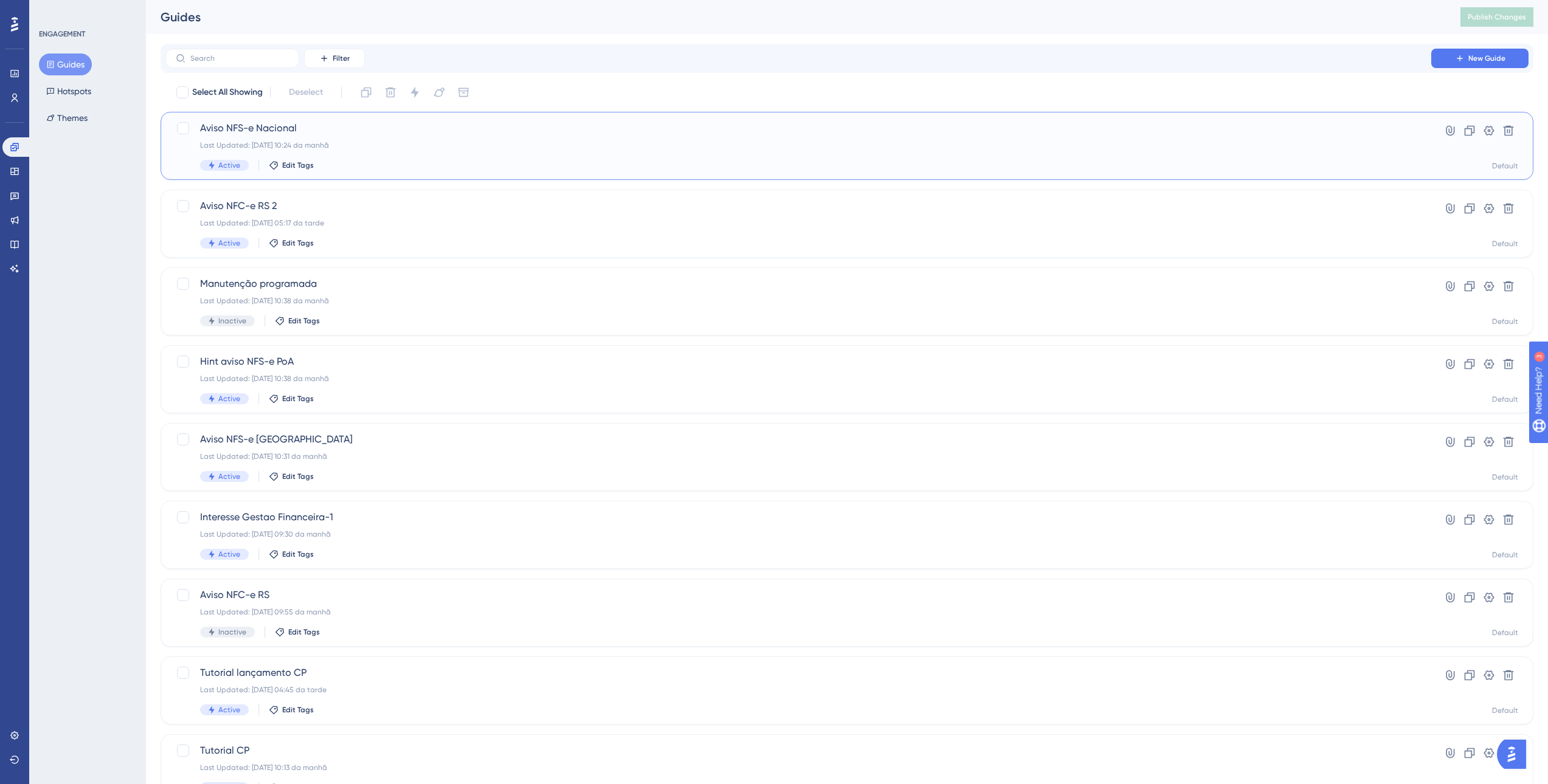
click at [371, 160] on div "Aviso NFS-e Nacional Last Updated: 01.10.2025 10:24 da manhã Active Edit Tags" at bounding box center [798, 146] width 1197 height 49
